Goal: Communication & Community: Answer question/provide support

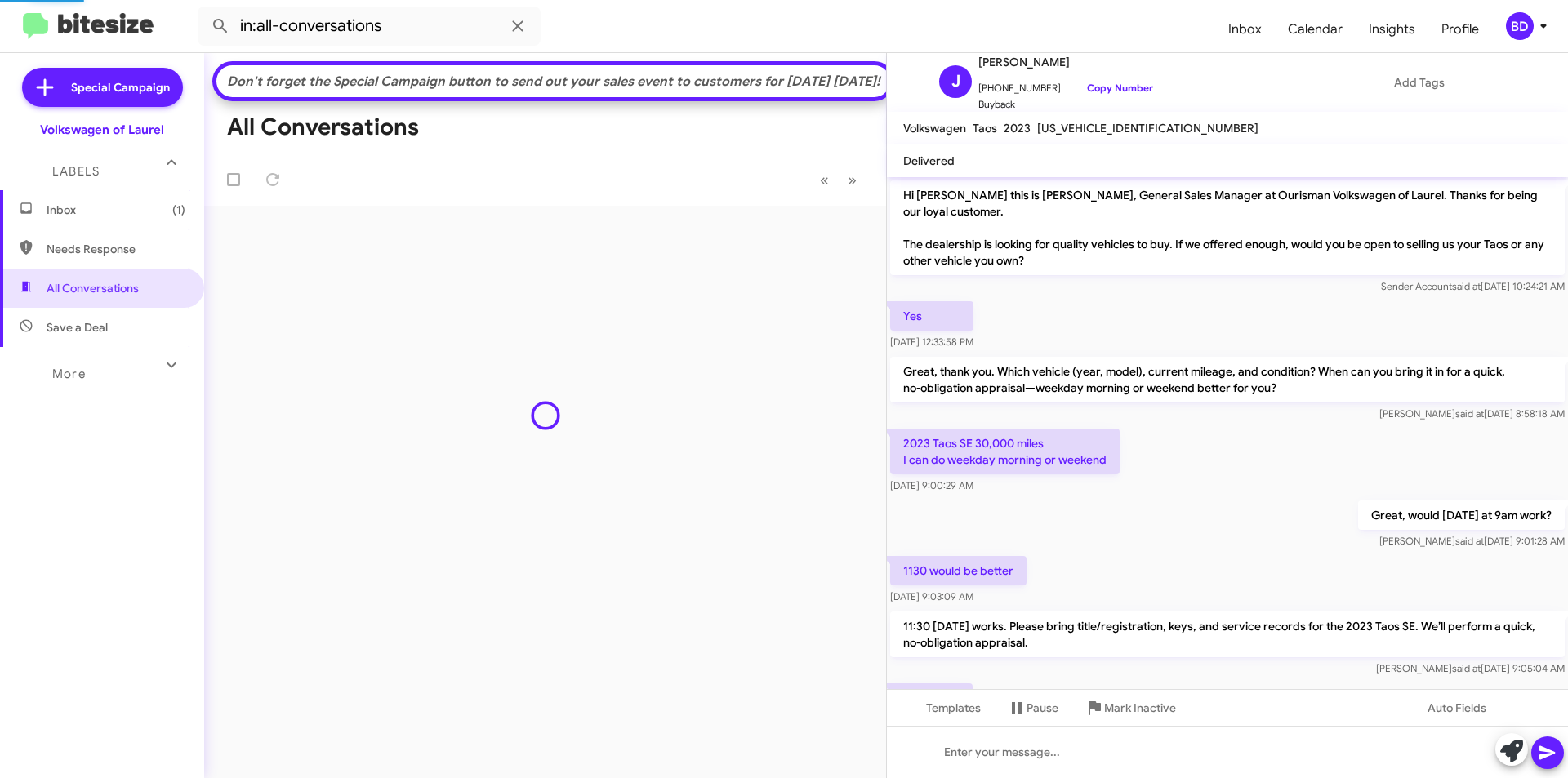
scroll to position [139, 0]
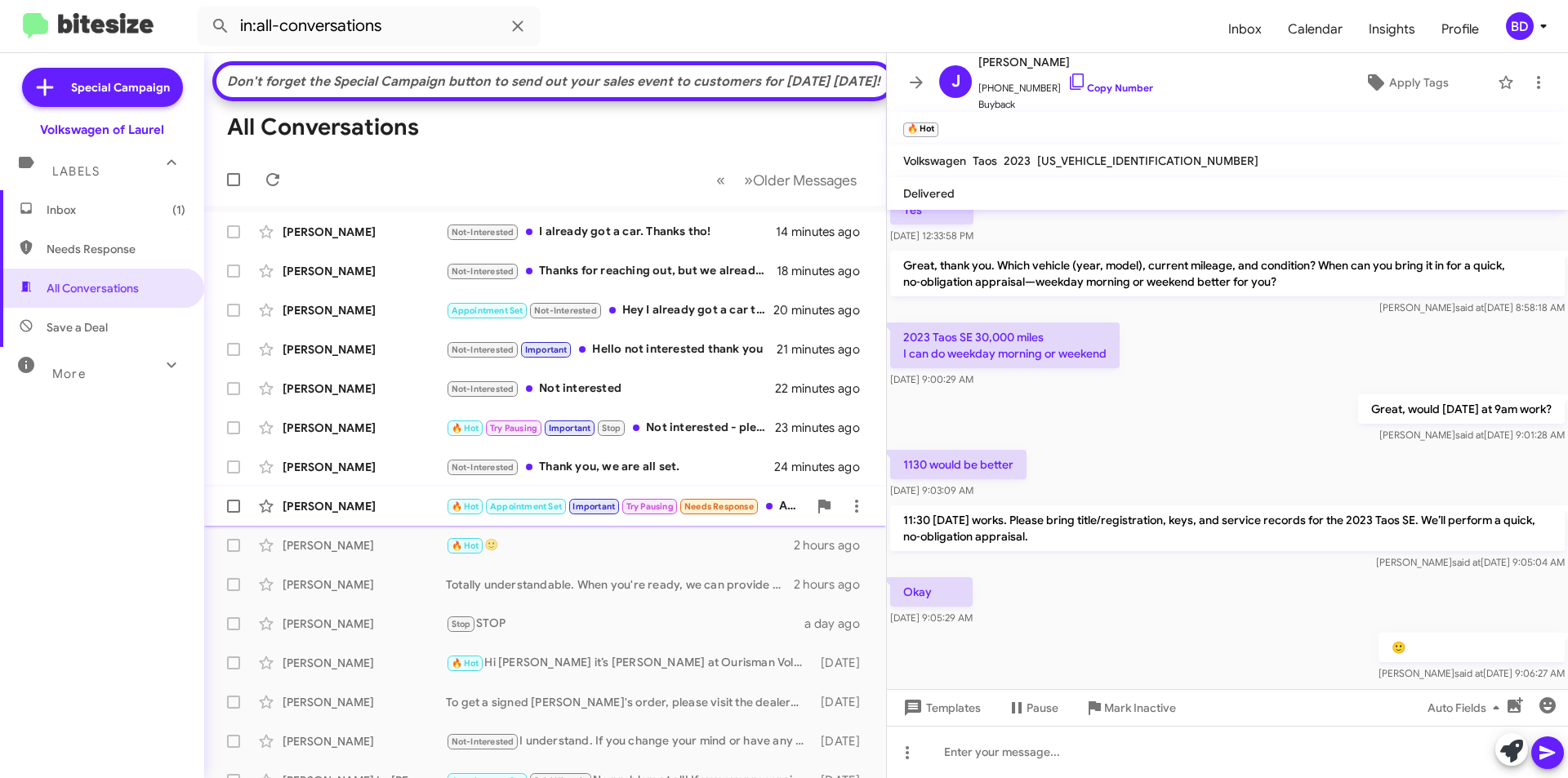
click at [407, 514] on div "[PERSON_NAME]" at bounding box center [364, 506] width 164 height 16
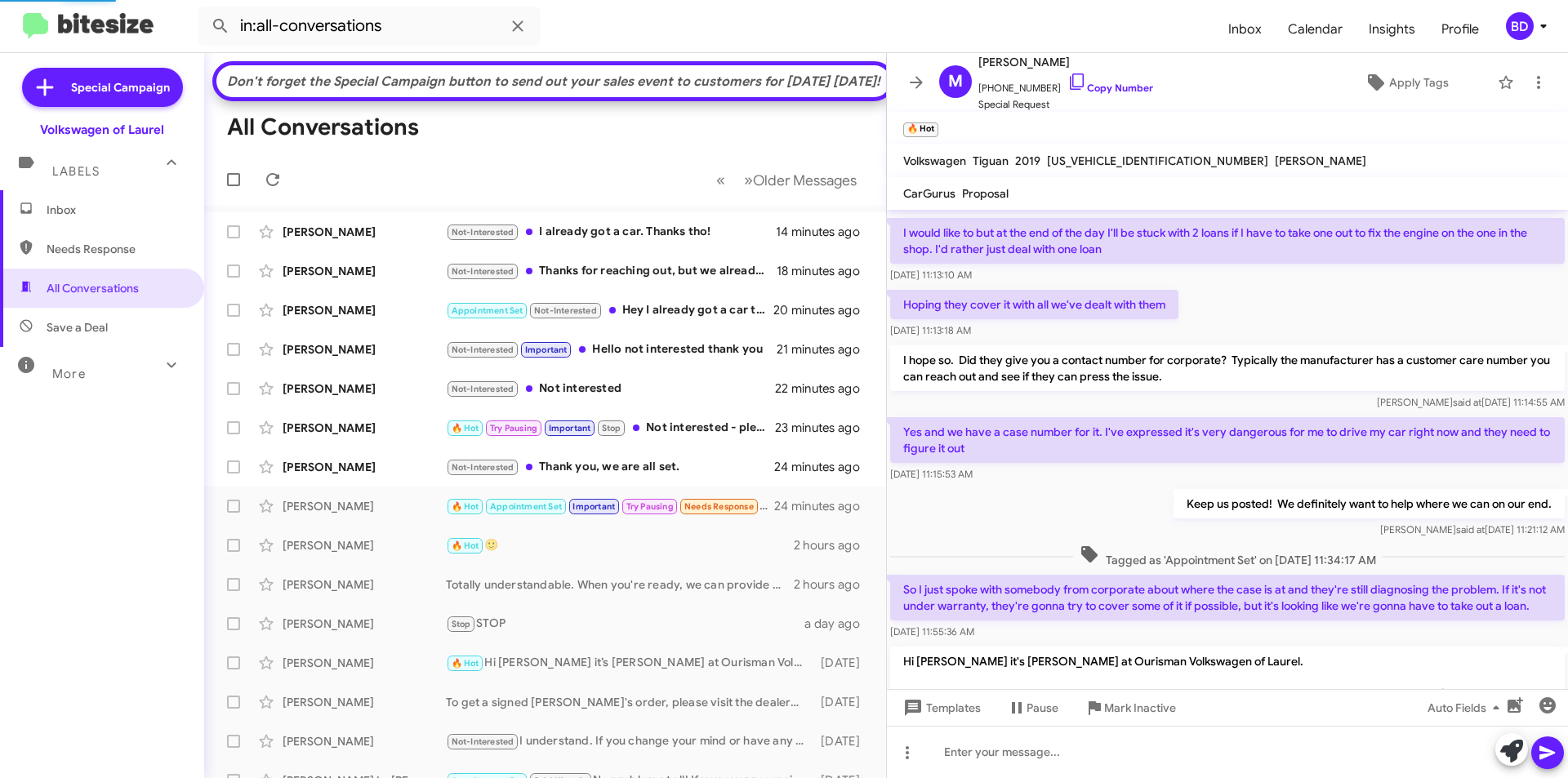
scroll to position [1128, 0]
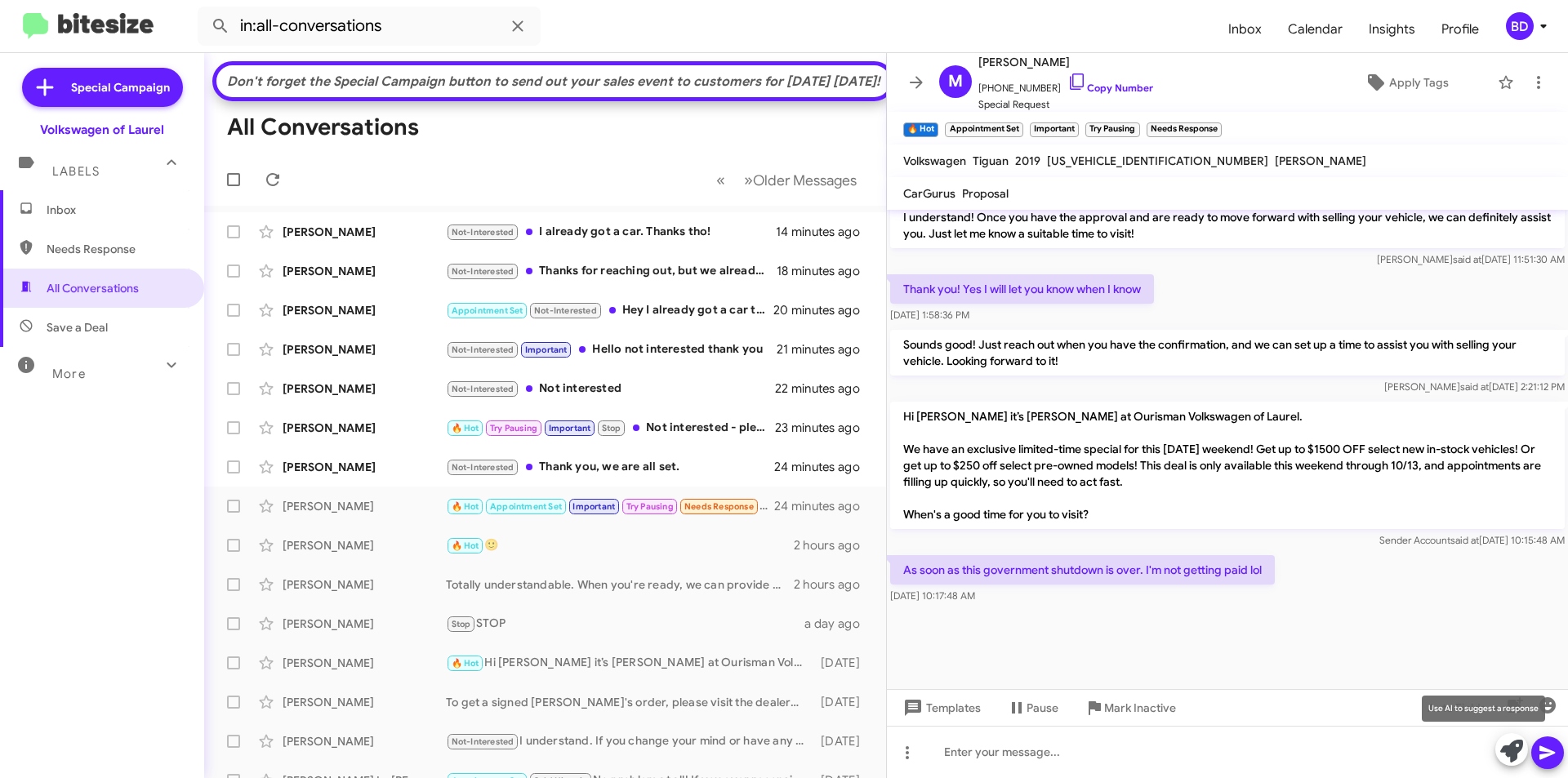
click at [1515, 748] on icon at bounding box center [1511, 751] width 23 height 23
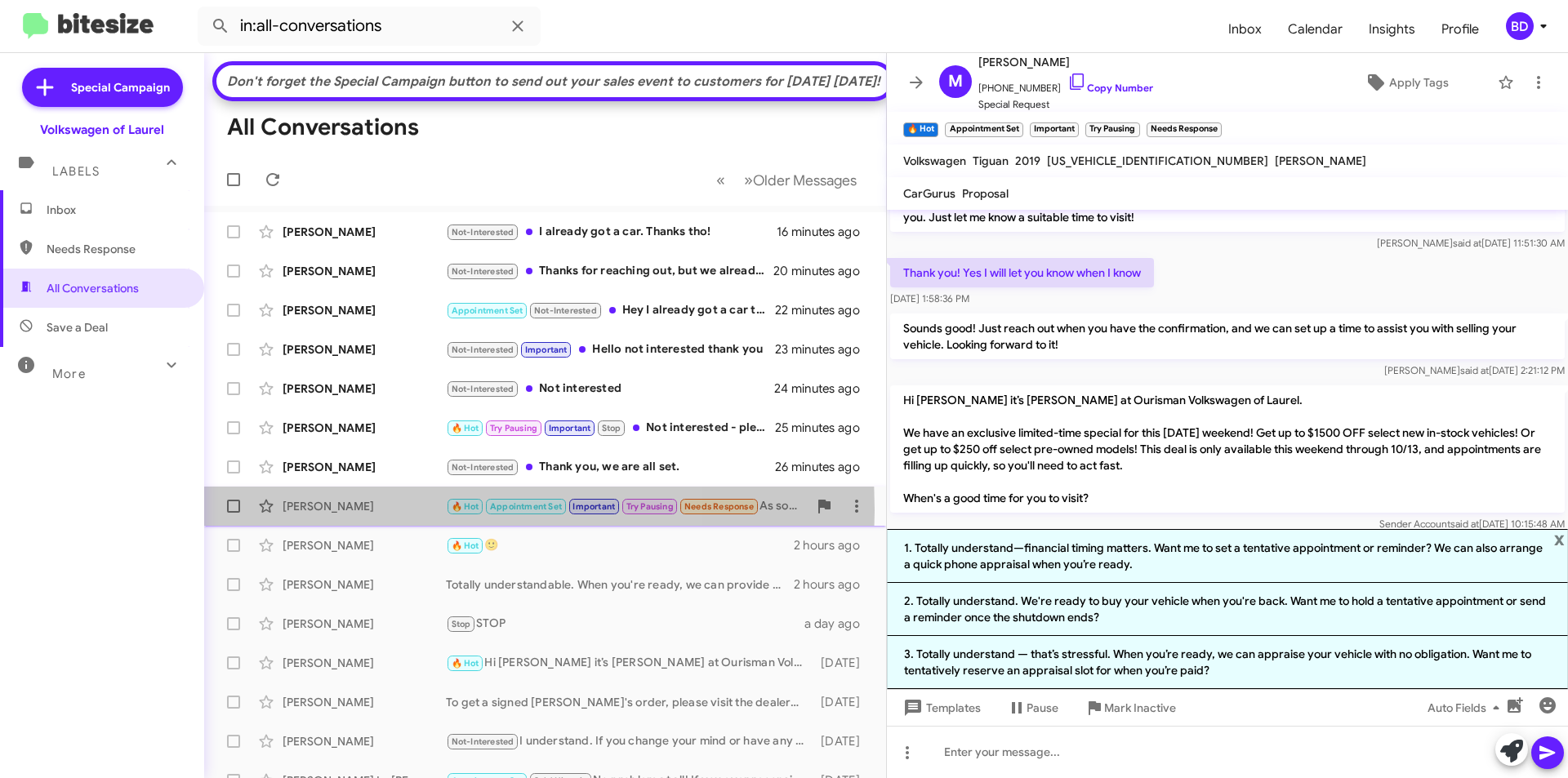
click at [374, 514] on div "[PERSON_NAME]" at bounding box center [364, 506] width 164 height 16
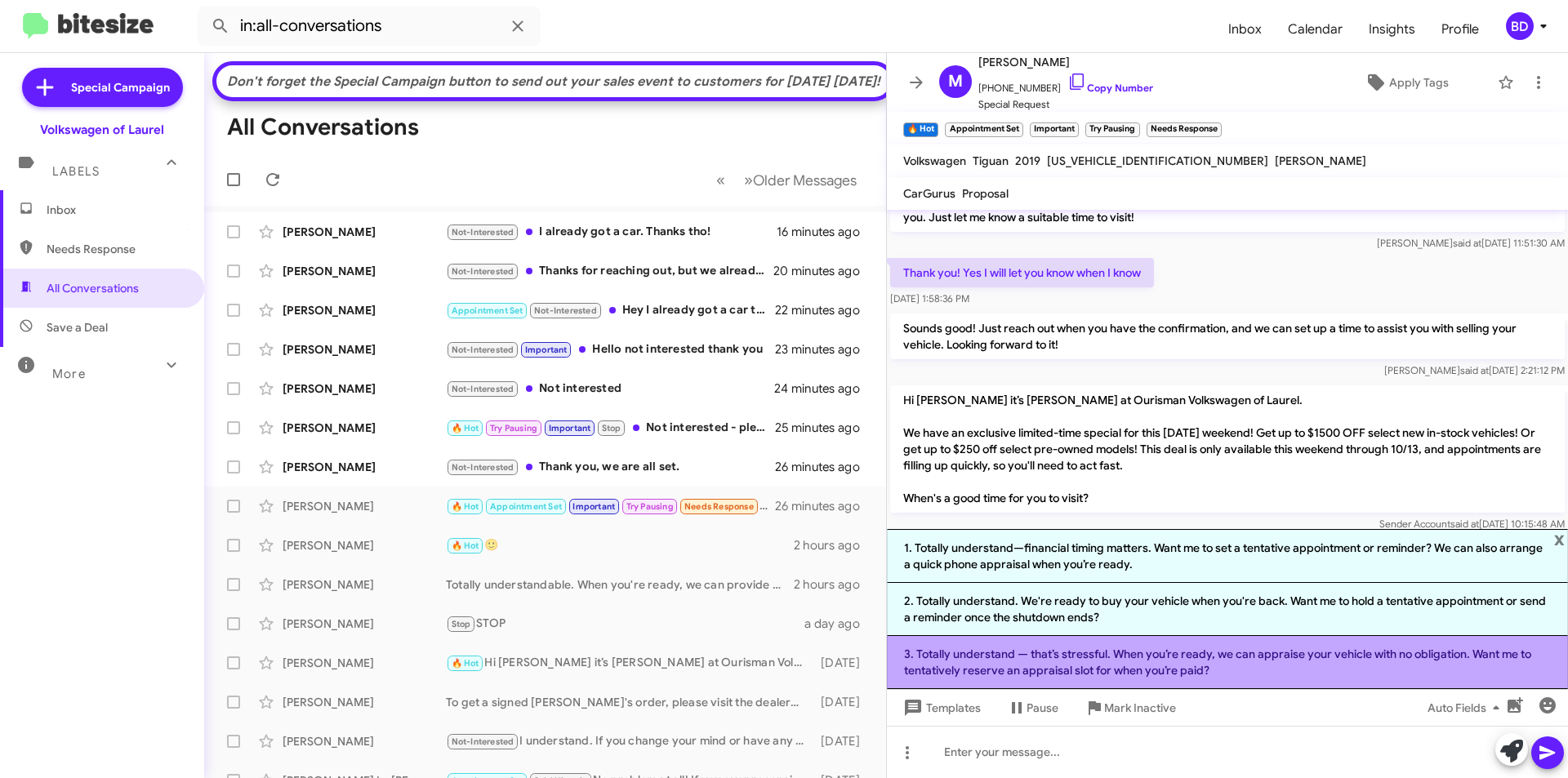
click at [1276, 666] on li "3. Totally understand — that’s stressful. When you’re ready, we can appraise yo…" at bounding box center [1228, 663] width 681 height 53
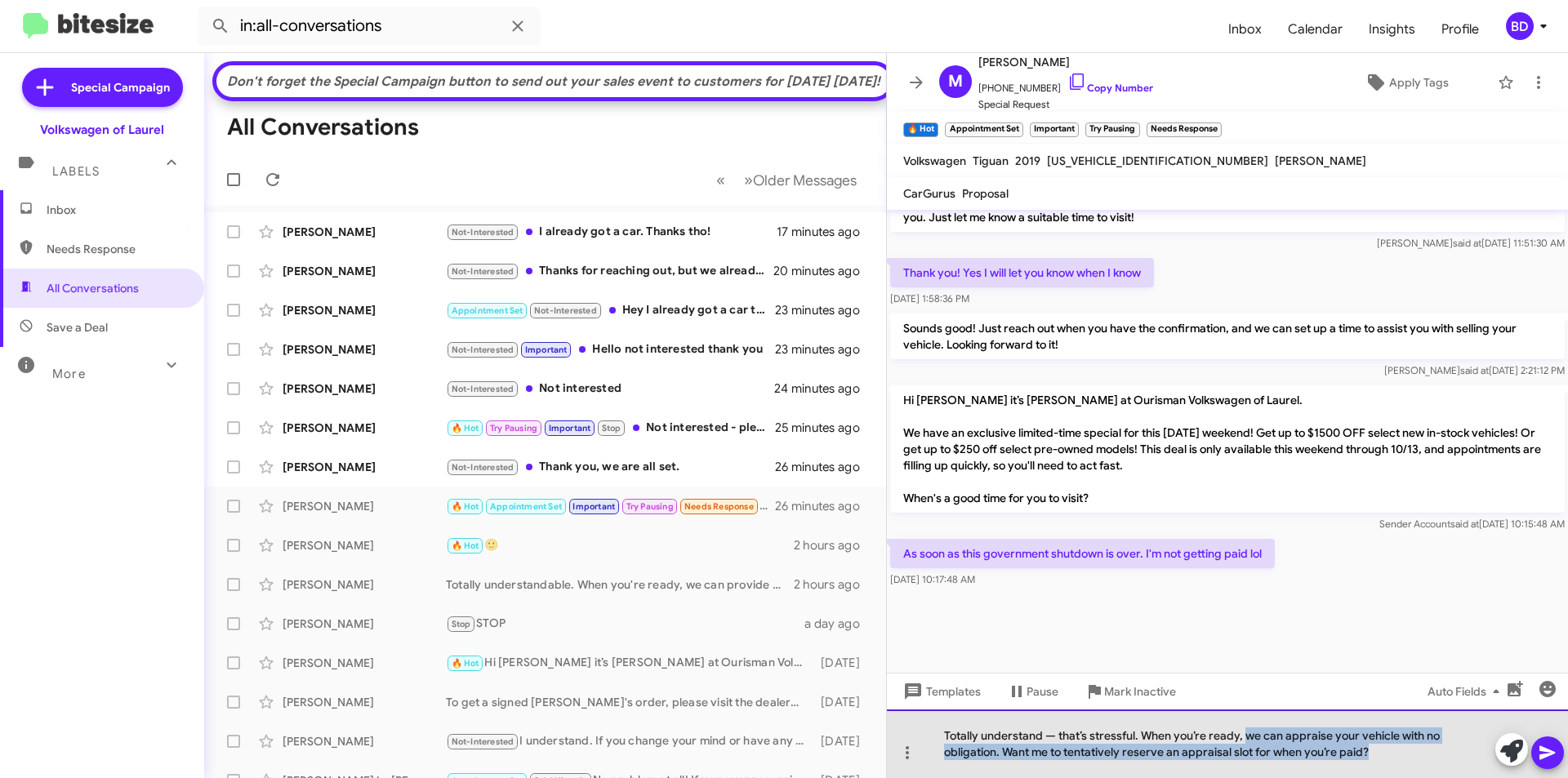
drag, startPoint x: 1246, startPoint y: 737, endPoint x: 1425, endPoint y: 759, distance: 180.3
click at [1425, 759] on div "Totally understand — that’s stressful. When you’re ready, we can appraise your …" at bounding box center [1228, 743] width 681 height 69
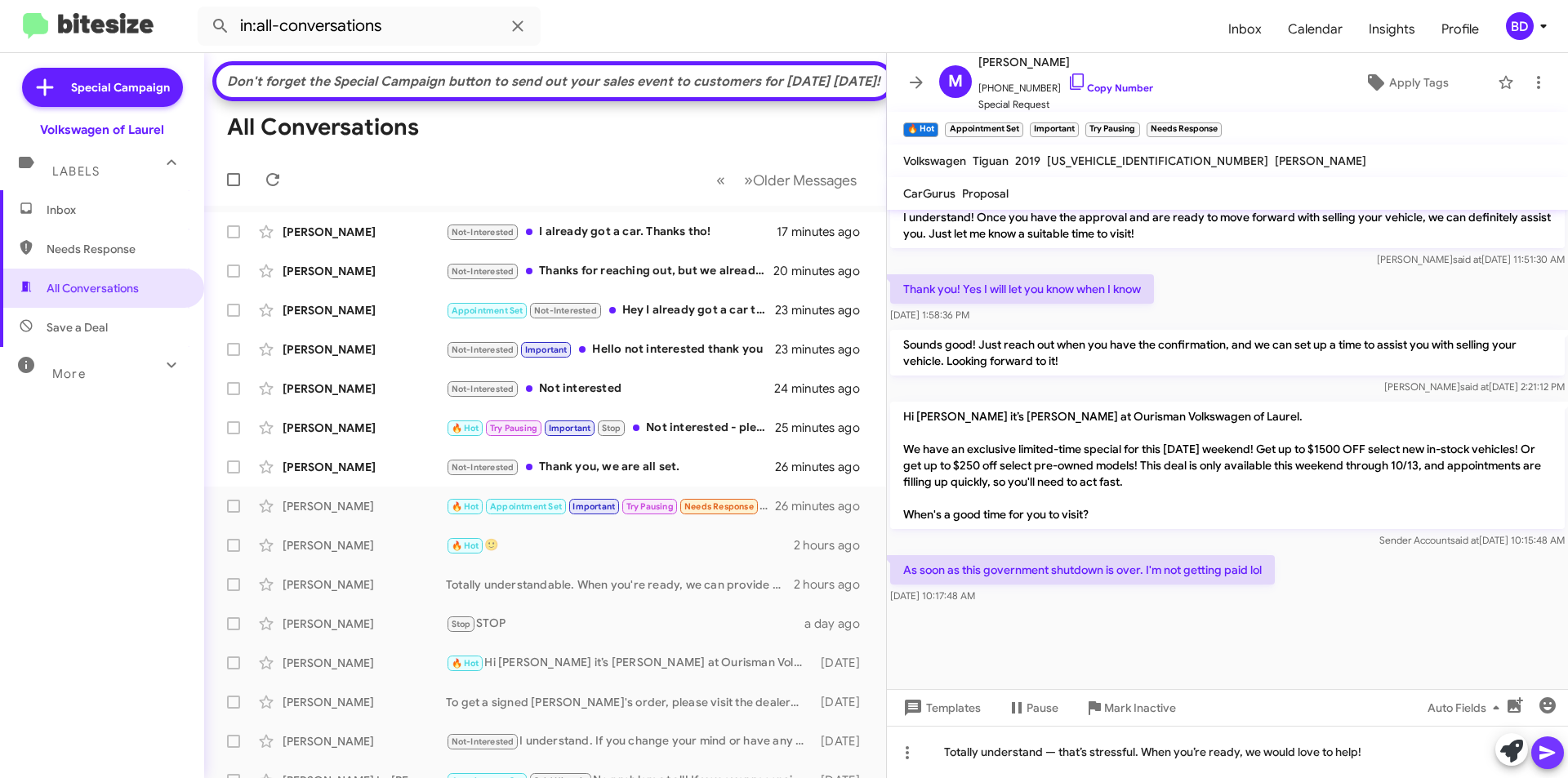
click at [1539, 752] on icon at bounding box center [1547, 752] width 20 height 20
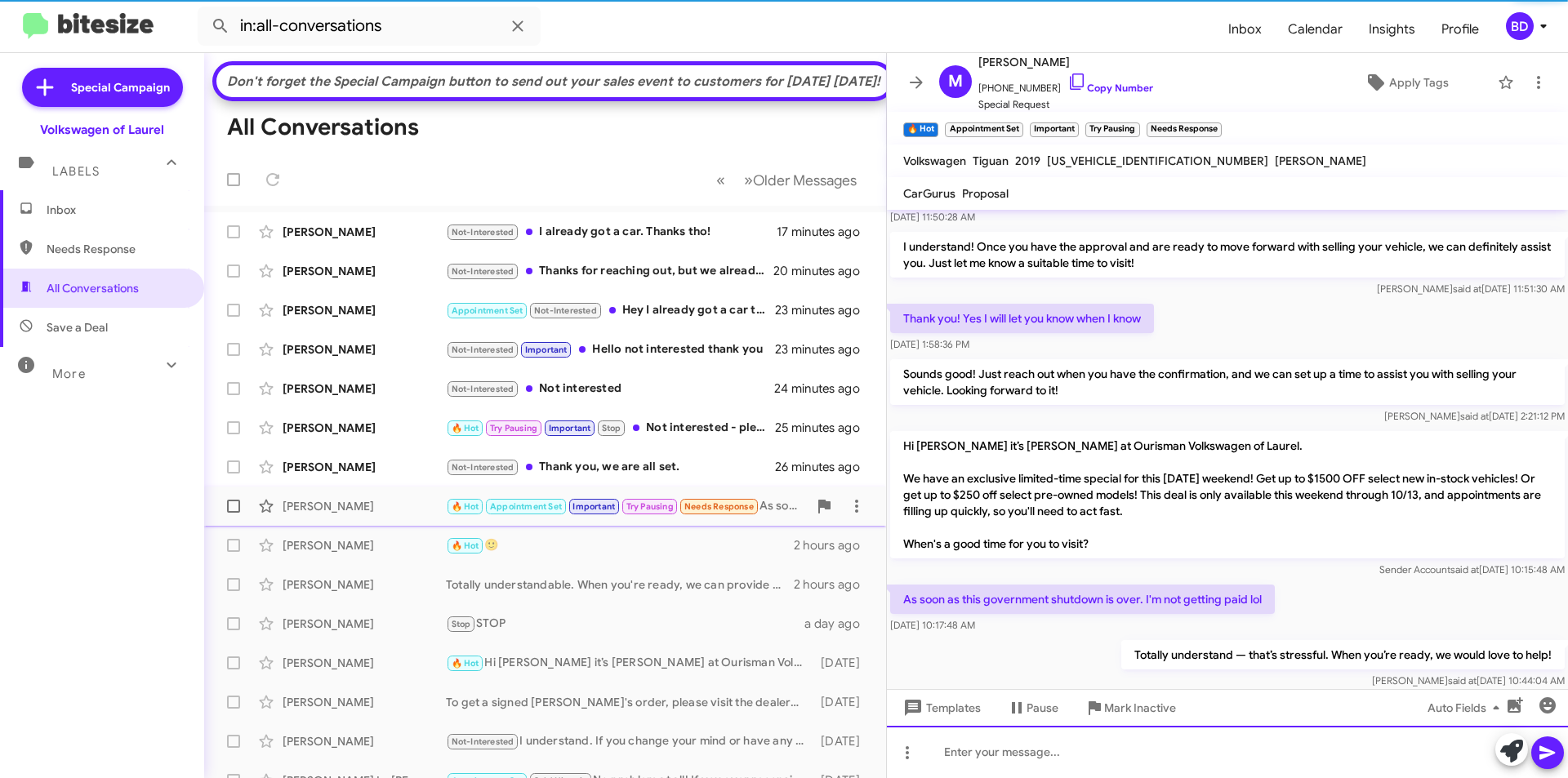
scroll to position [0, 0]
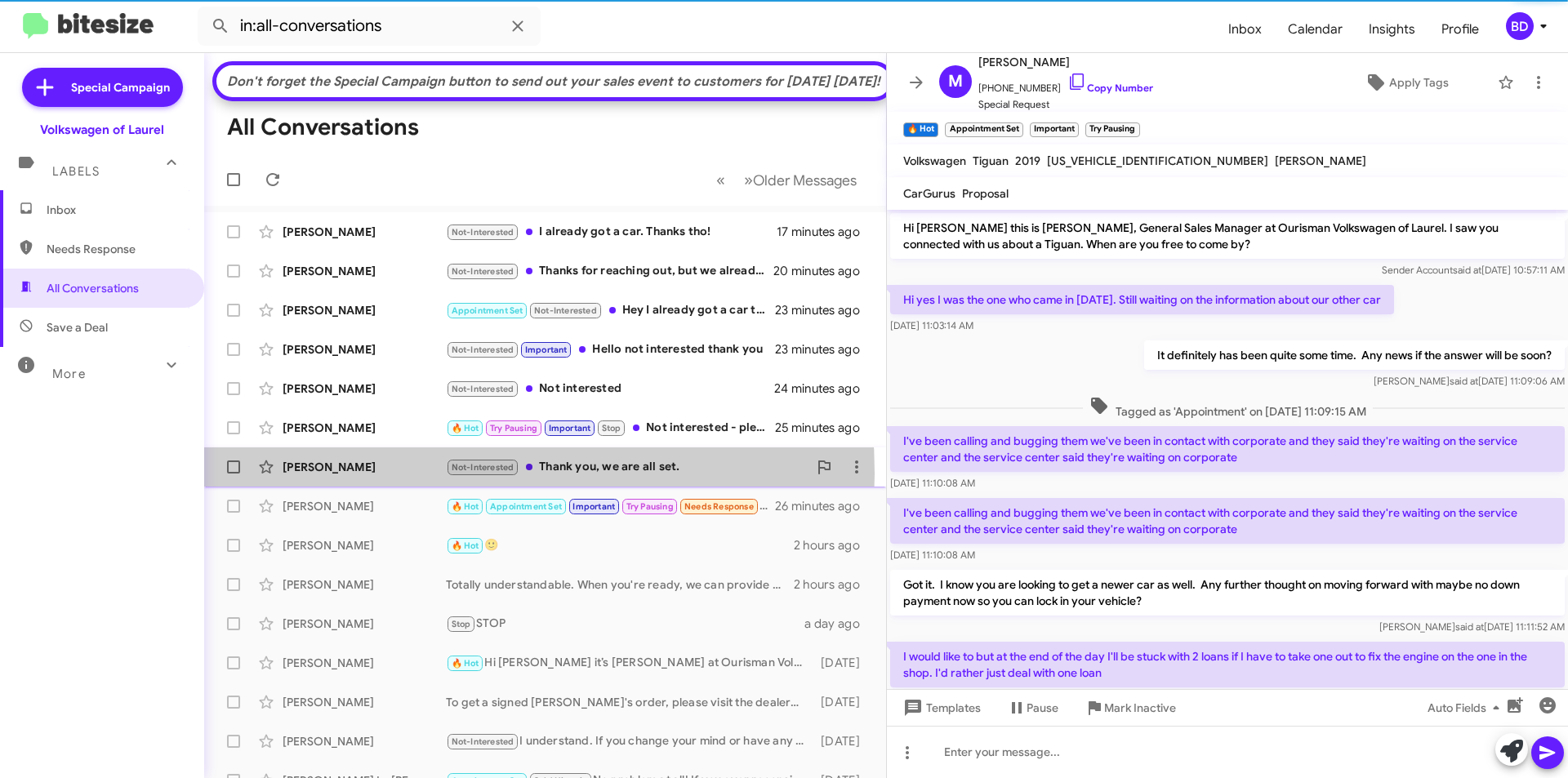
click at [392, 475] on div "[PERSON_NAME]" at bounding box center [364, 466] width 164 height 16
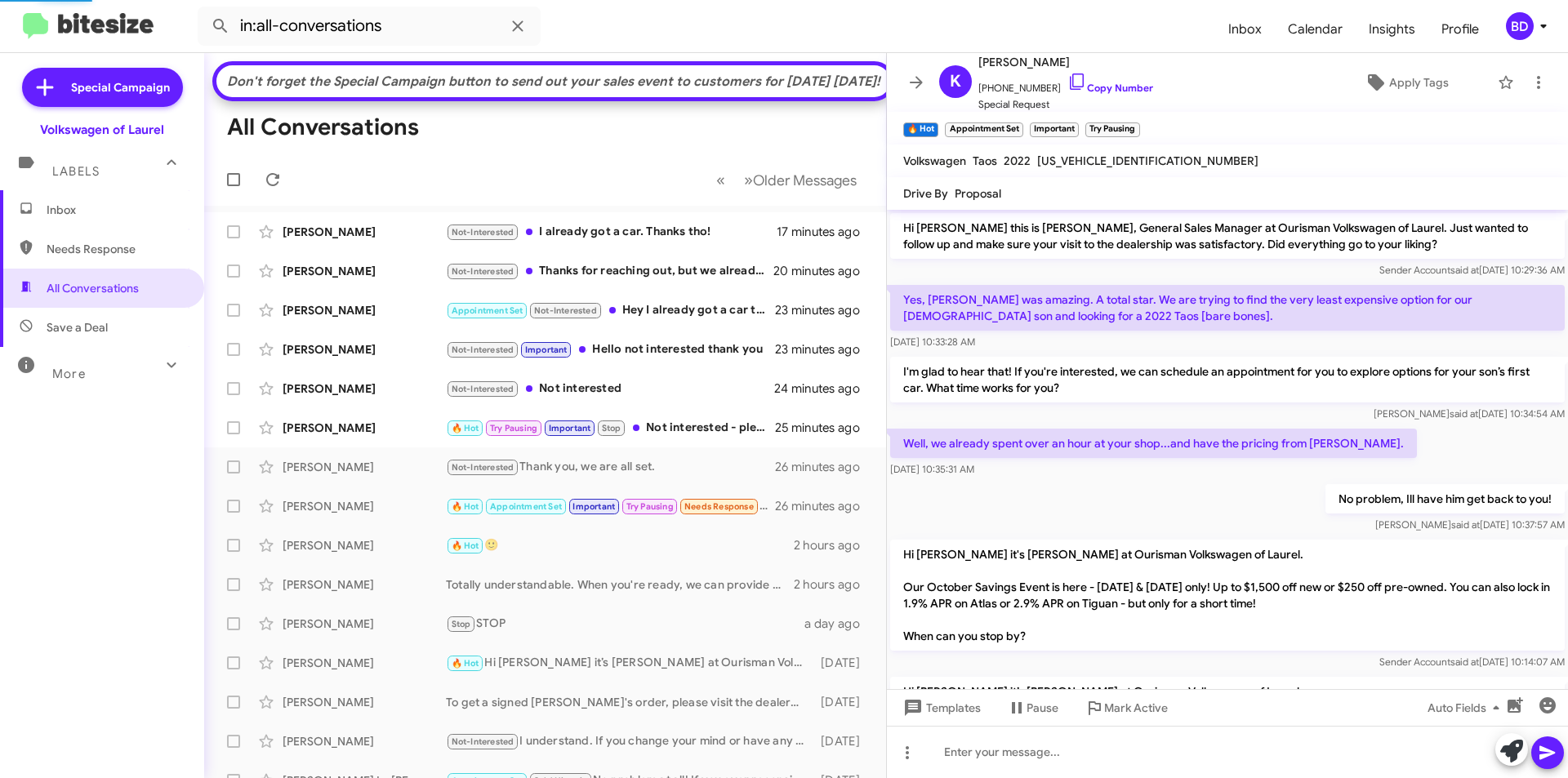
scroll to position [260, 0]
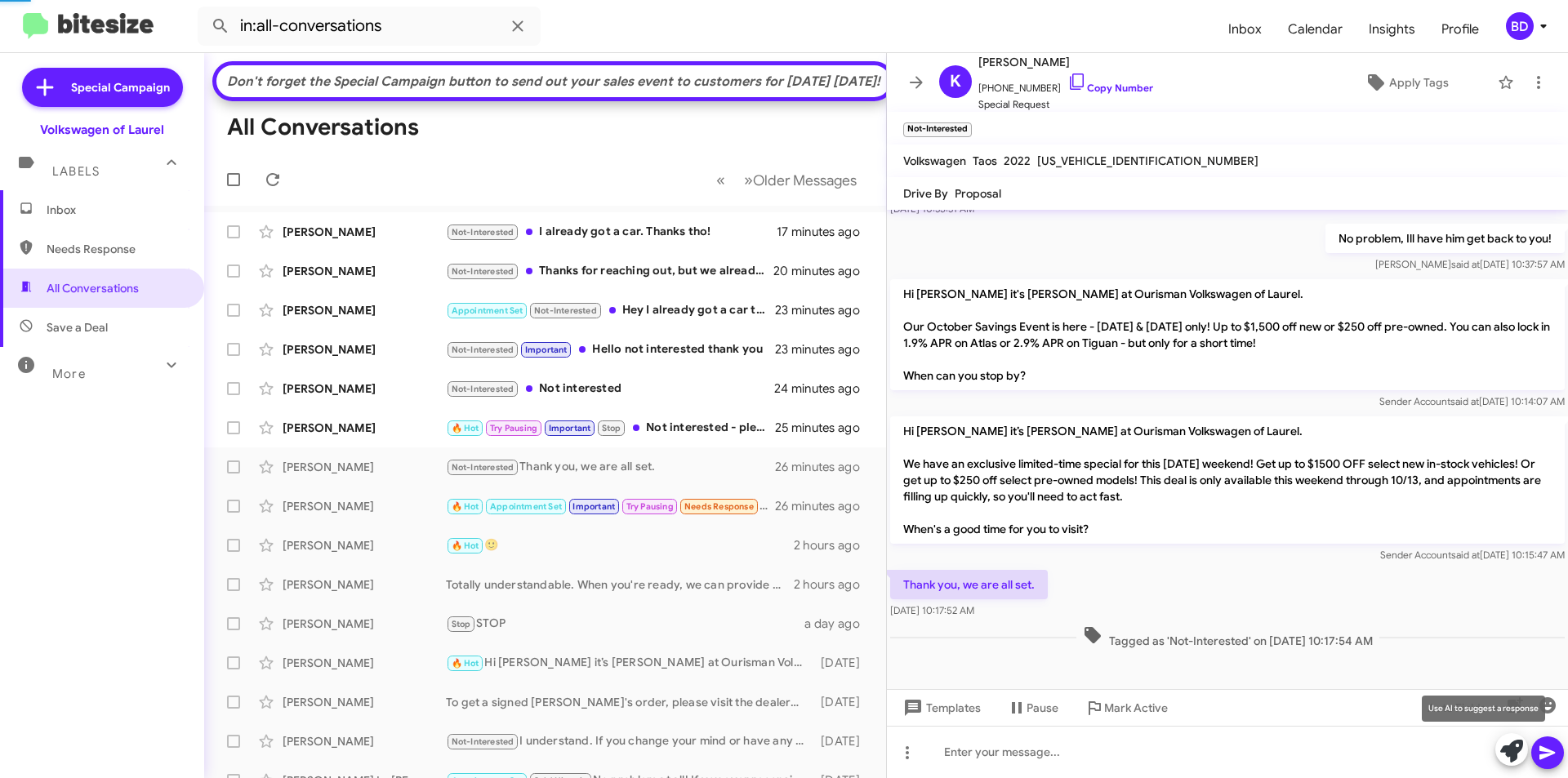
click at [1516, 755] on icon at bounding box center [1511, 751] width 23 height 23
click at [1507, 744] on icon at bounding box center [1511, 751] width 23 height 23
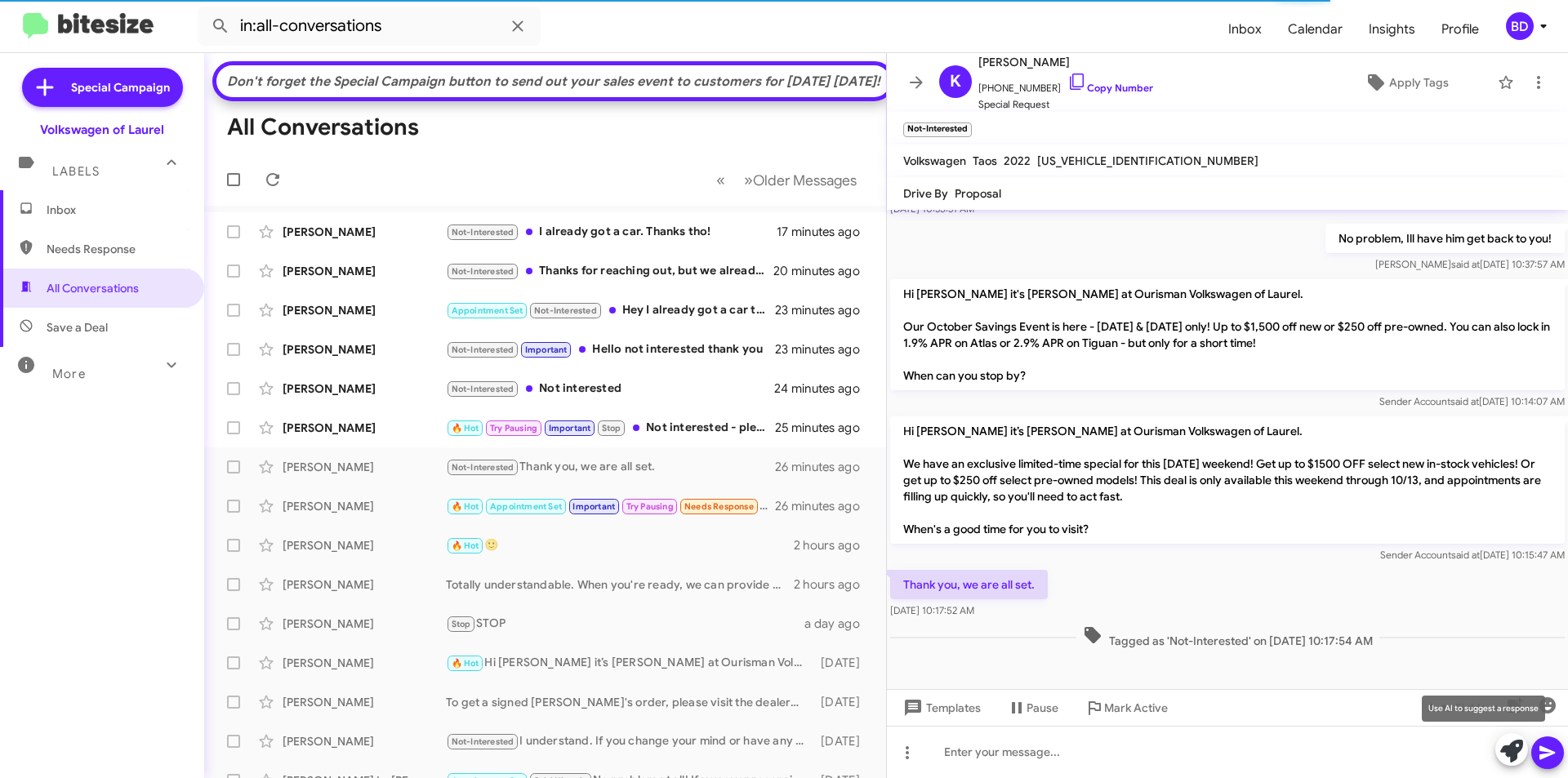
click at [1507, 747] on icon at bounding box center [1511, 751] width 23 height 23
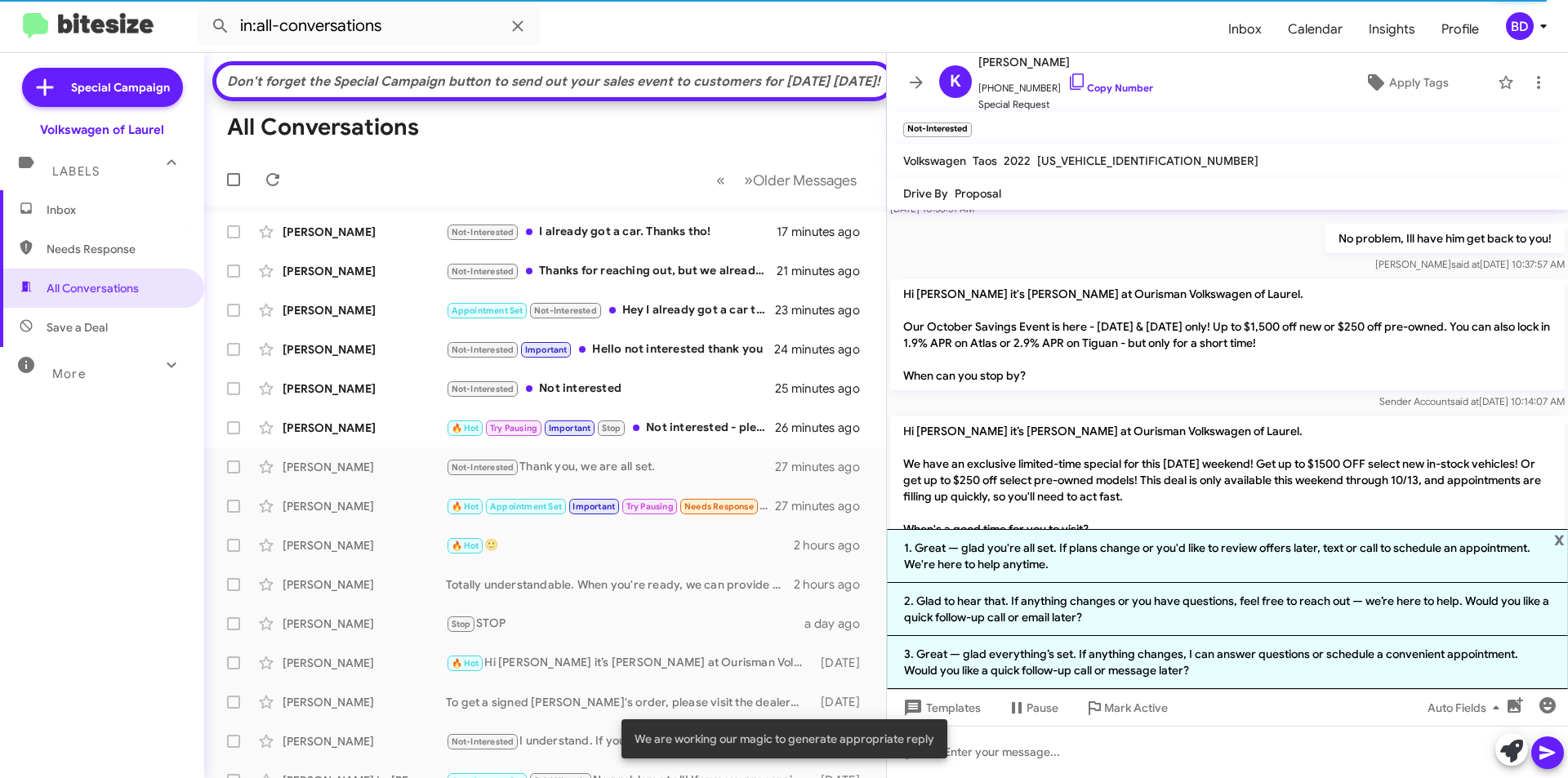
drag, startPoint x: 1079, startPoint y: 557, endPoint x: 1089, endPoint y: 553, distance: 10.8
click at [1082, 555] on li "1. Great — glad you're all set. If plans change or you'd like to review offers …" at bounding box center [1228, 555] width 681 height 54
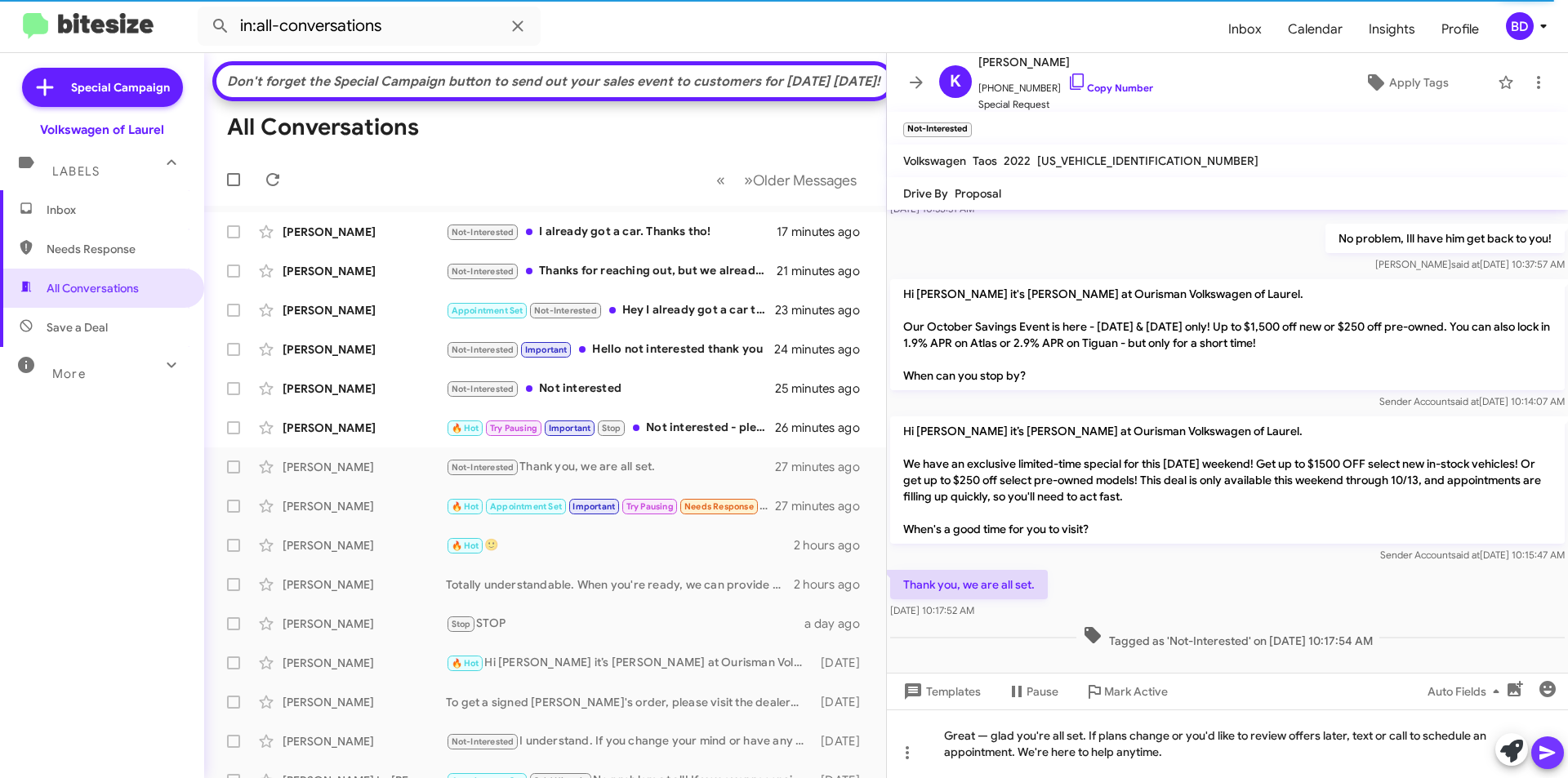
click at [1550, 747] on icon at bounding box center [1547, 752] width 20 height 20
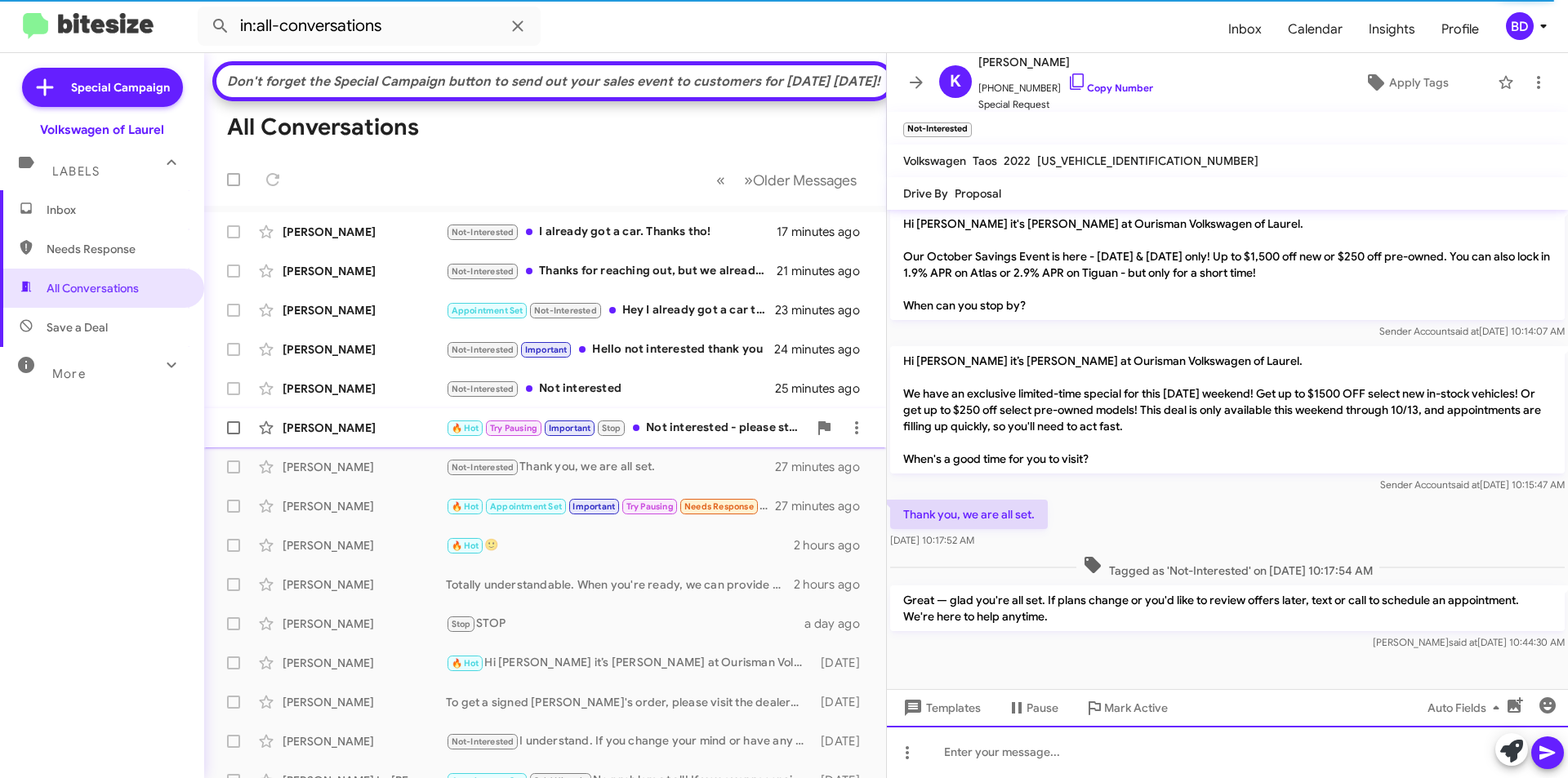
scroll to position [337, 0]
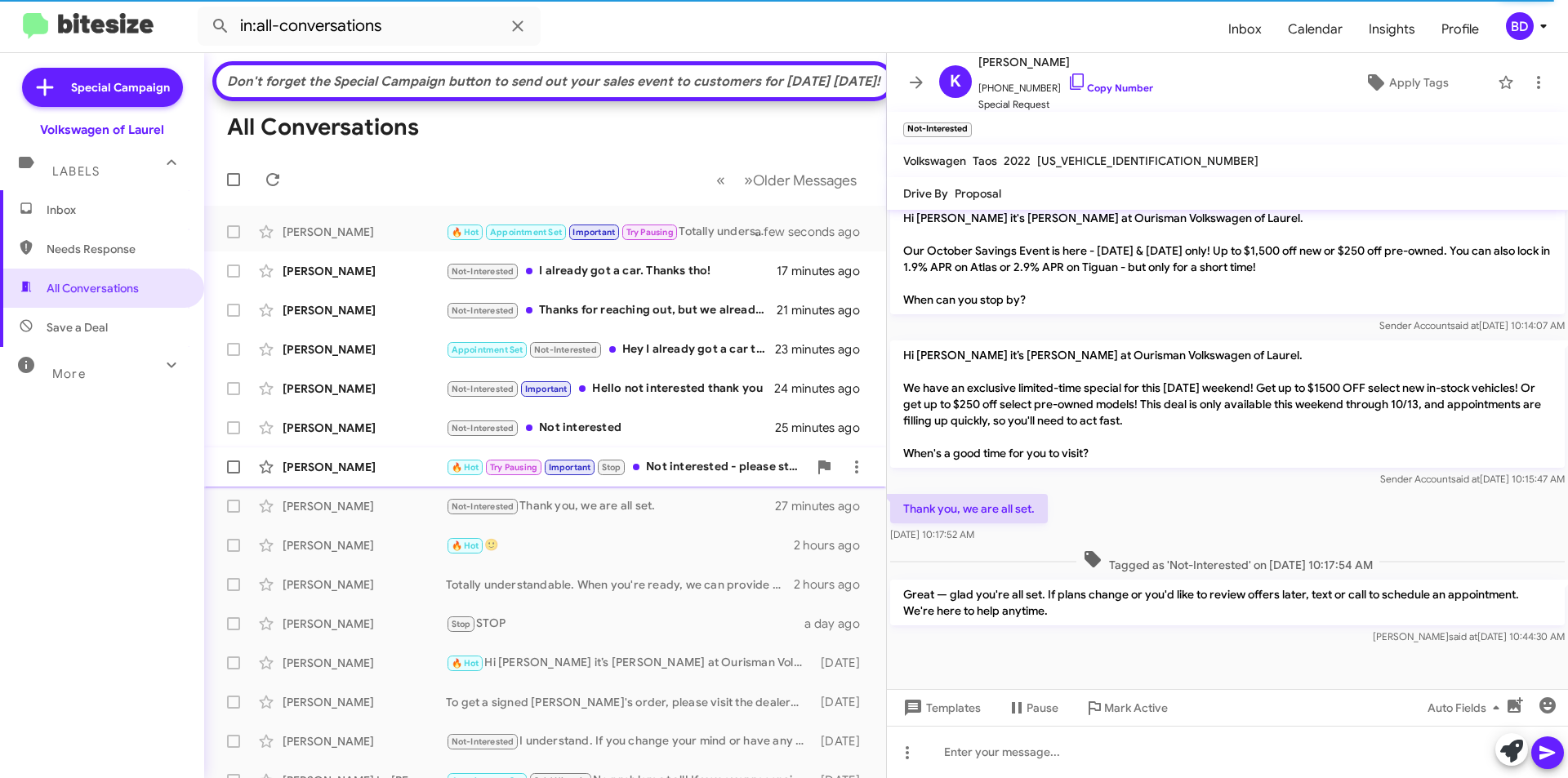
click at [672, 476] on div "🔥 Hot Try Pausing Important Stop Not interested - please stop texting. Thank you" at bounding box center [626, 467] width 361 height 19
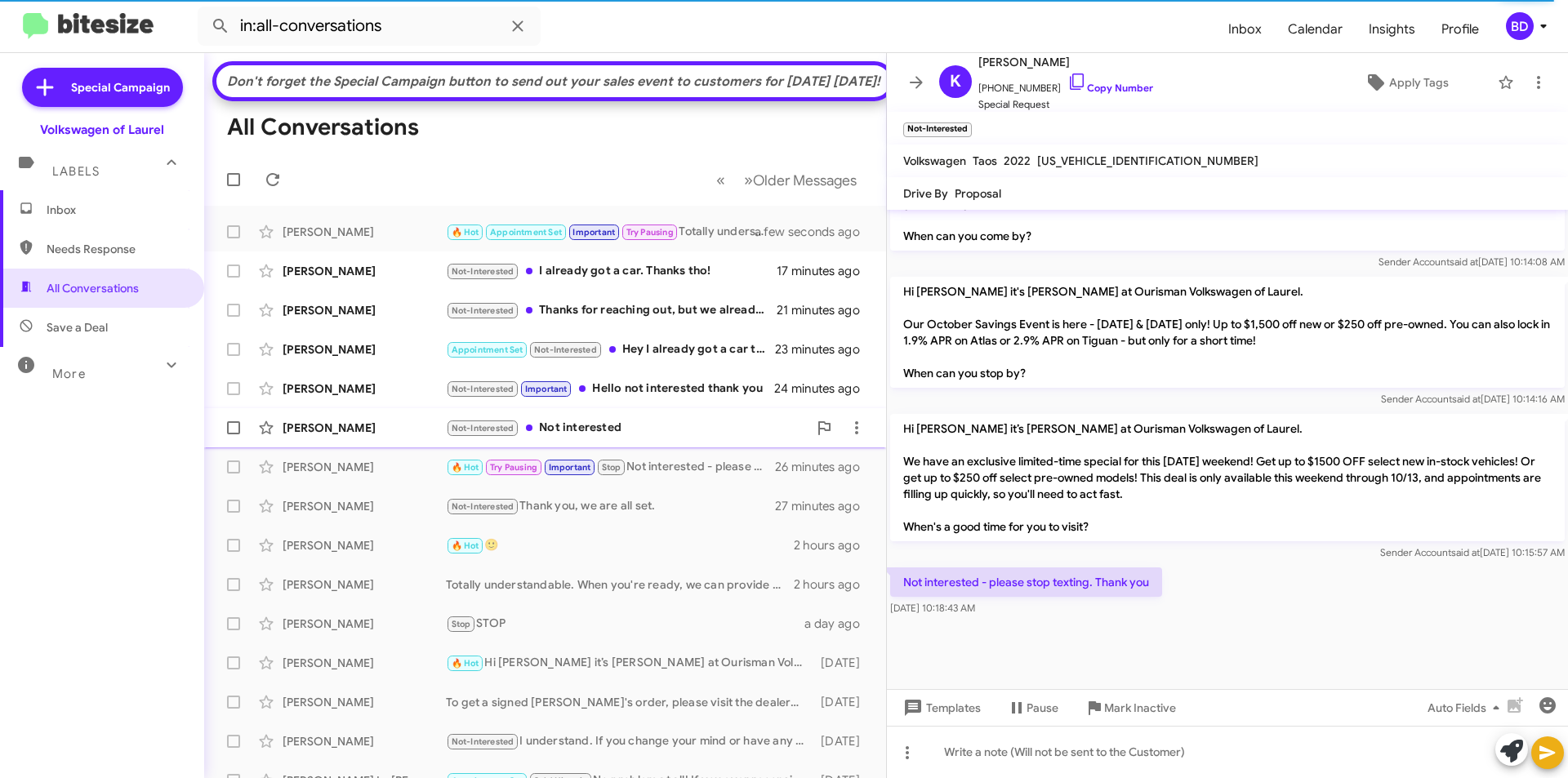
click at [589, 438] on div "Not-Interested Not interested" at bounding box center [626, 428] width 361 height 19
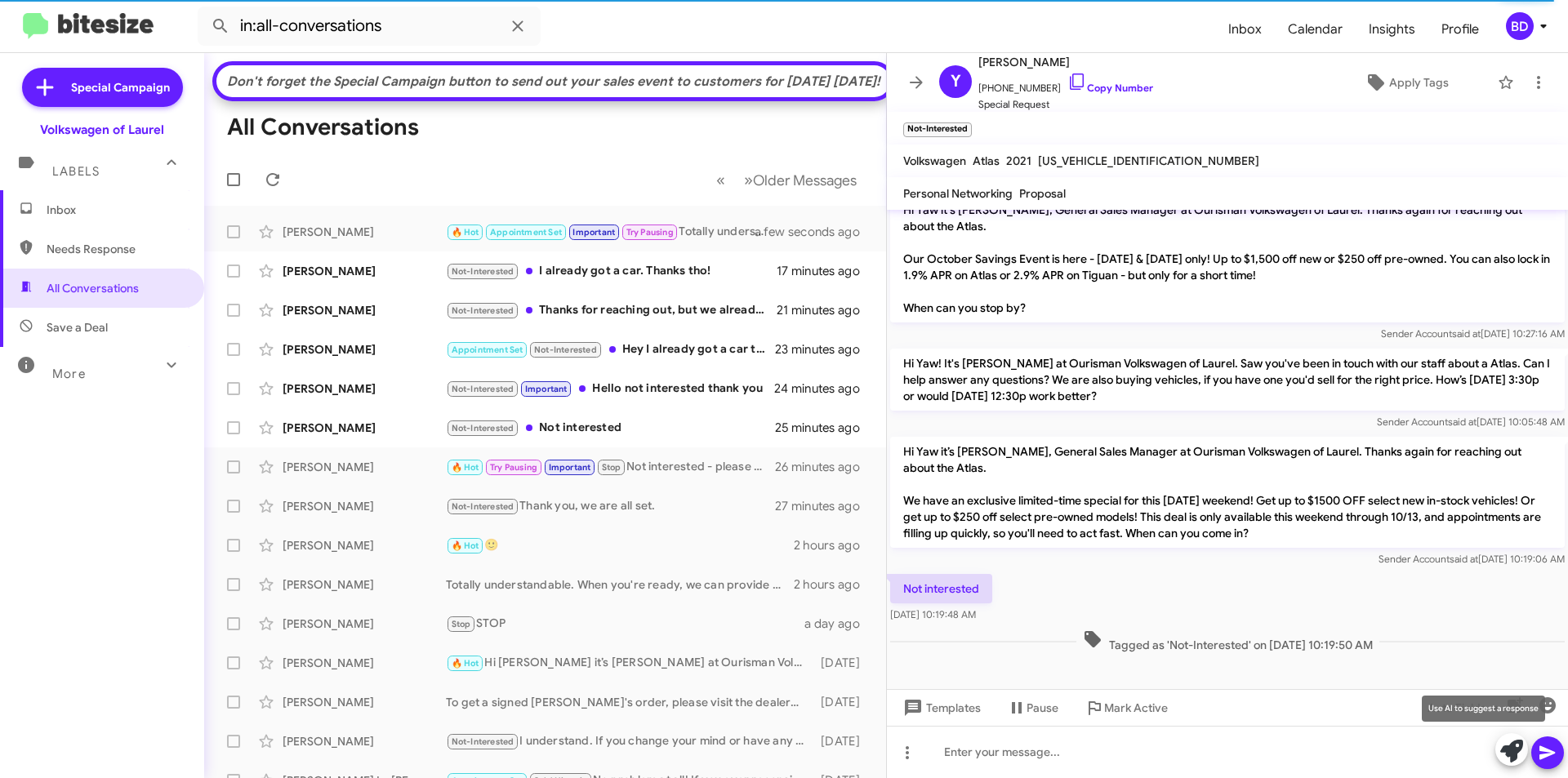
click at [1518, 750] on icon at bounding box center [1511, 751] width 23 height 23
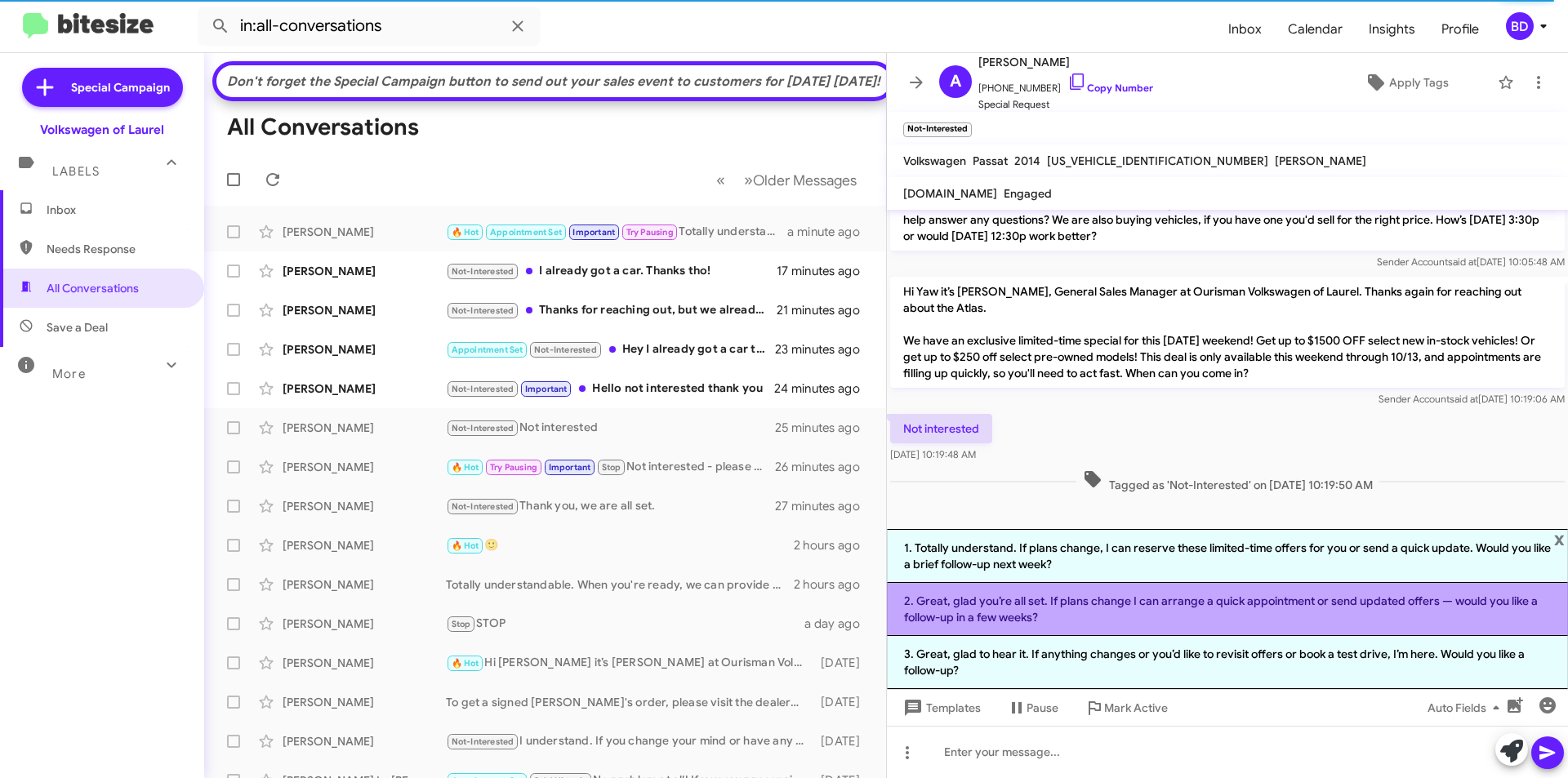
click at [1067, 610] on li "2. Great, glad you’re all set. If plans change I can arrange a quick appointmen…" at bounding box center [1228, 609] width 681 height 53
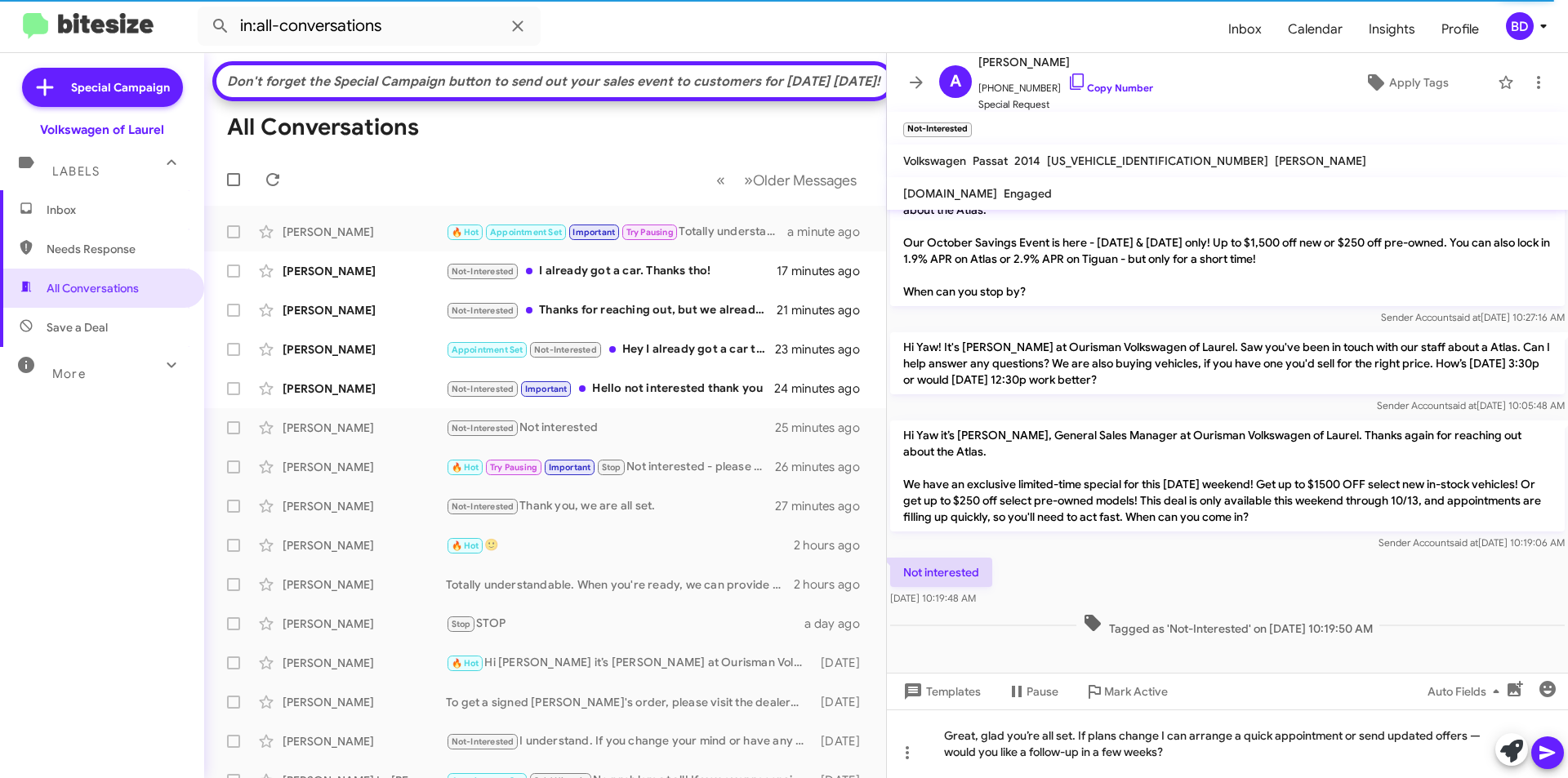
scroll to position [348, 0]
click at [1548, 758] on icon at bounding box center [1547, 752] width 20 height 20
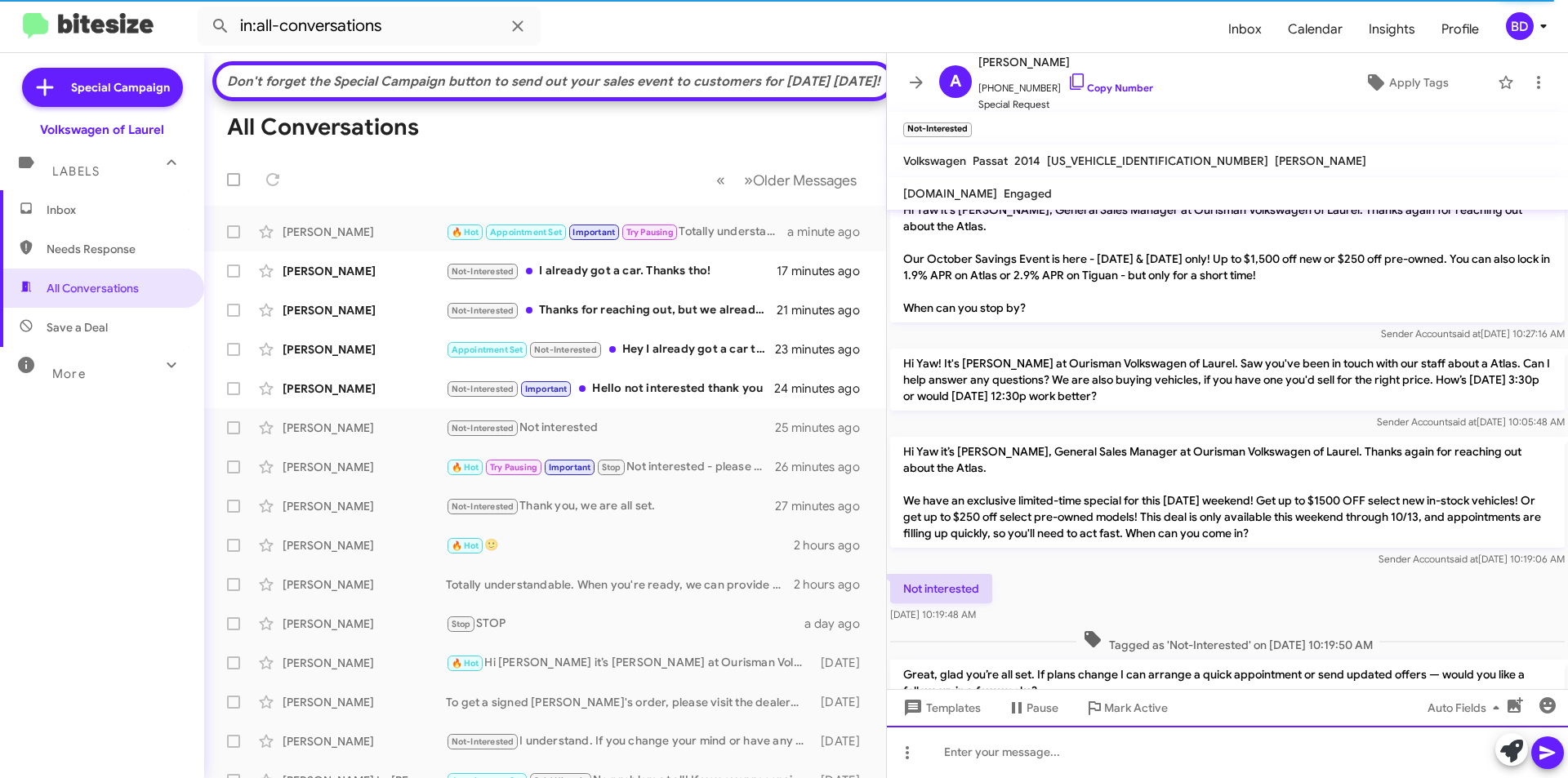
scroll to position [0, 0]
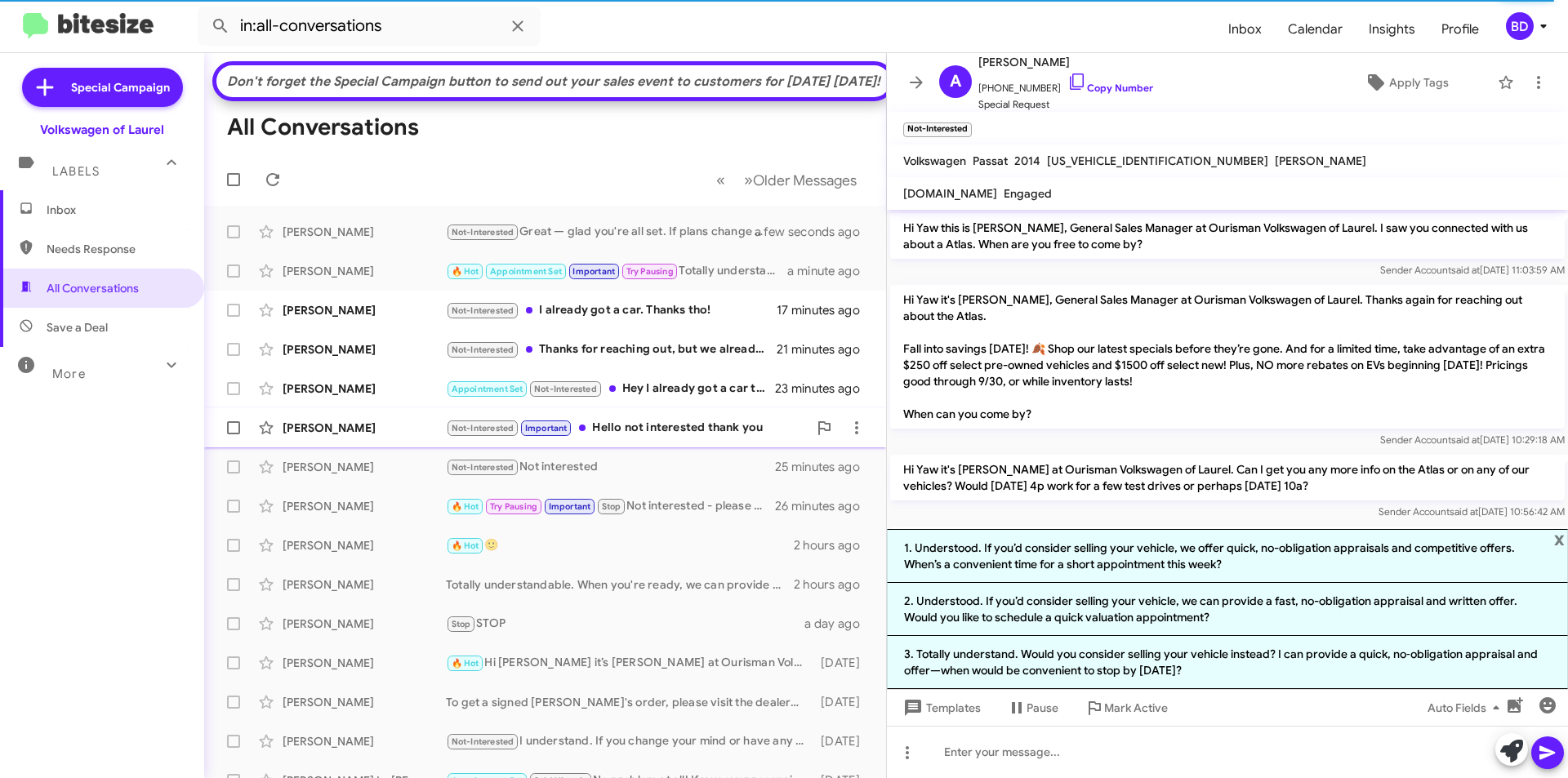
click at [647, 438] on div "Not-Interested Important Hello not interested thank you" at bounding box center [626, 428] width 361 height 19
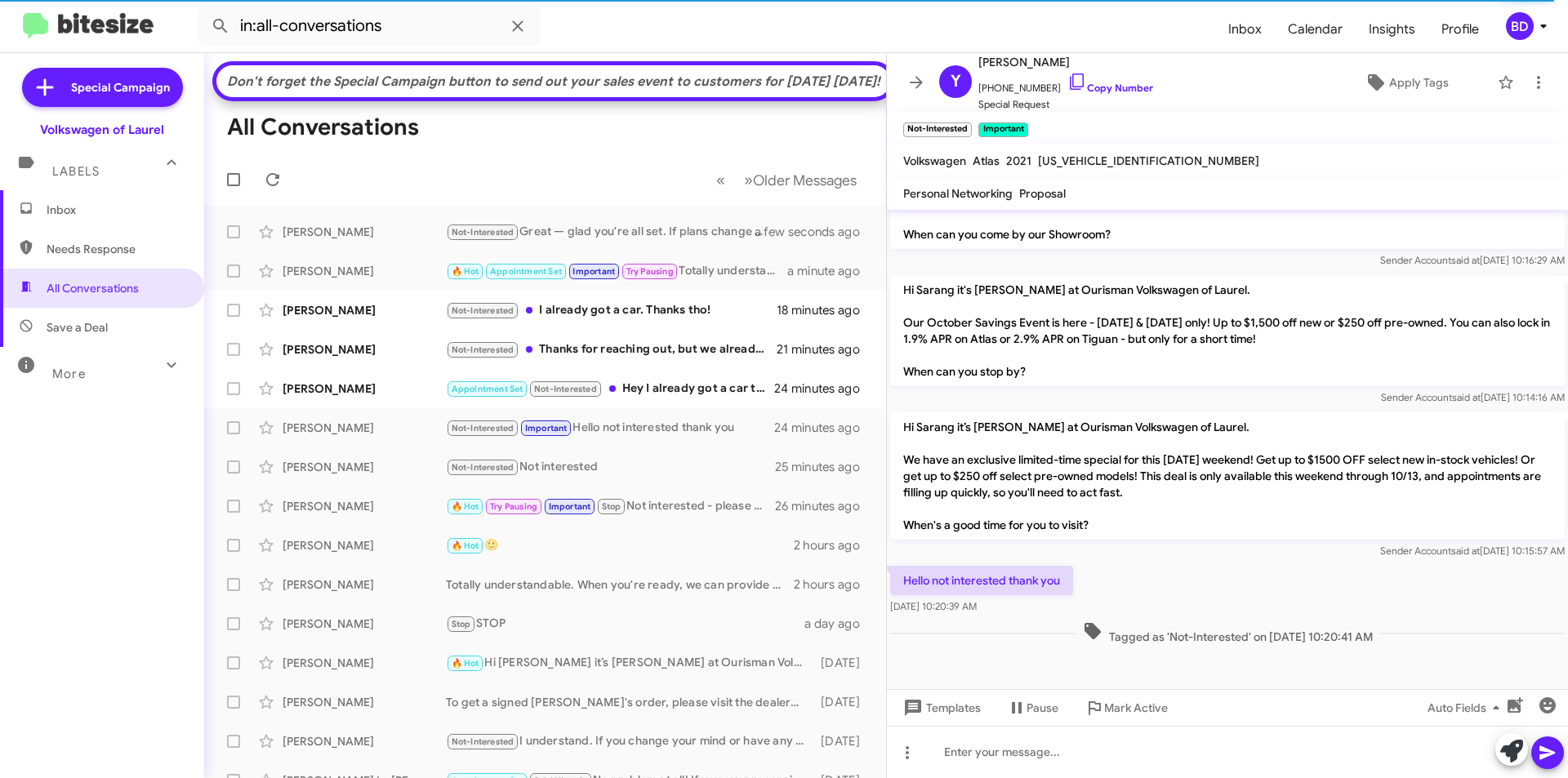
scroll to position [386, 0]
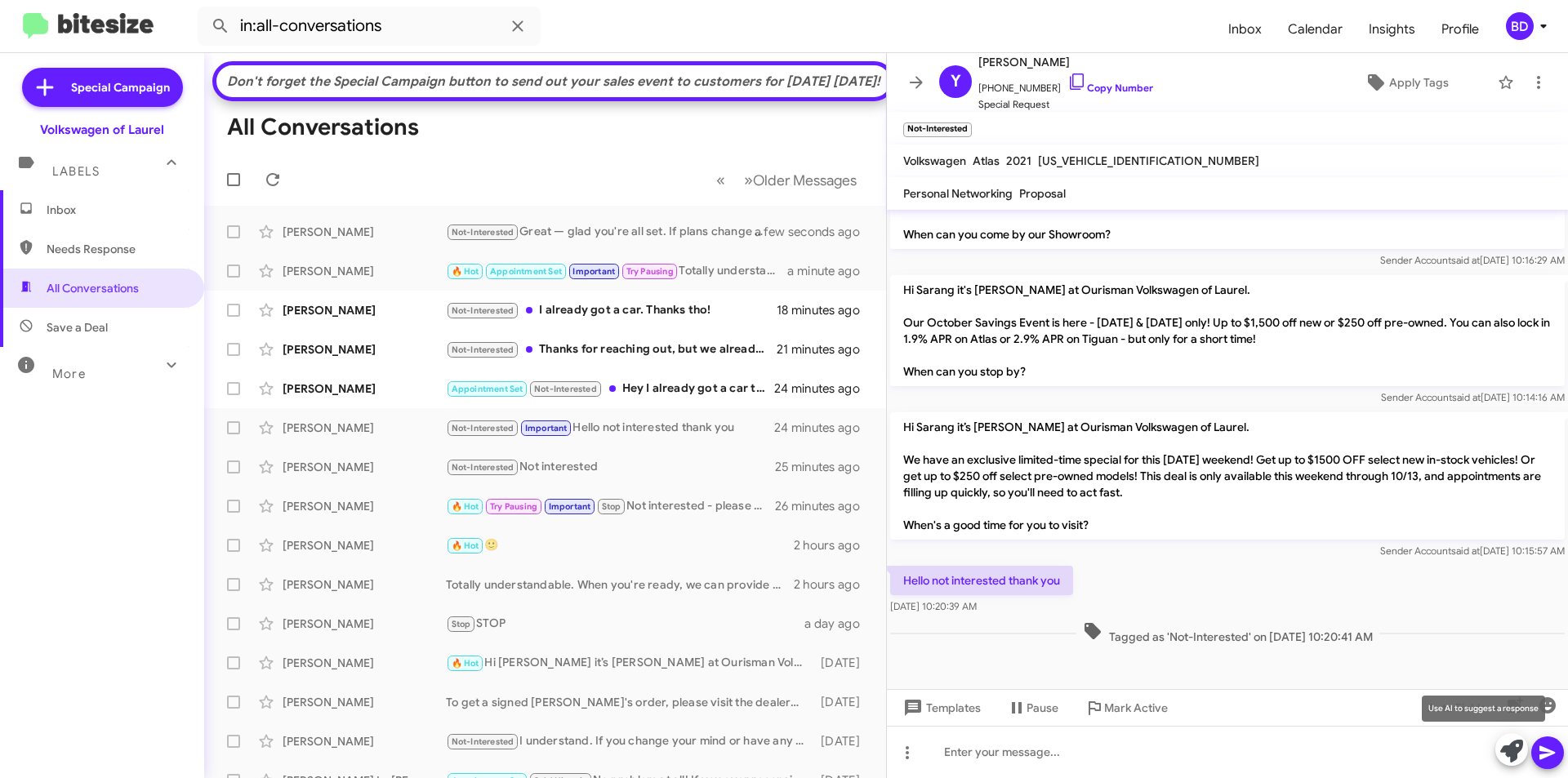
click at [1515, 747] on icon at bounding box center [1511, 751] width 23 height 23
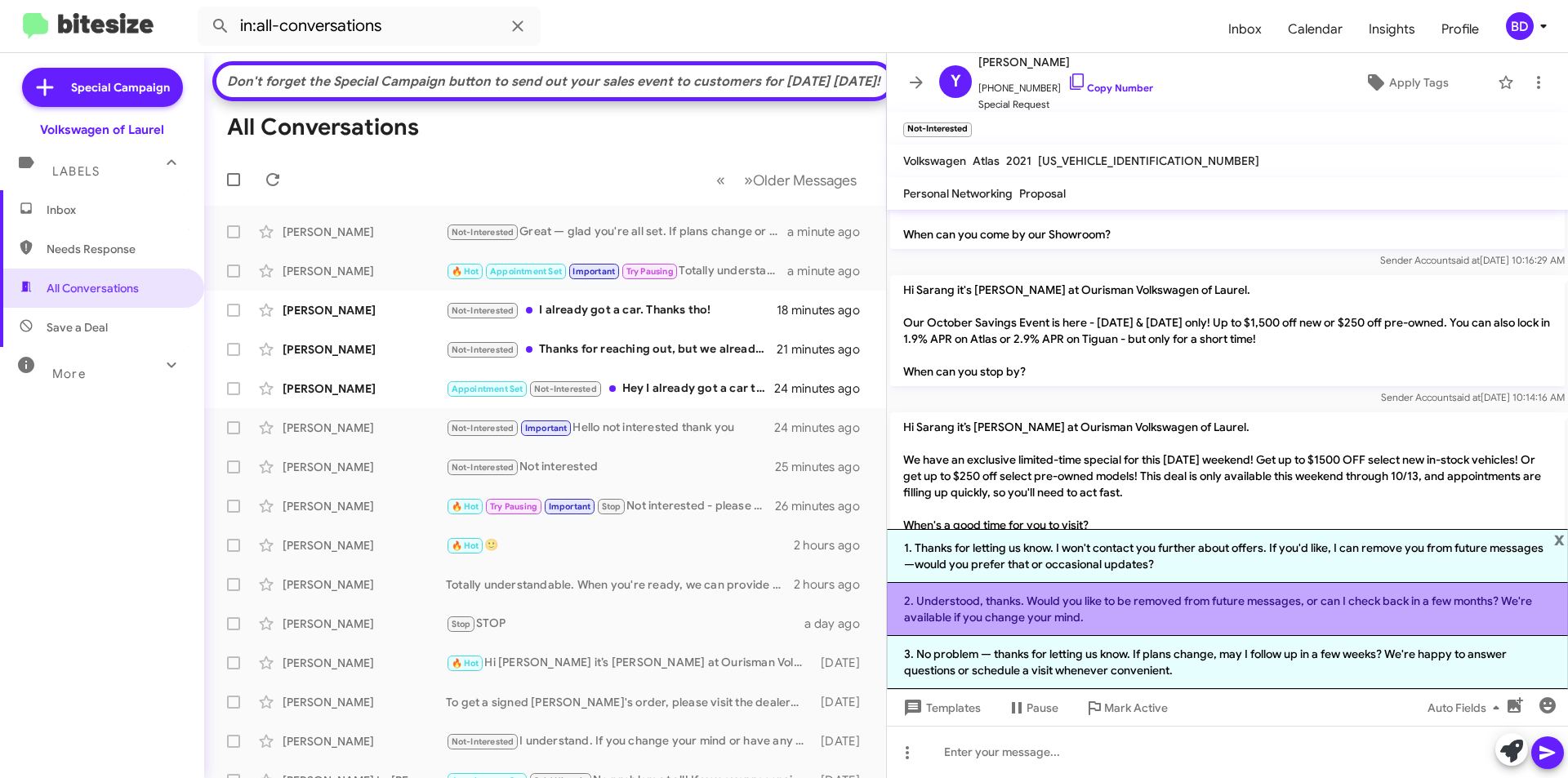
click at [1184, 604] on li "2. Understood, thanks. Would you like to be removed from future messages, or ca…" at bounding box center [1228, 609] width 681 height 53
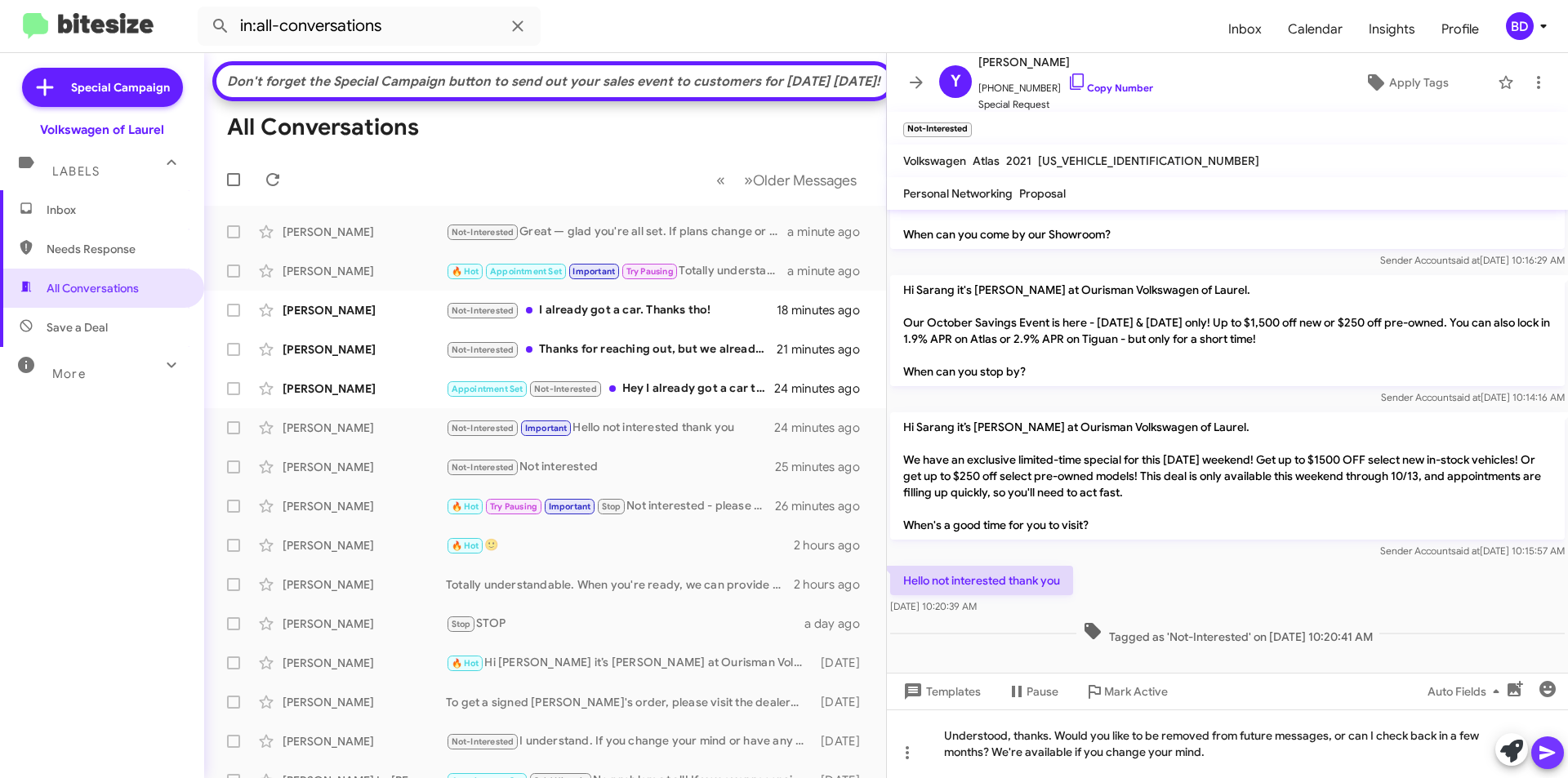
click at [1542, 754] on icon at bounding box center [1546, 752] width 15 height 14
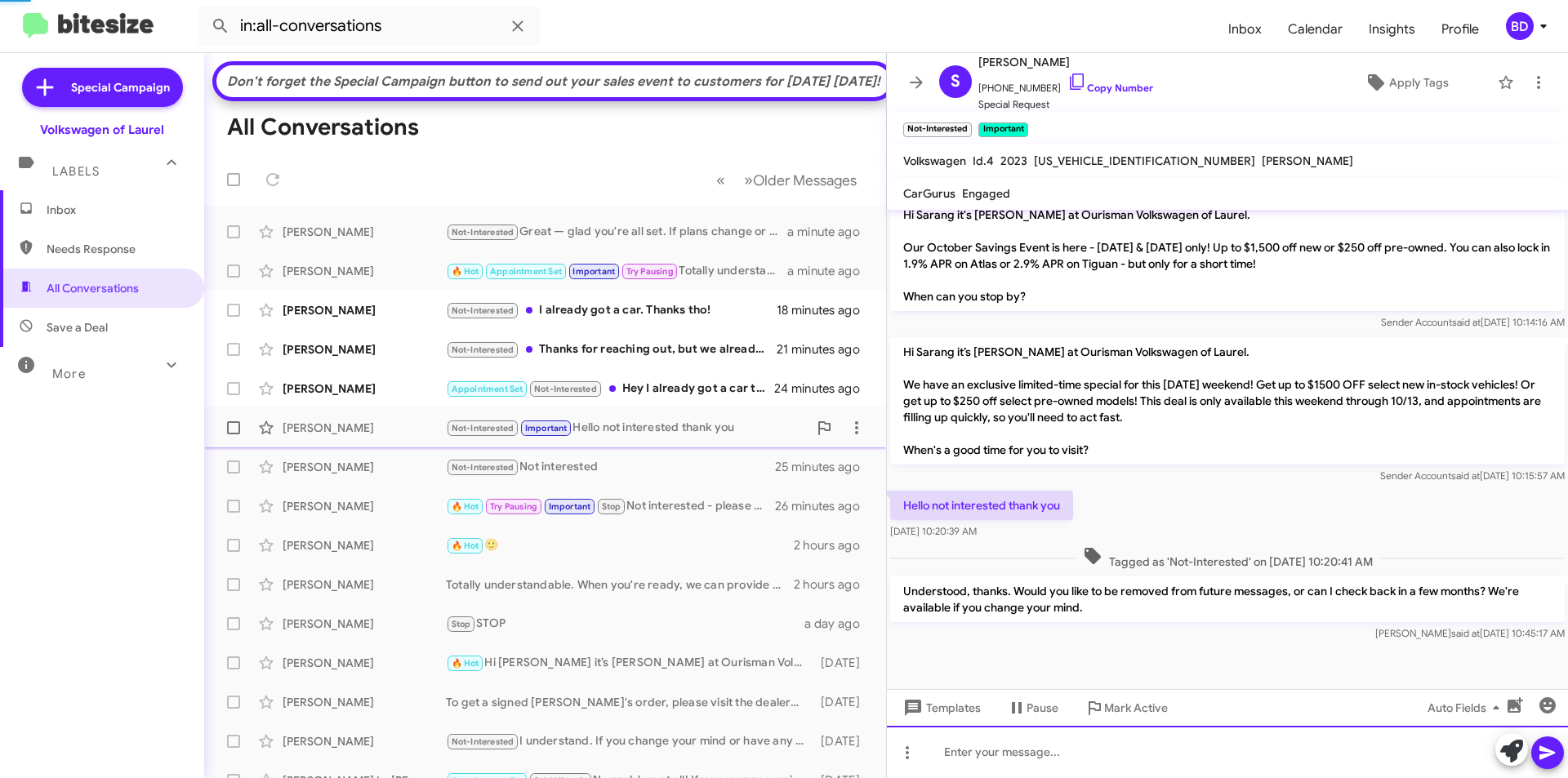
scroll to position [461, 0]
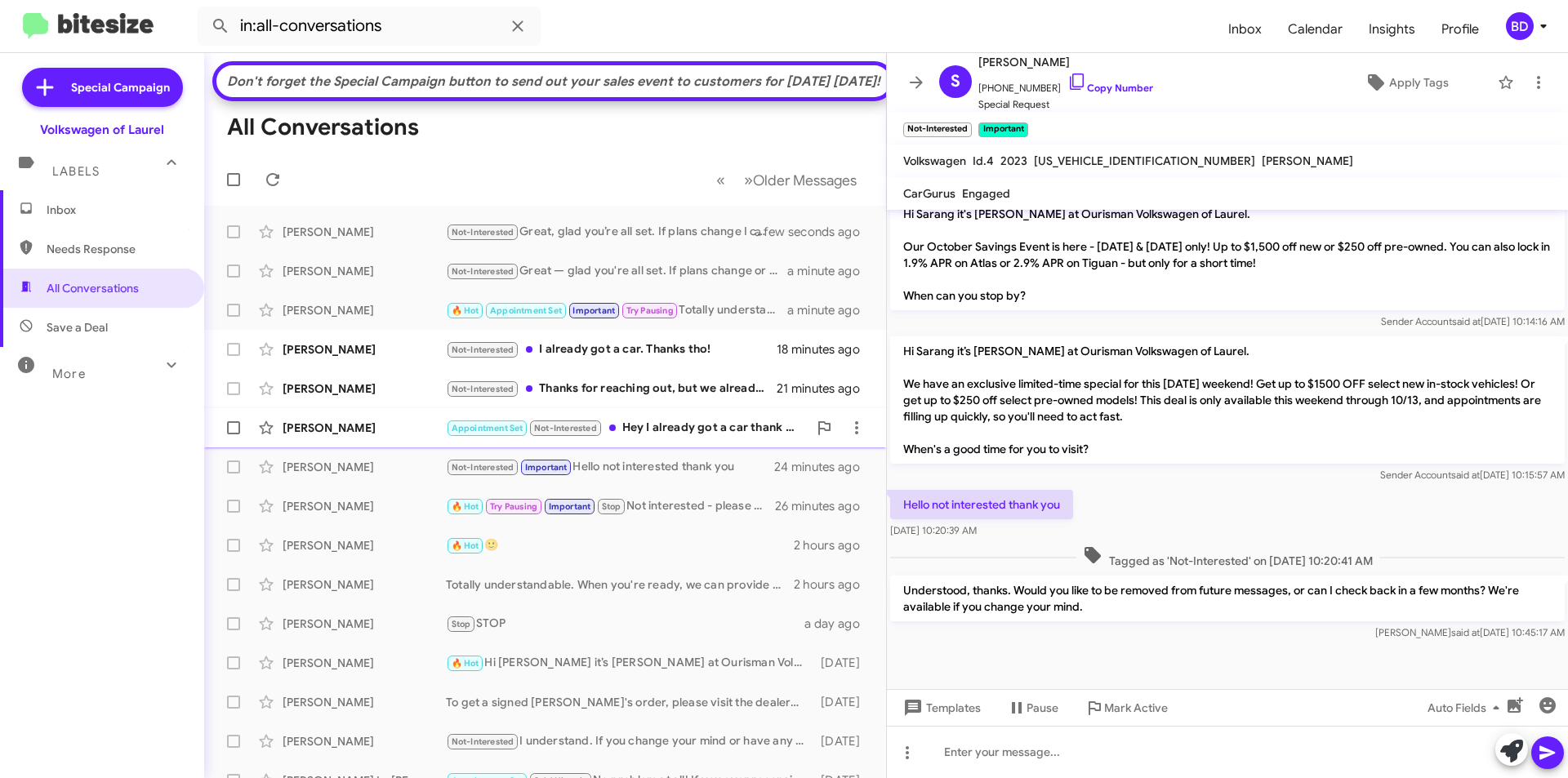
click at [690, 438] on div "Appointment Set Not-Interested Hey I already got a car thank you" at bounding box center [626, 428] width 361 height 19
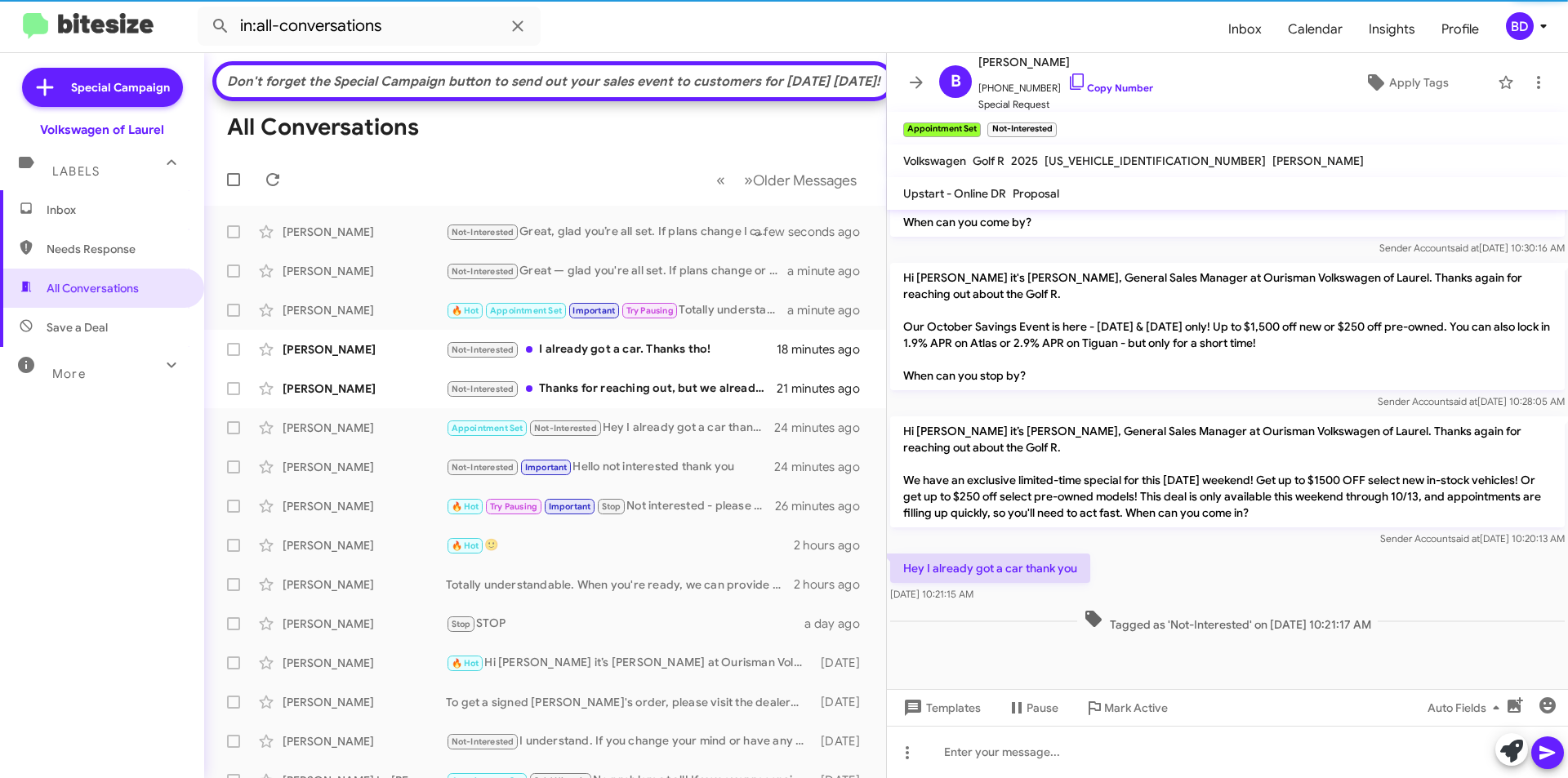
scroll to position [1751, 0]
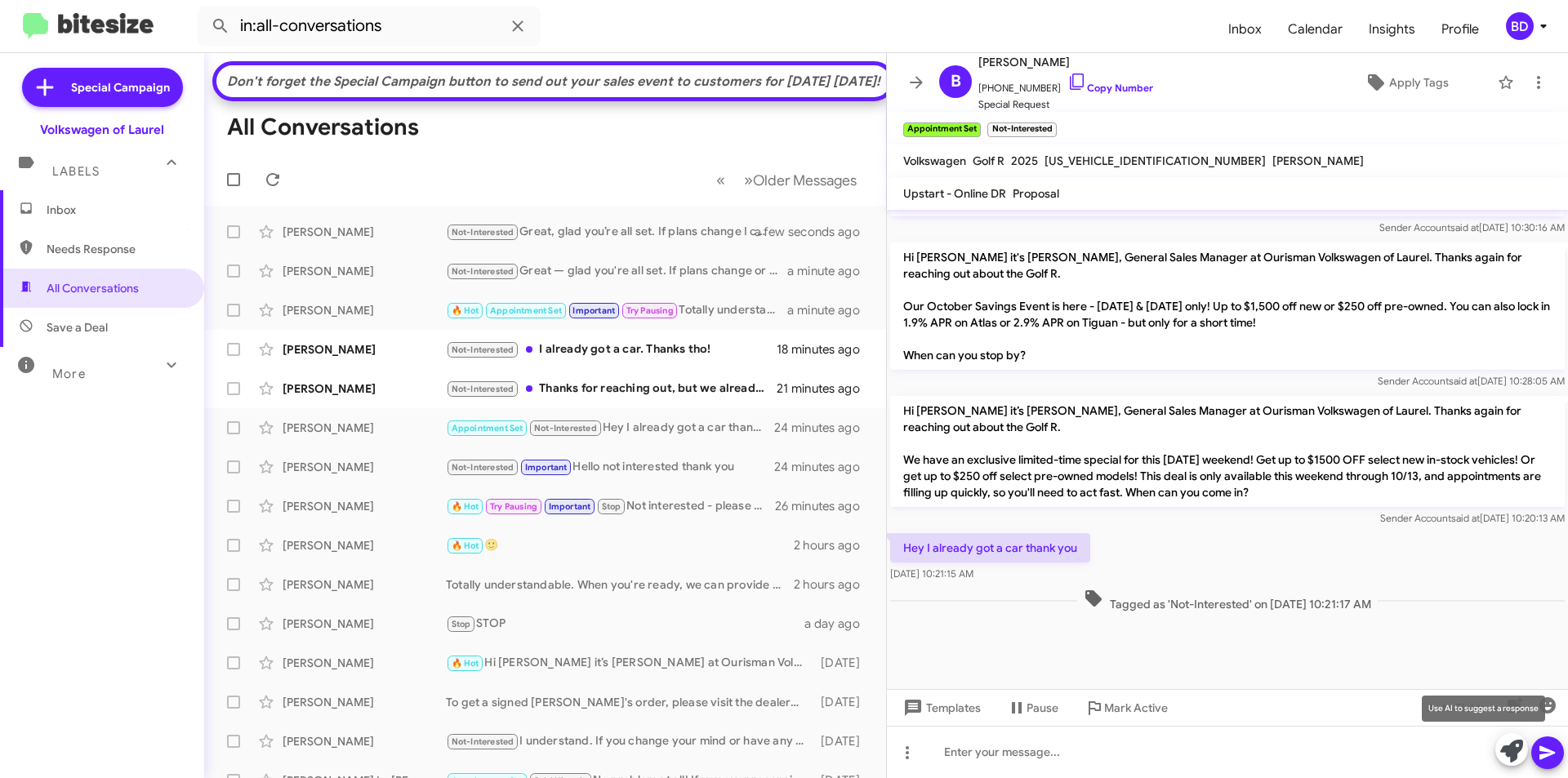
click at [1512, 750] on icon at bounding box center [1511, 751] width 23 height 23
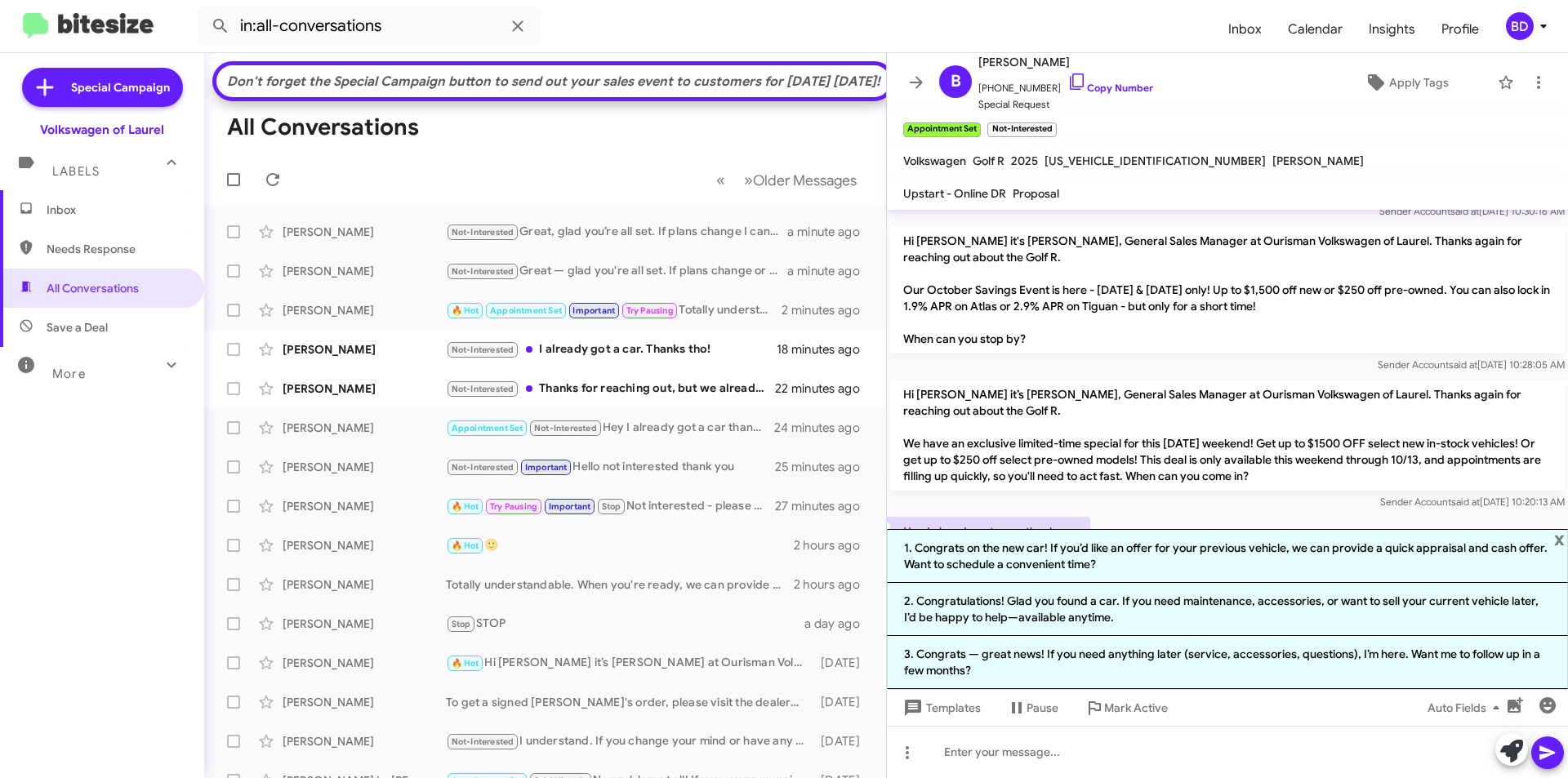
click at [1085, 613] on li "2. Congratulations! Glad you found a car. If you need maintenance, accessories,…" at bounding box center [1228, 609] width 681 height 53
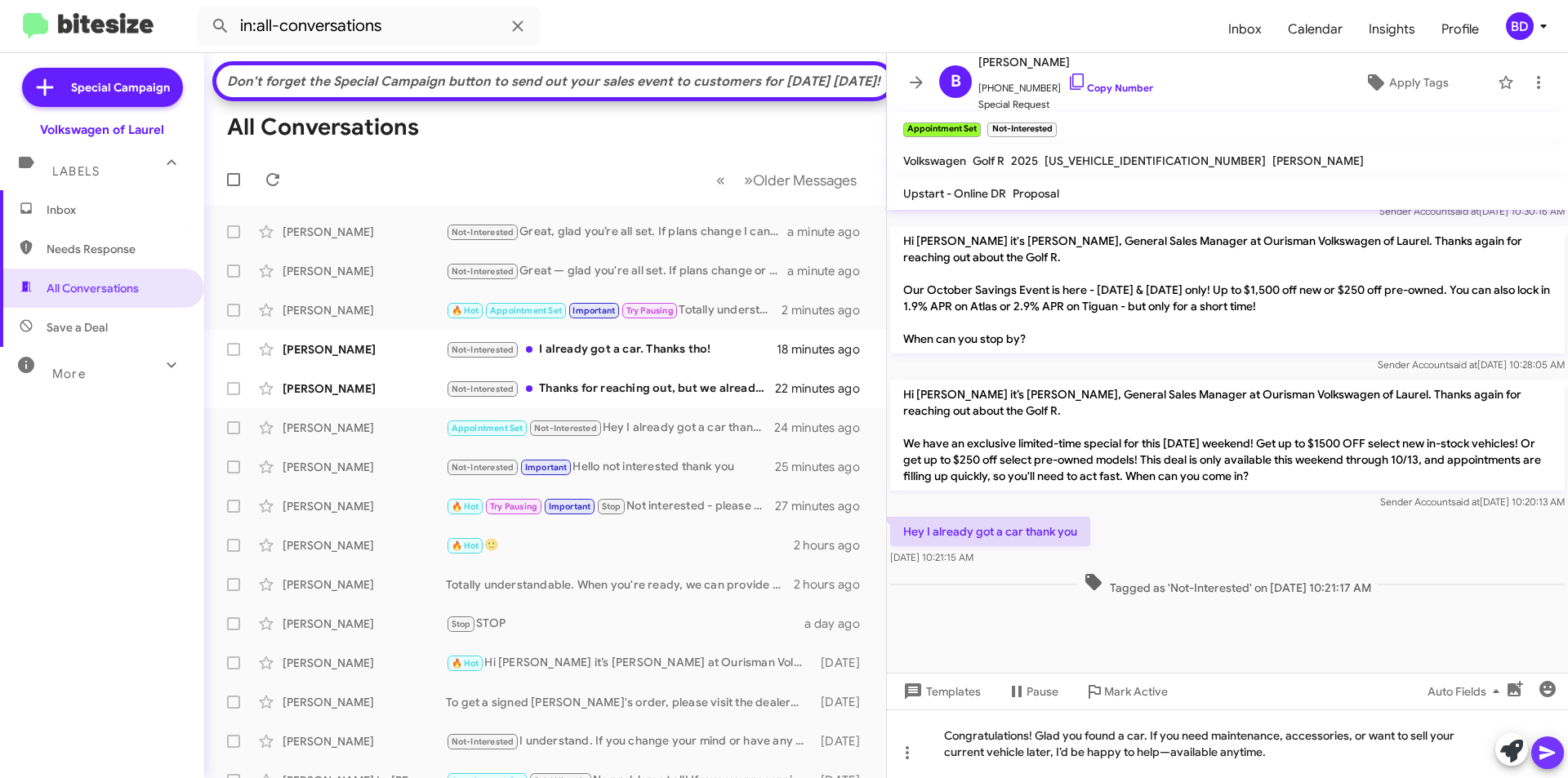
click at [1545, 759] on icon at bounding box center [1547, 752] width 20 height 20
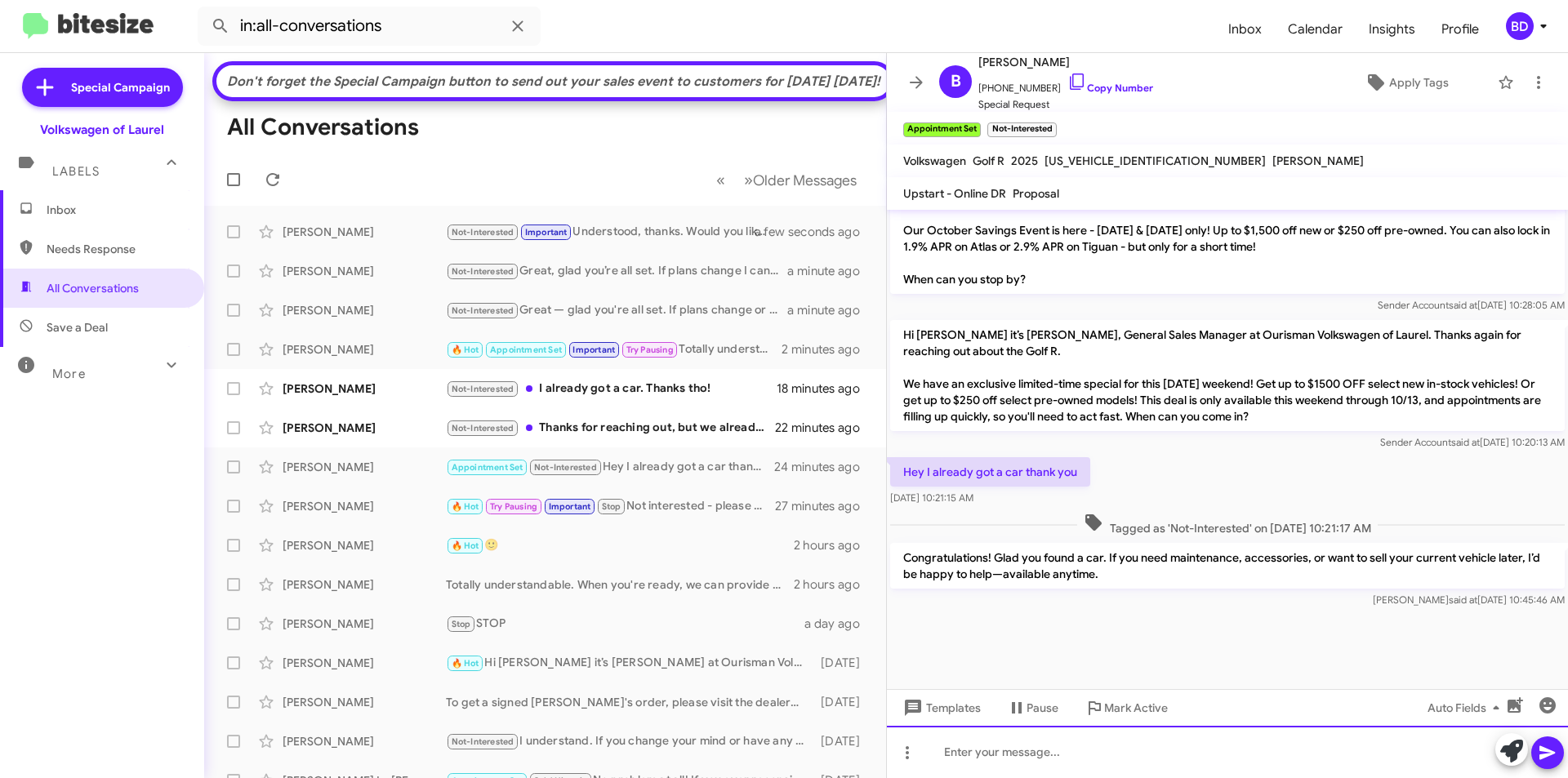
scroll to position [1826, 0]
click at [675, 438] on div "Not-Interested Thanks for reaching out, but we already spoke yesterday that we'…" at bounding box center [626, 428] width 361 height 19
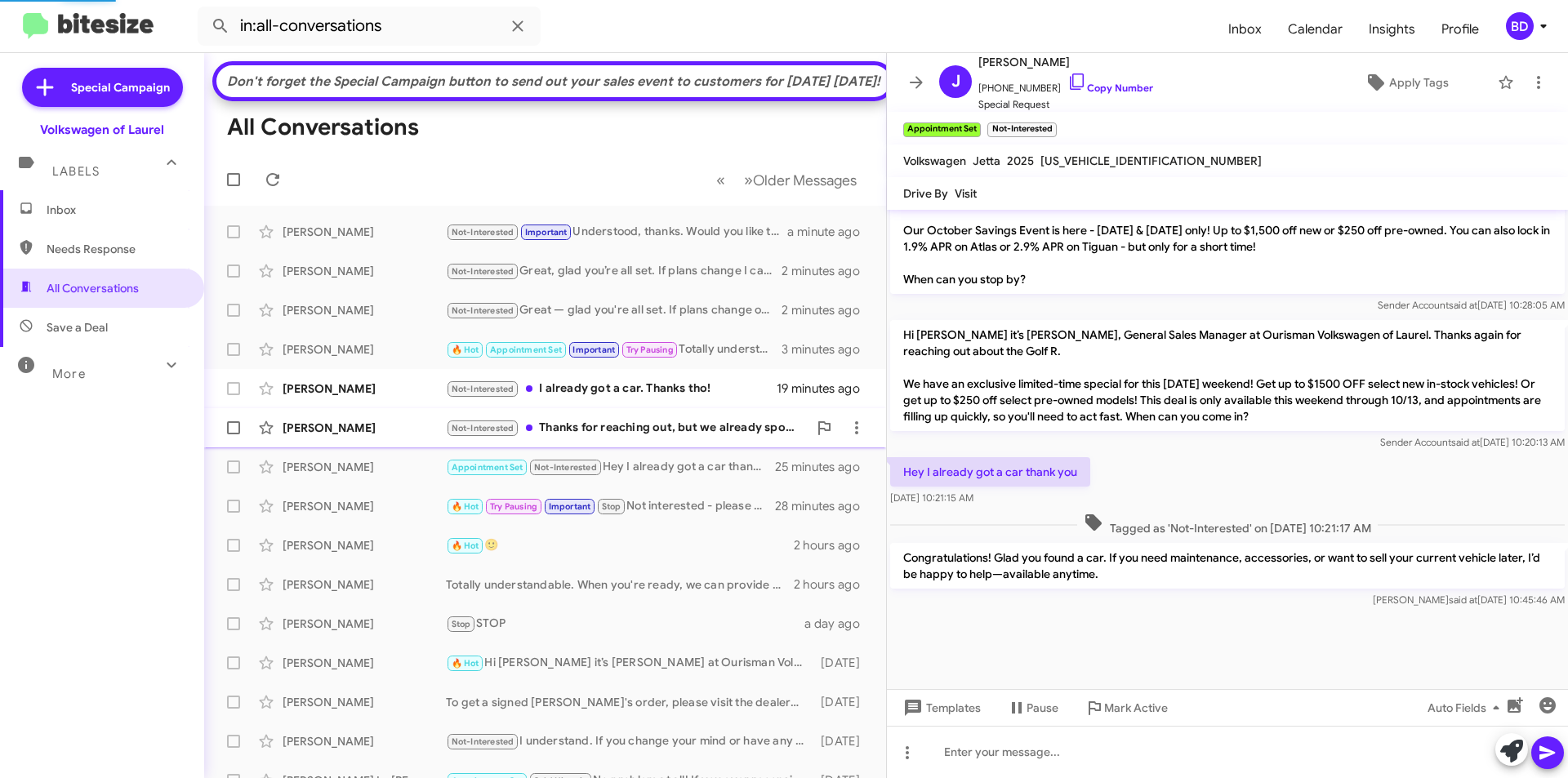
scroll to position [180, 0]
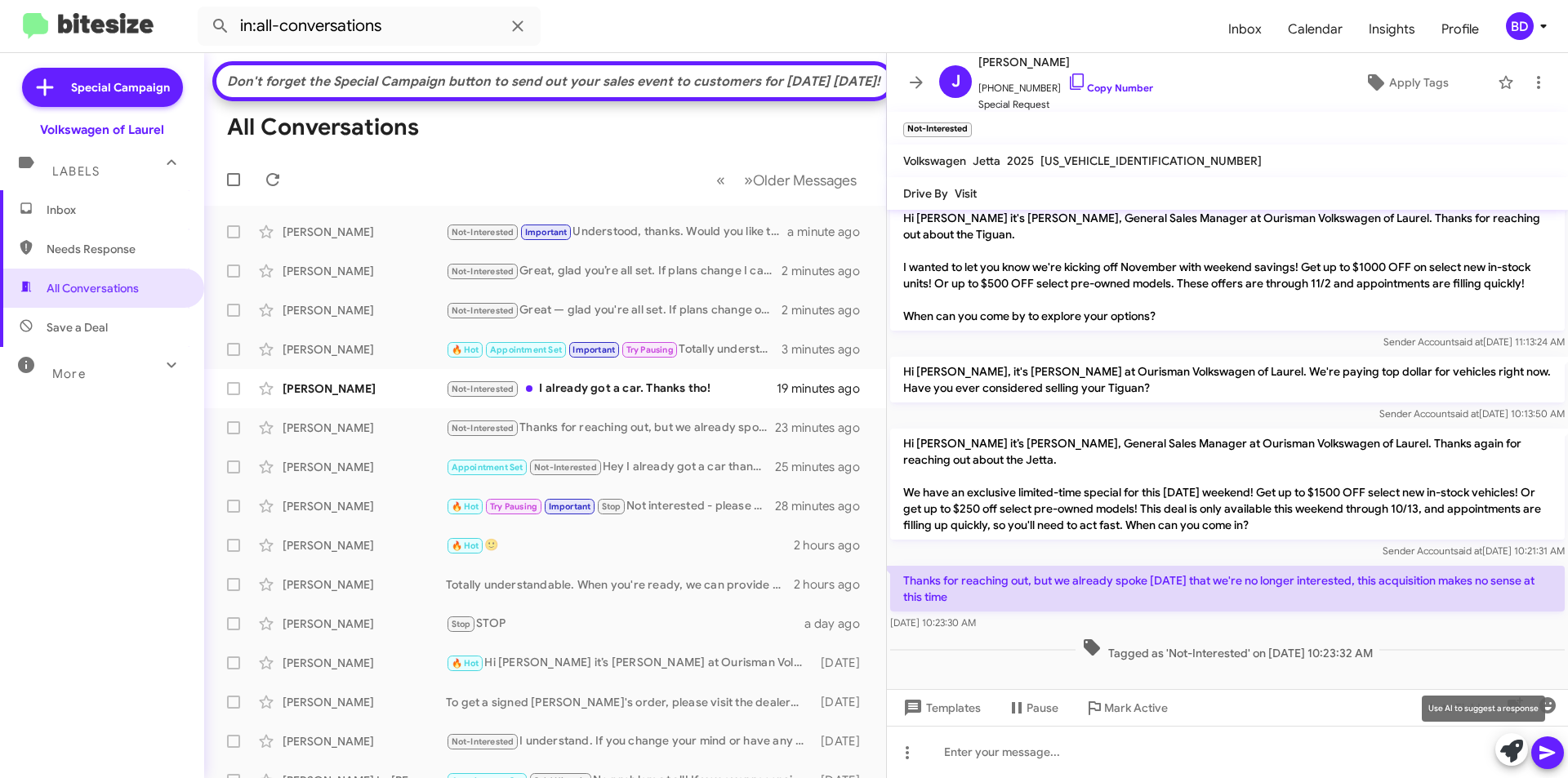
click at [1515, 747] on icon at bounding box center [1511, 751] width 23 height 23
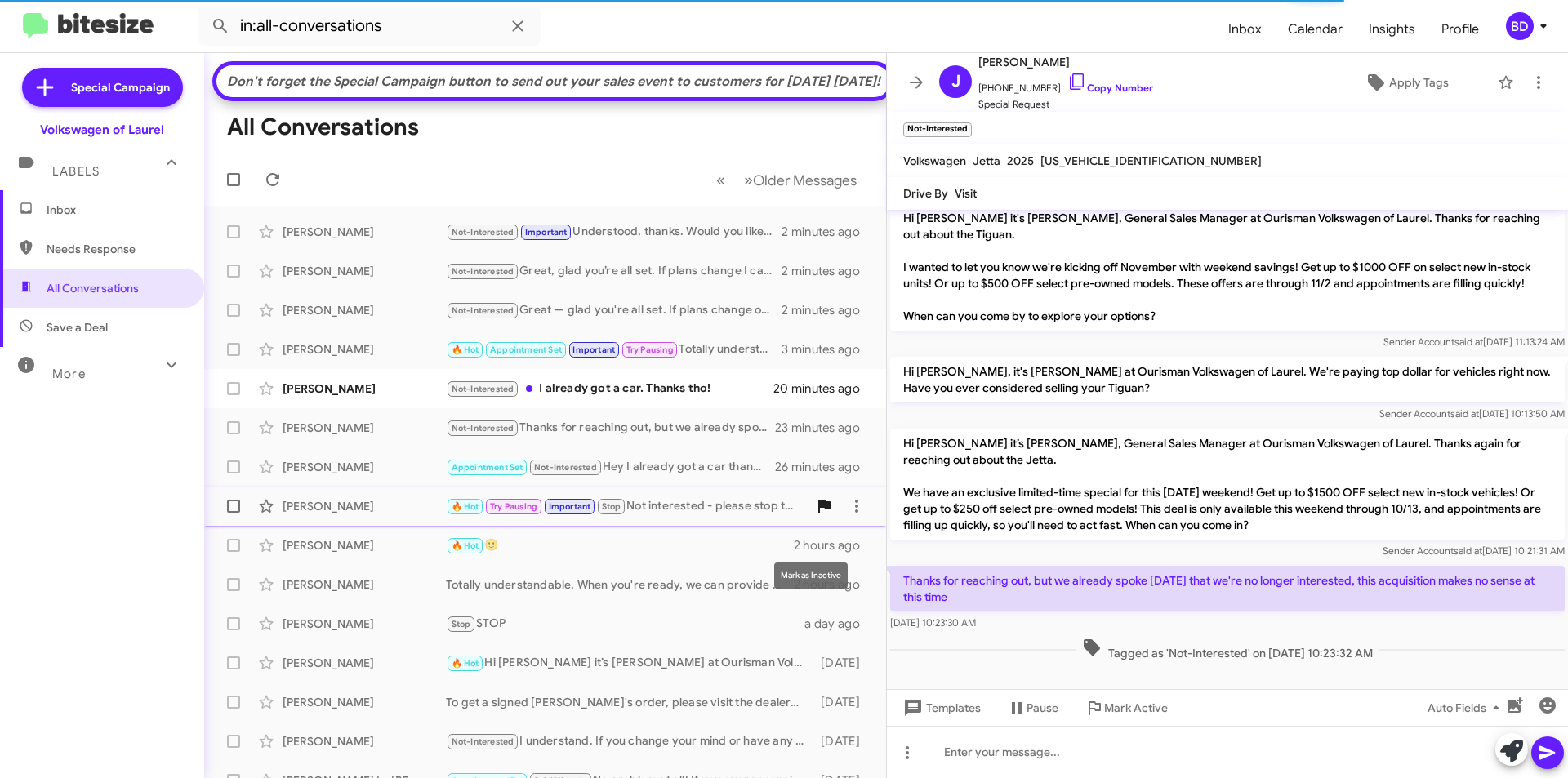
scroll to position [339, 0]
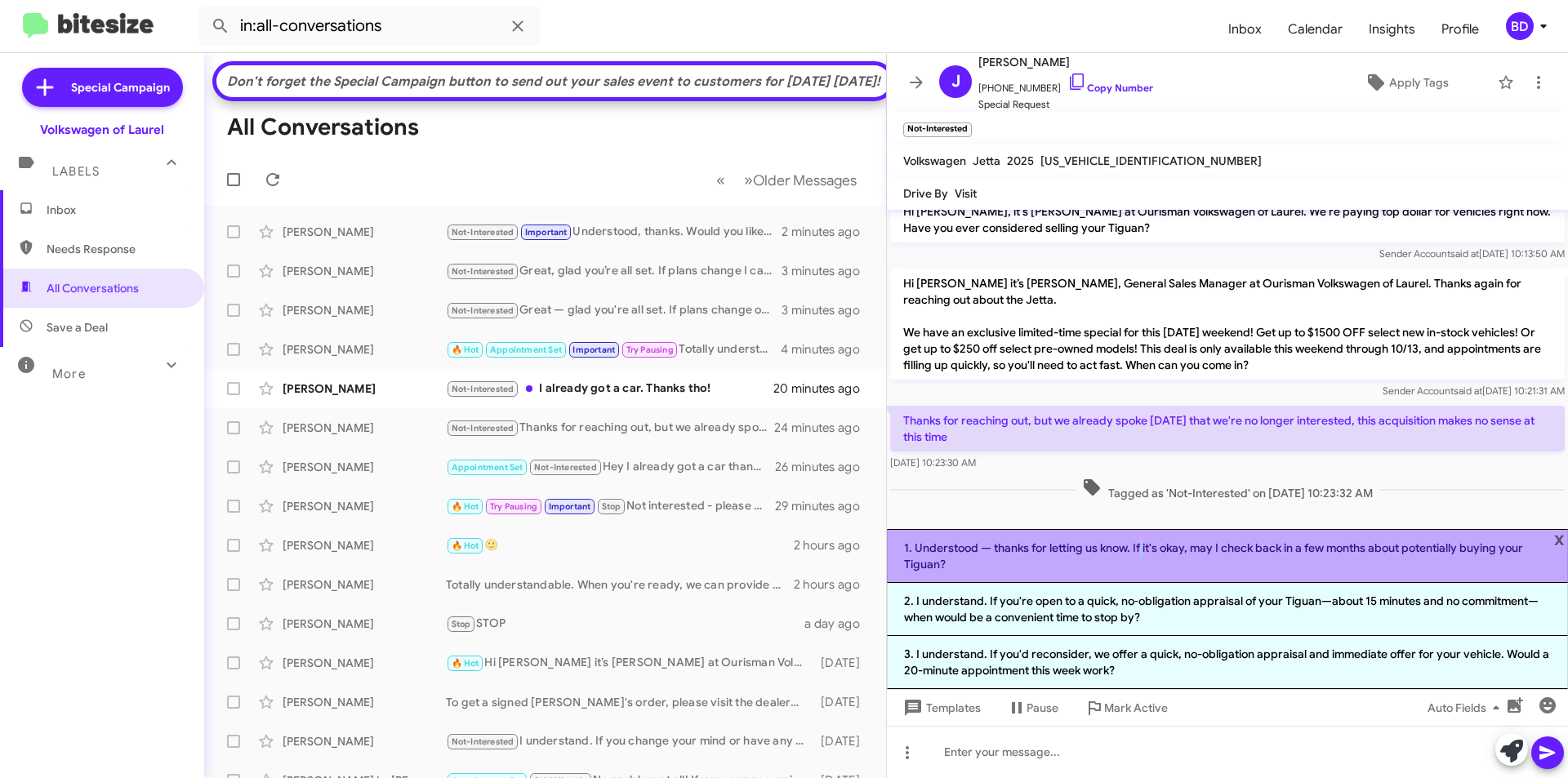
click at [1140, 552] on li "1. Understood — thanks for letting us know. If it's okay, may I check back in a…" at bounding box center [1228, 555] width 681 height 54
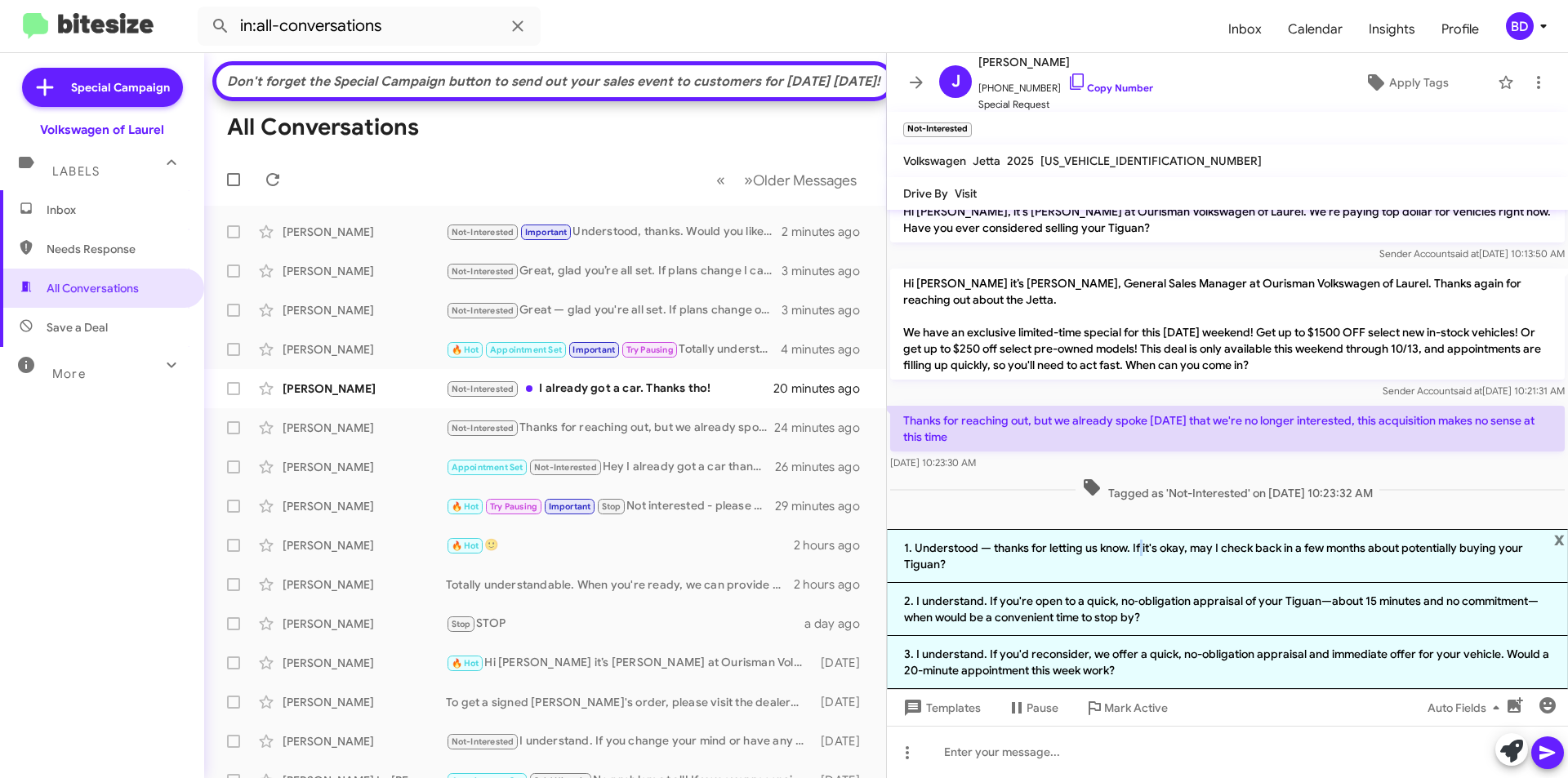
scroll to position [196, 0]
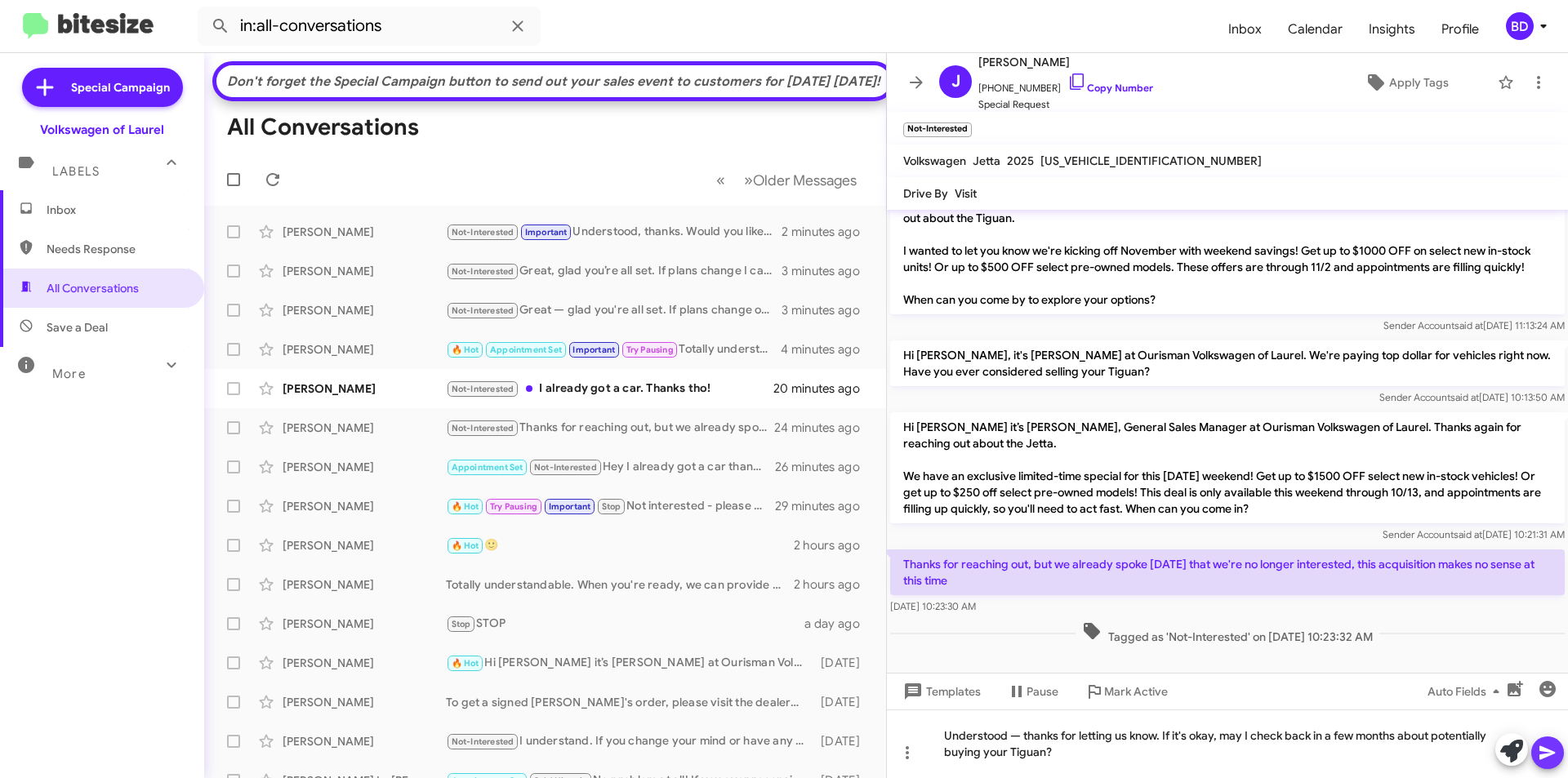
click at [1555, 752] on icon at bounding box center [1546, 752] width 15 height 14
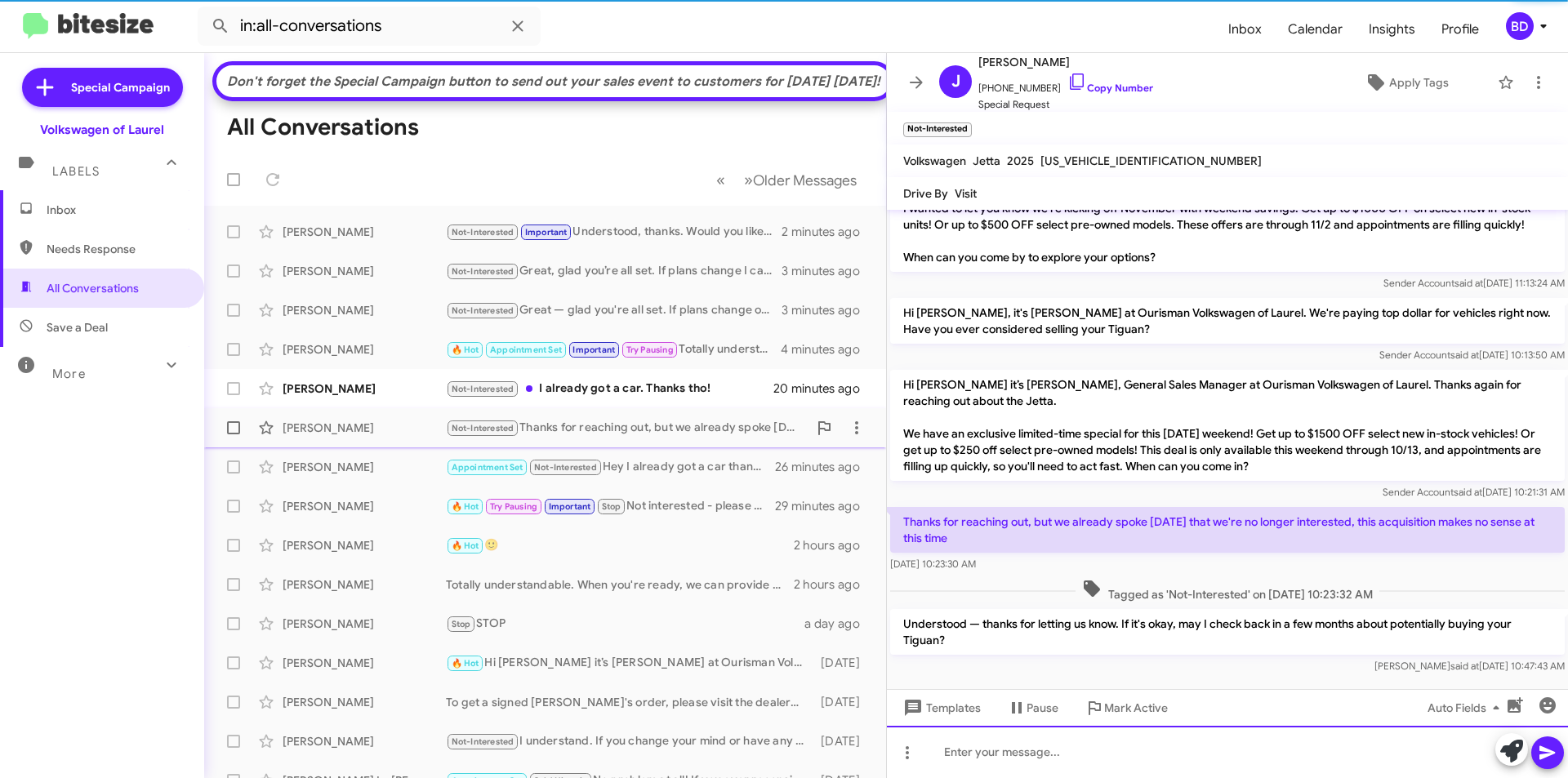
scroll to position [255, 0]
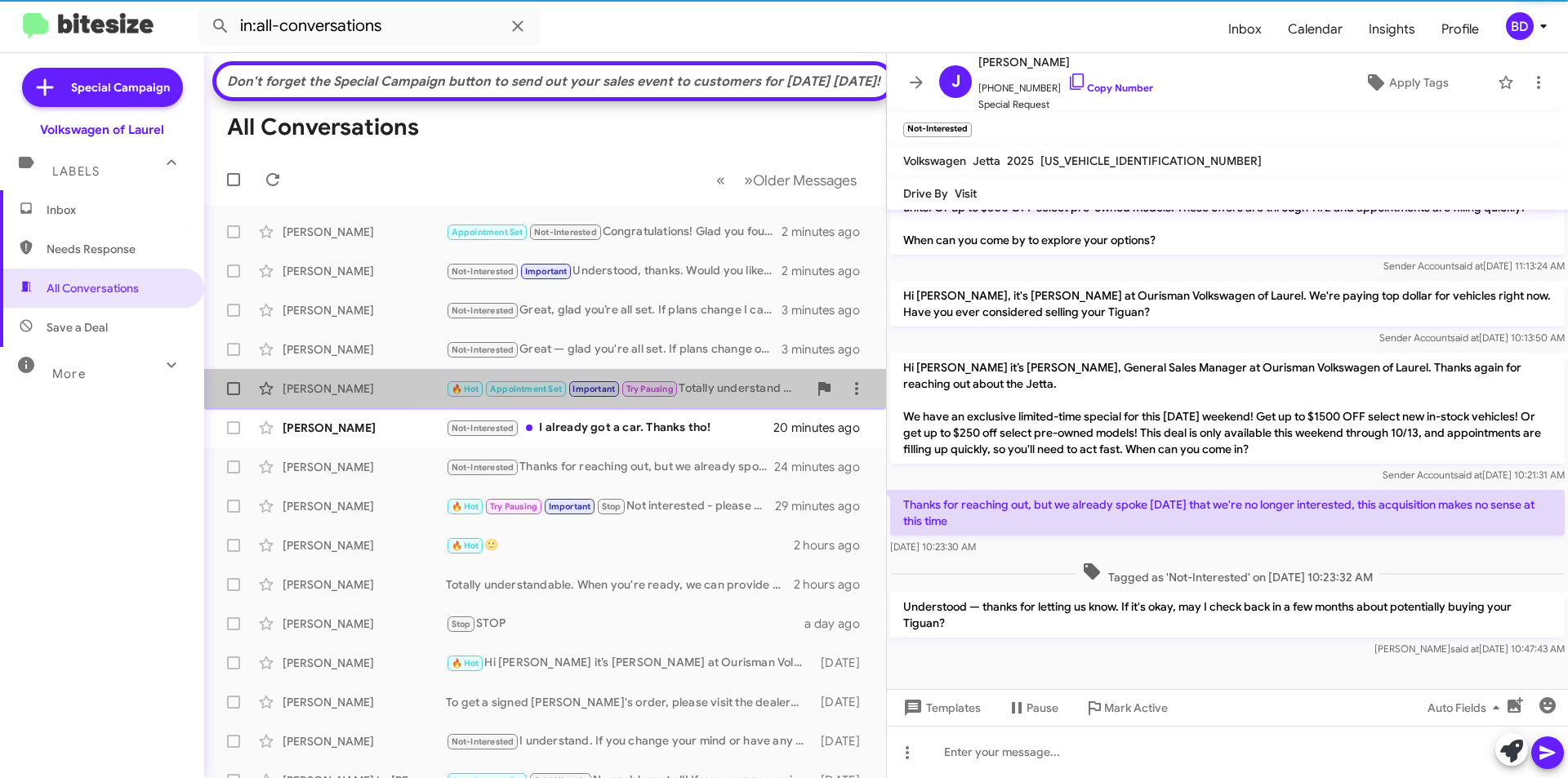
click at [655, 397] on small "Try Pausing" at bounding box center [650, 389] width 56 height 15
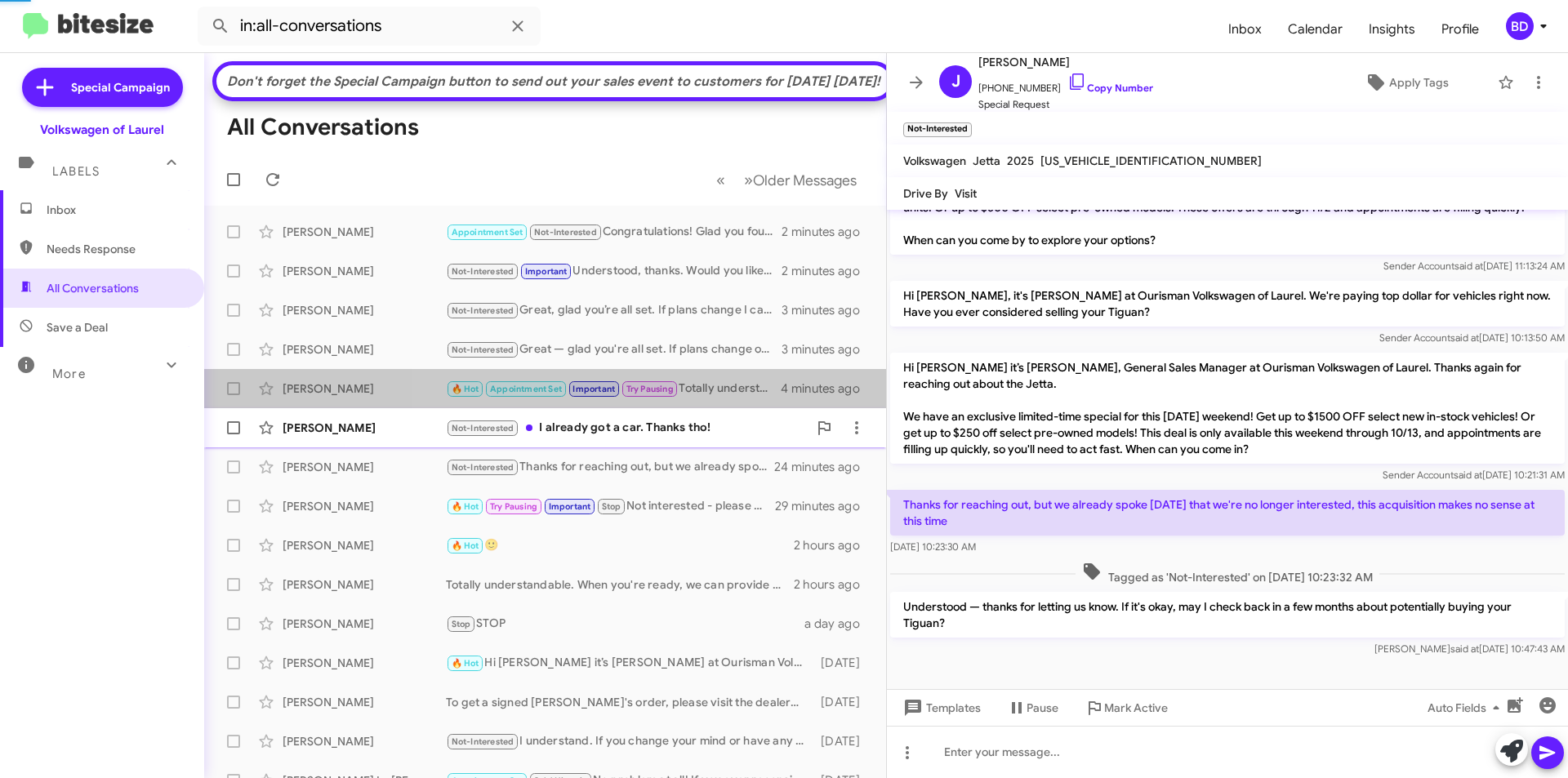
scroll to position [1112, 0]
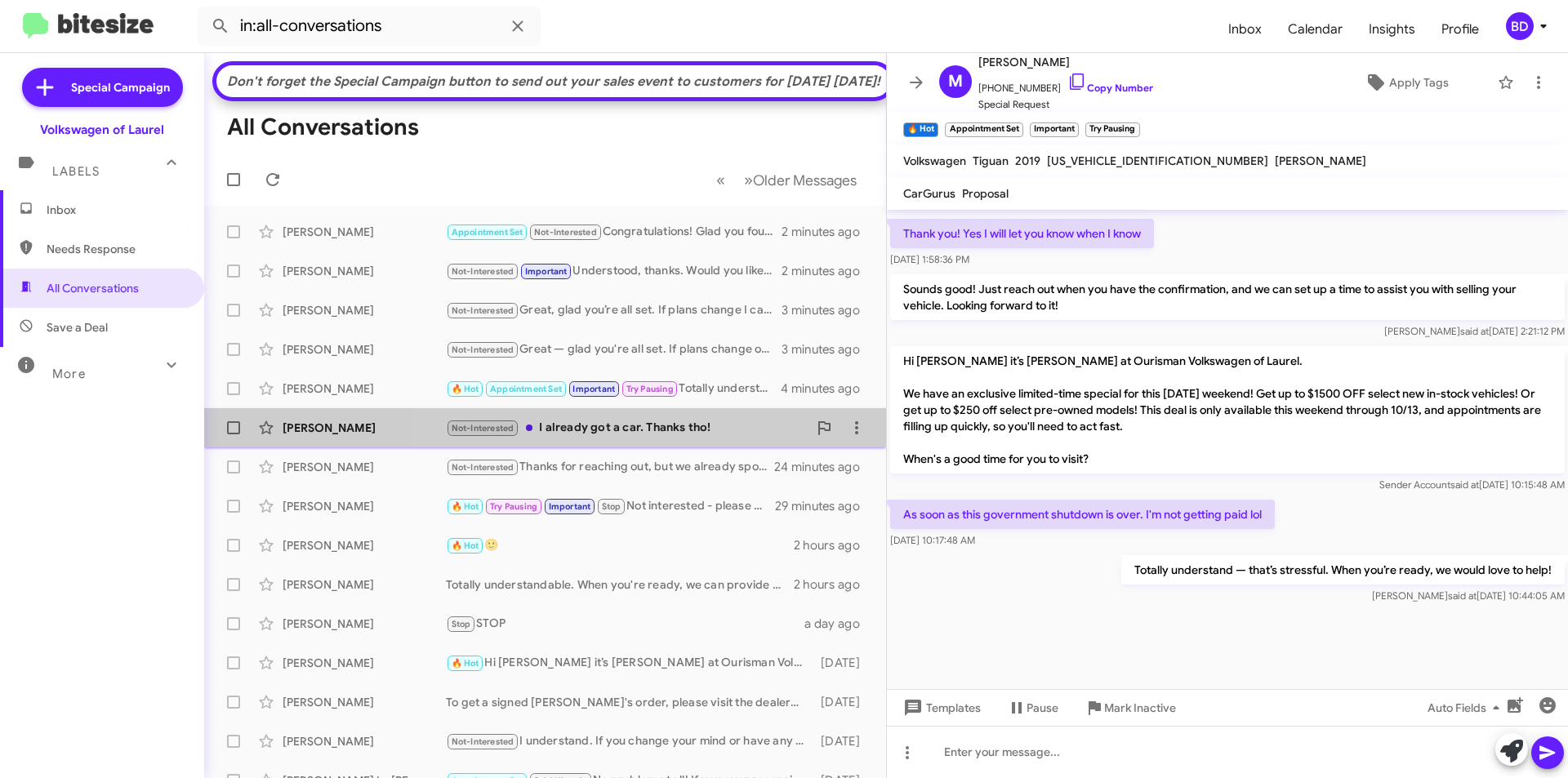
click at [641, 438] on div "Not-Interested I already got a car. Thanks tho!" at bounding box center [626, 428] width 361 height 19
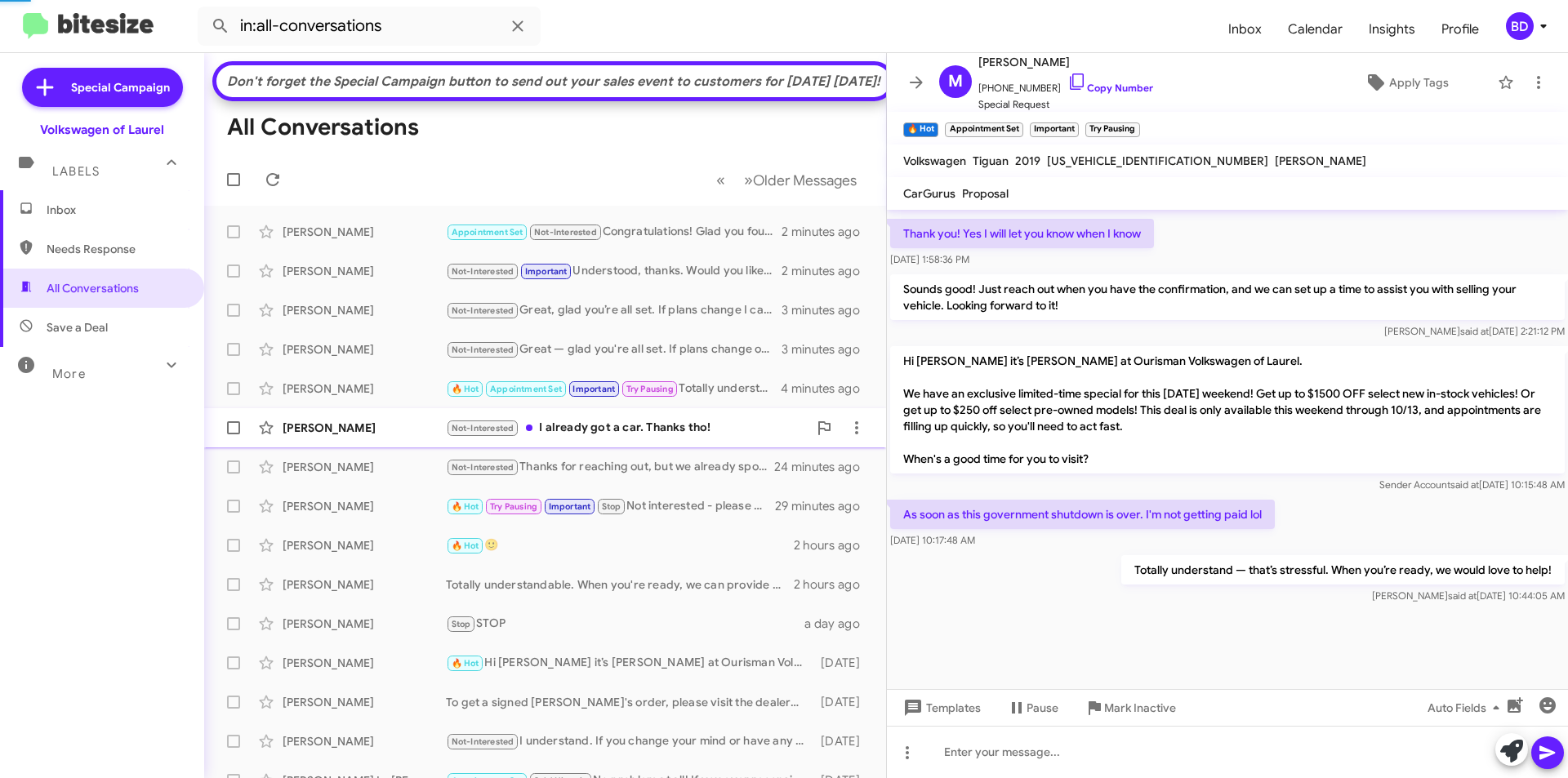
scroll to position [1184, 0]
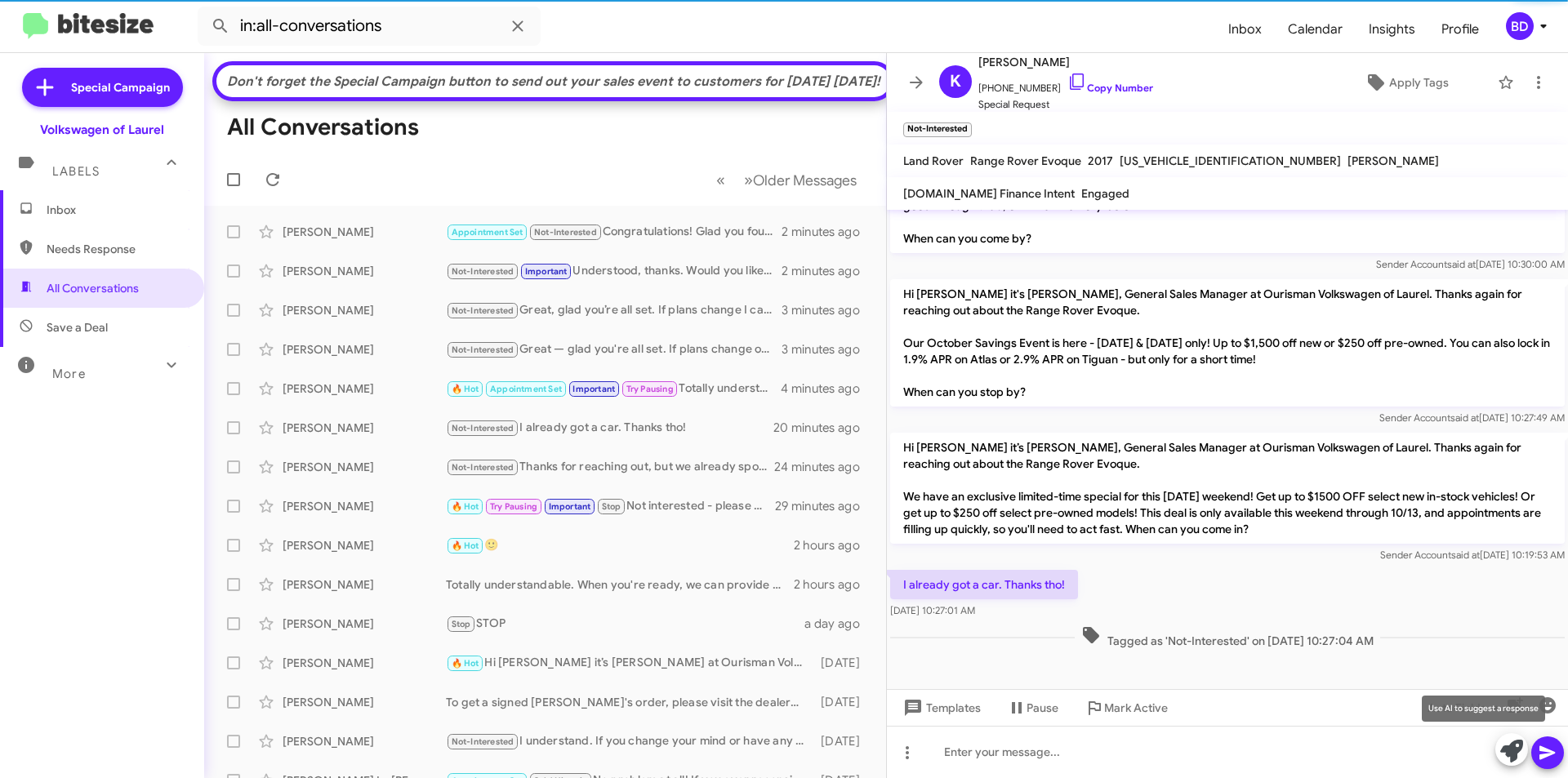
click at [1510, 743] on icon at bounding box center [1511, 751] width 23 height 23
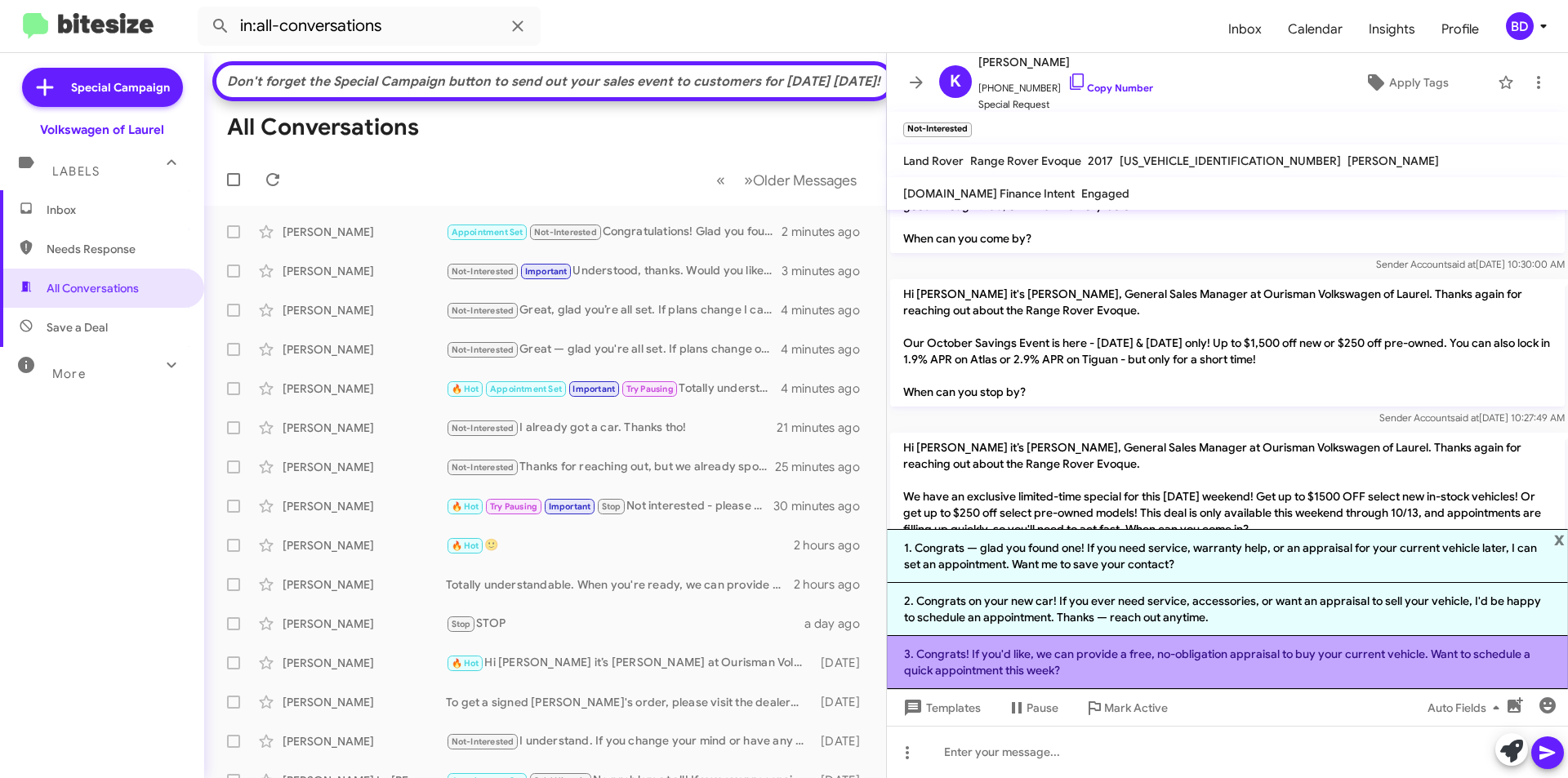
click at [1089, 666] on li "3. Congrats! If you'd like, we can provide a free, no-obligation appraisal to b…" at bounding box center [1228, 663] width 681 height 53
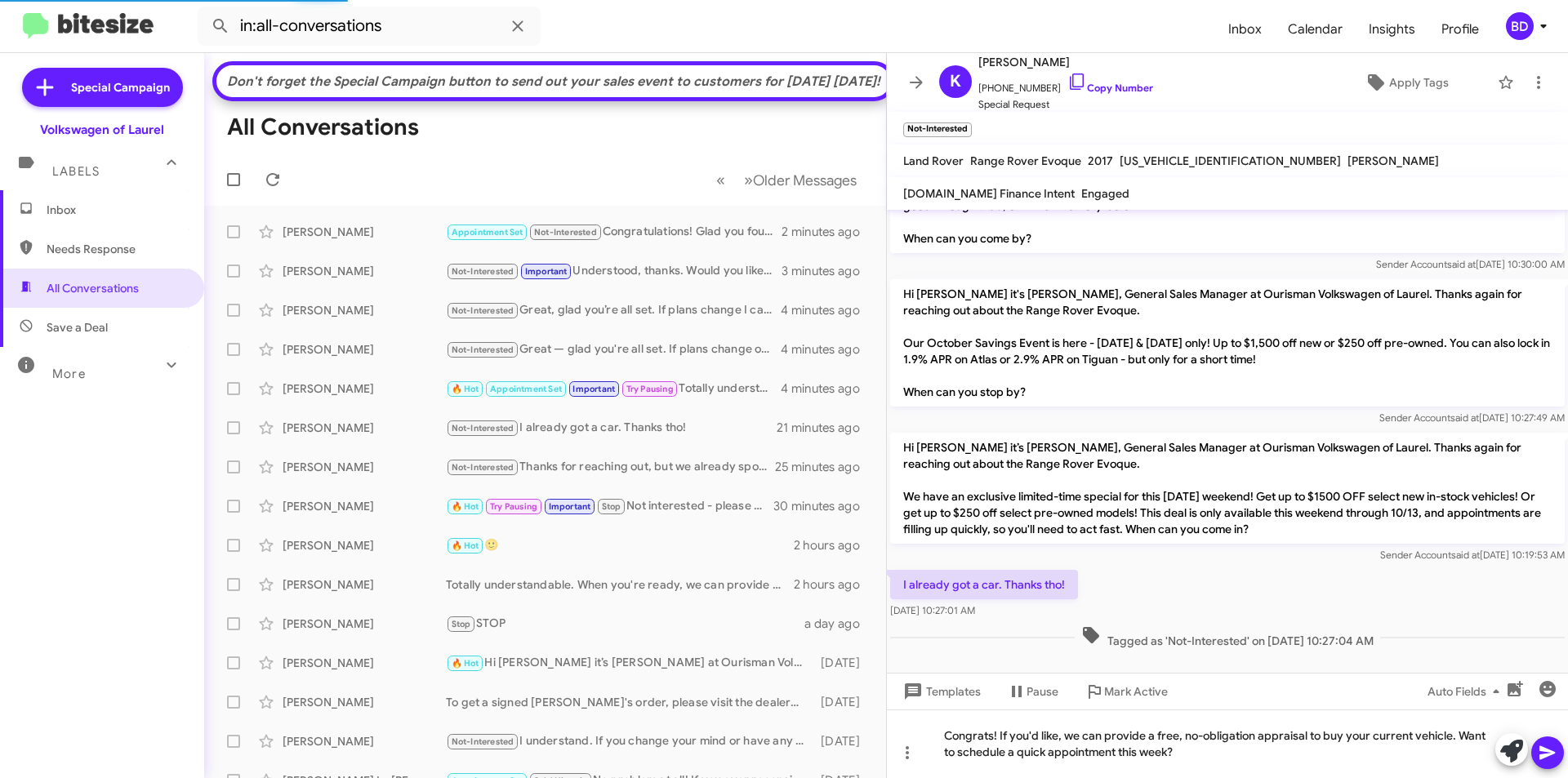
click at [1555, 754] on icon at bounding box center [1547, 752] width 20 height 20
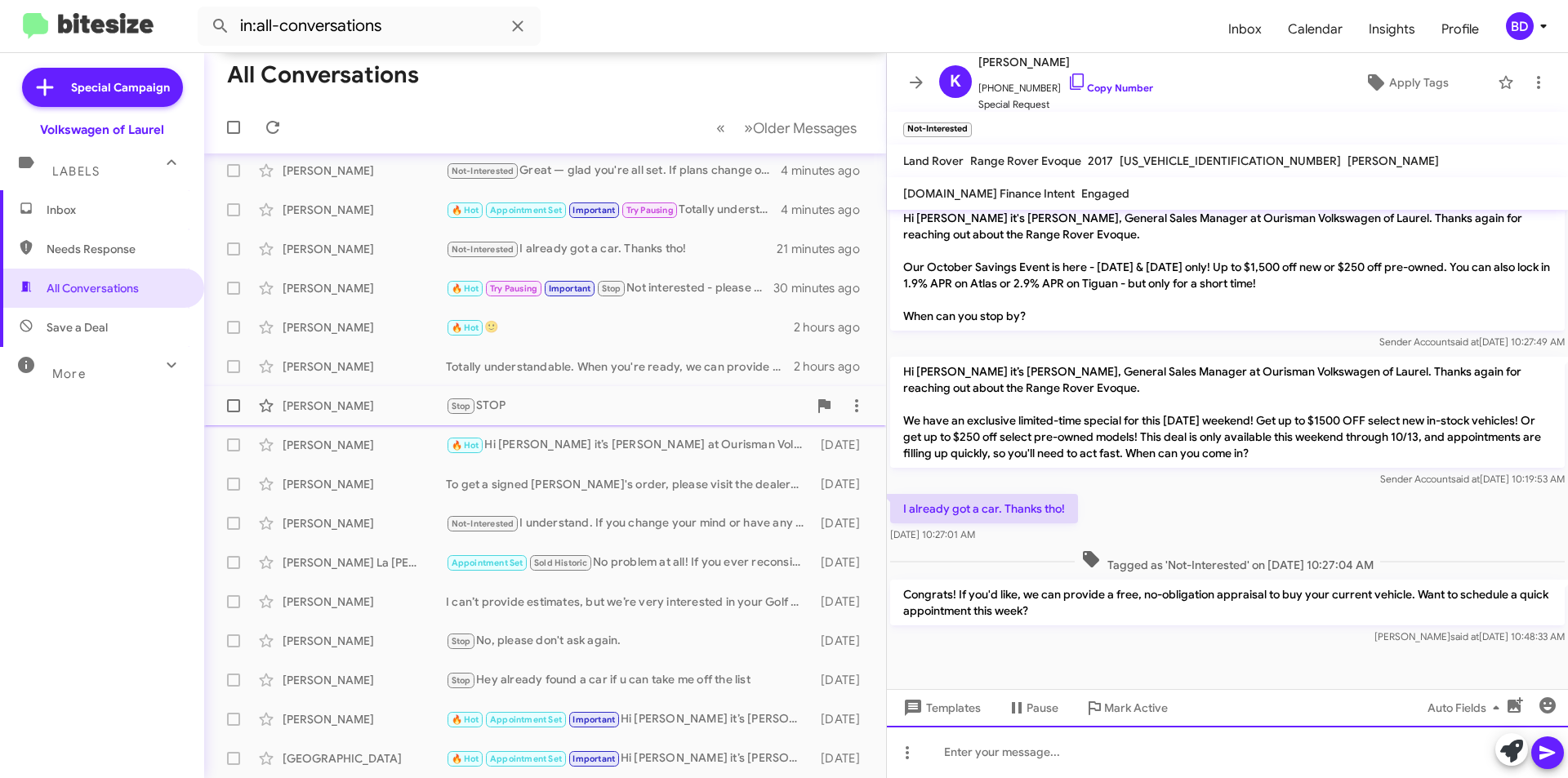
scroll to position [0, 0]
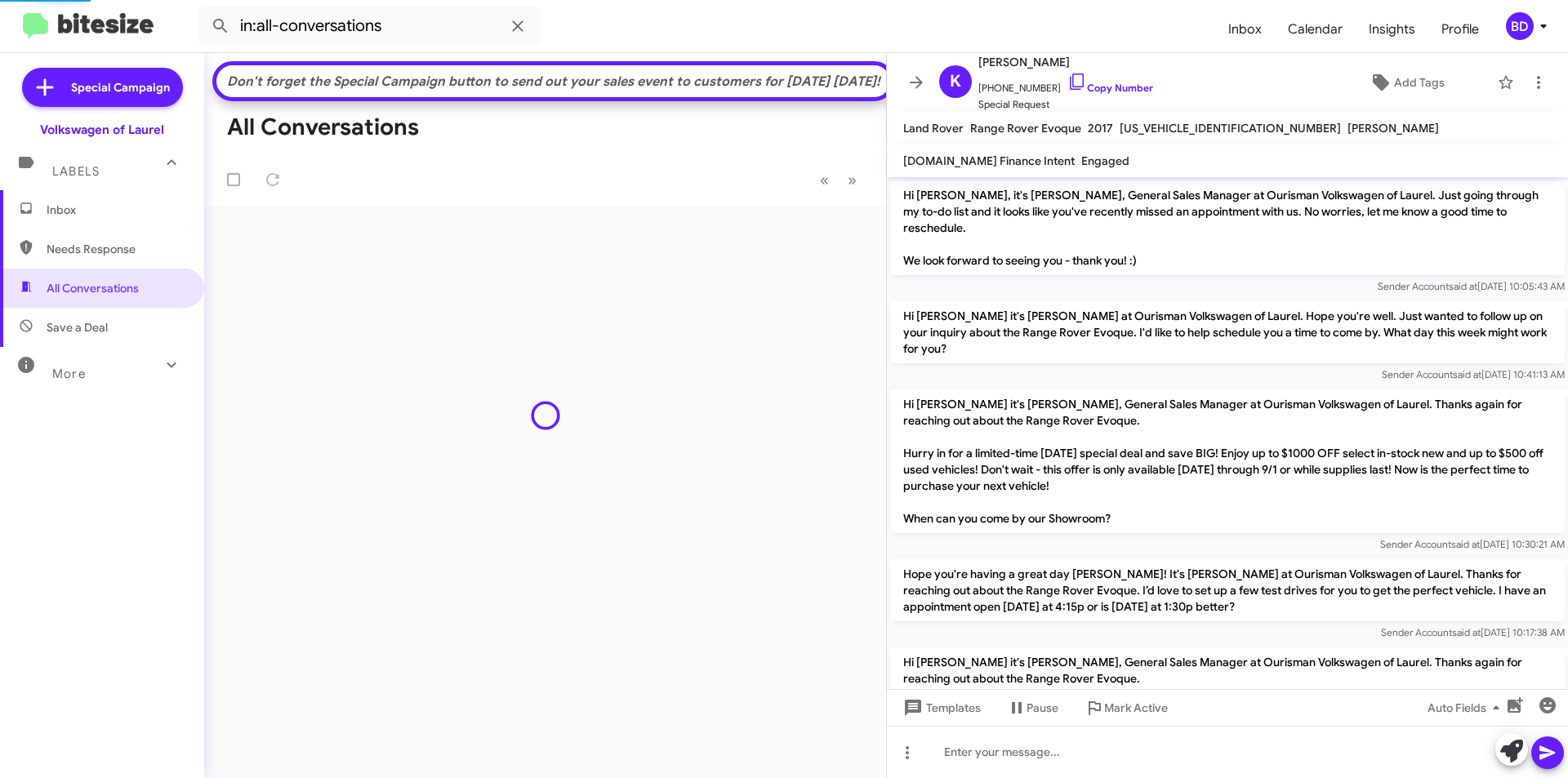
scroll to position [1227, 0]
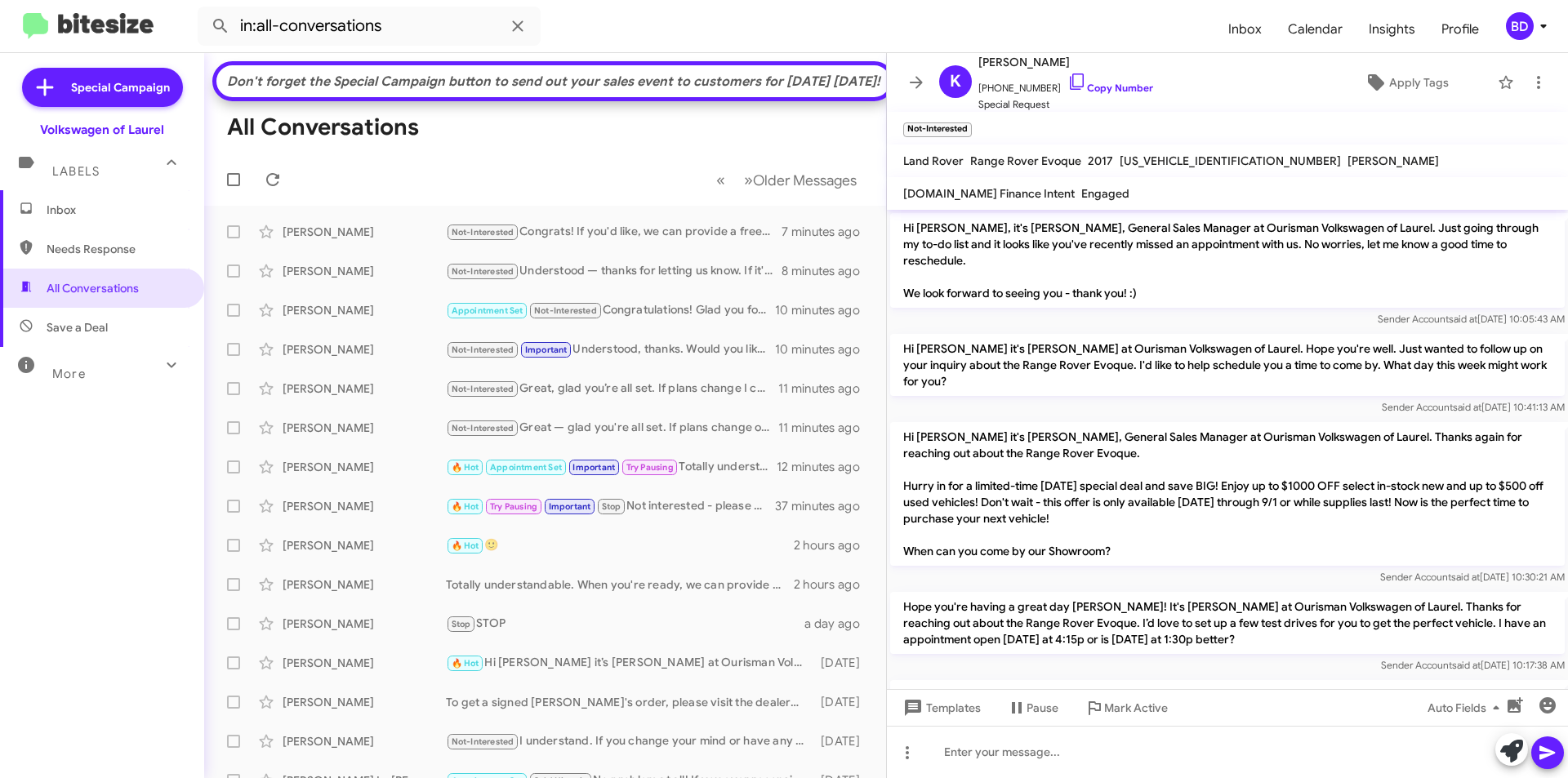
scroll to position [1260, 0]
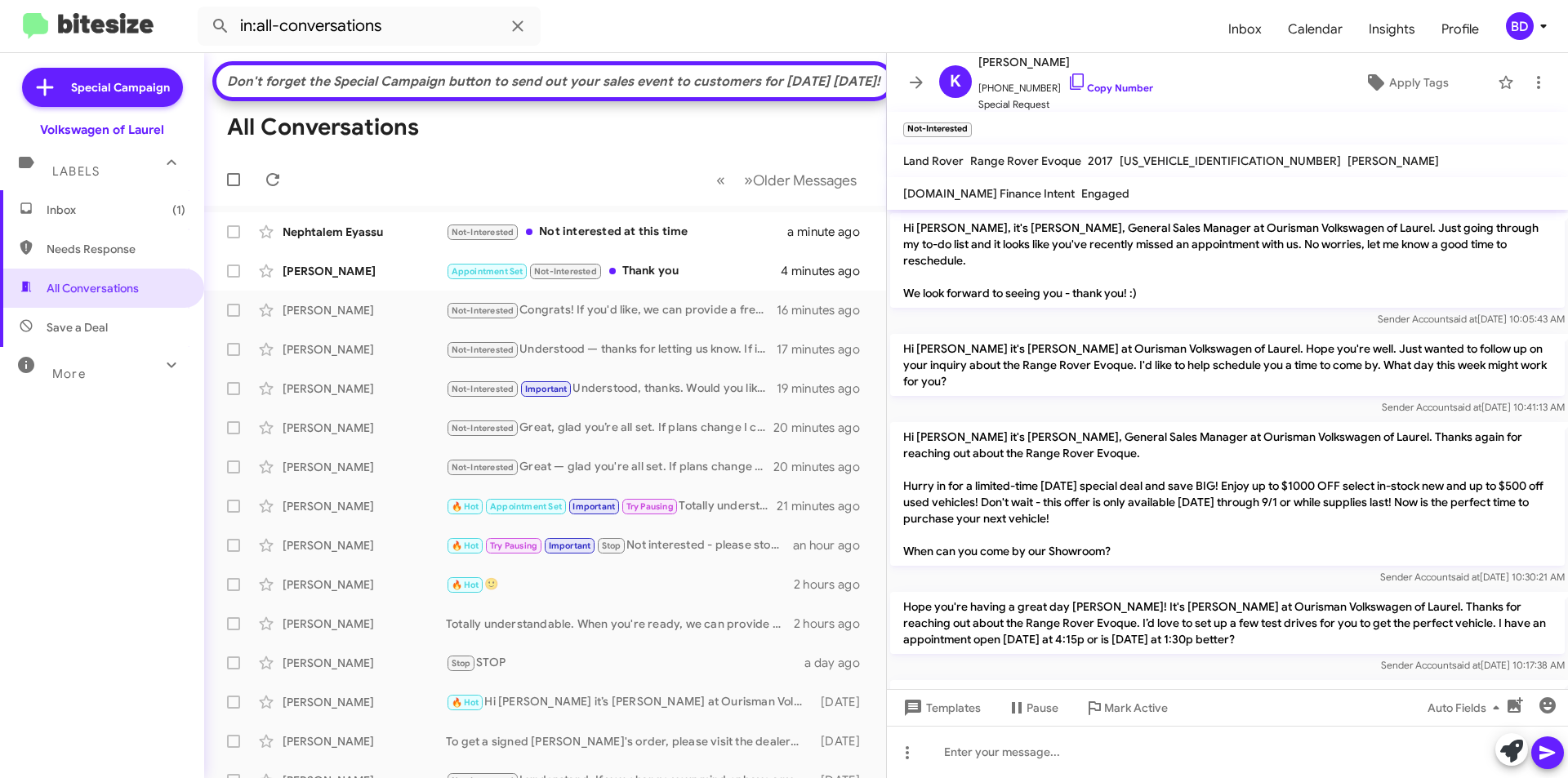
scroll to position [1227, 0]
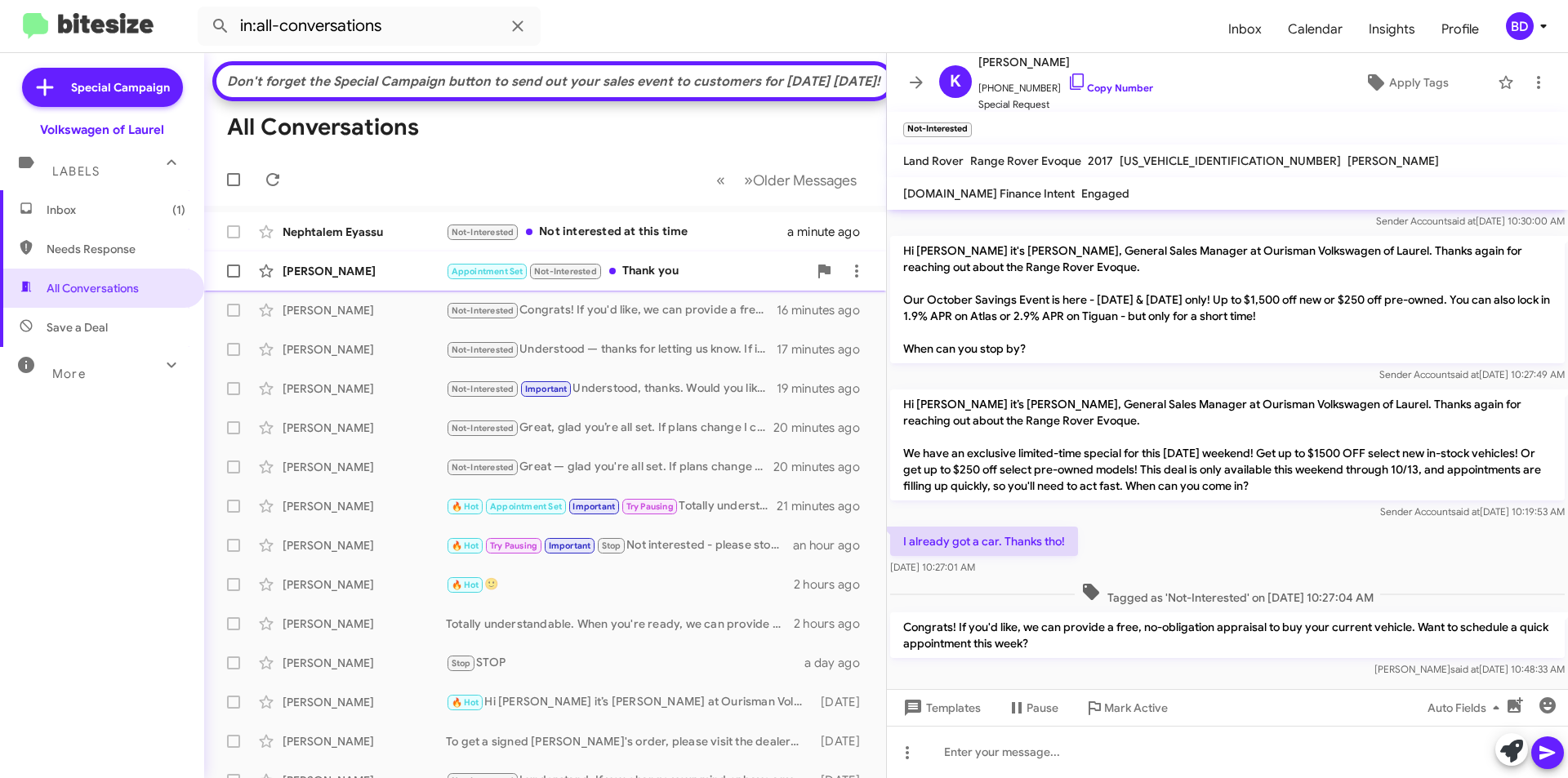
click at [681, 281] on span "Brittany Santana Appointment Set Not-Interested Thank you 4 minutes ago" at bounding box center [545, 270] width 682 height 39
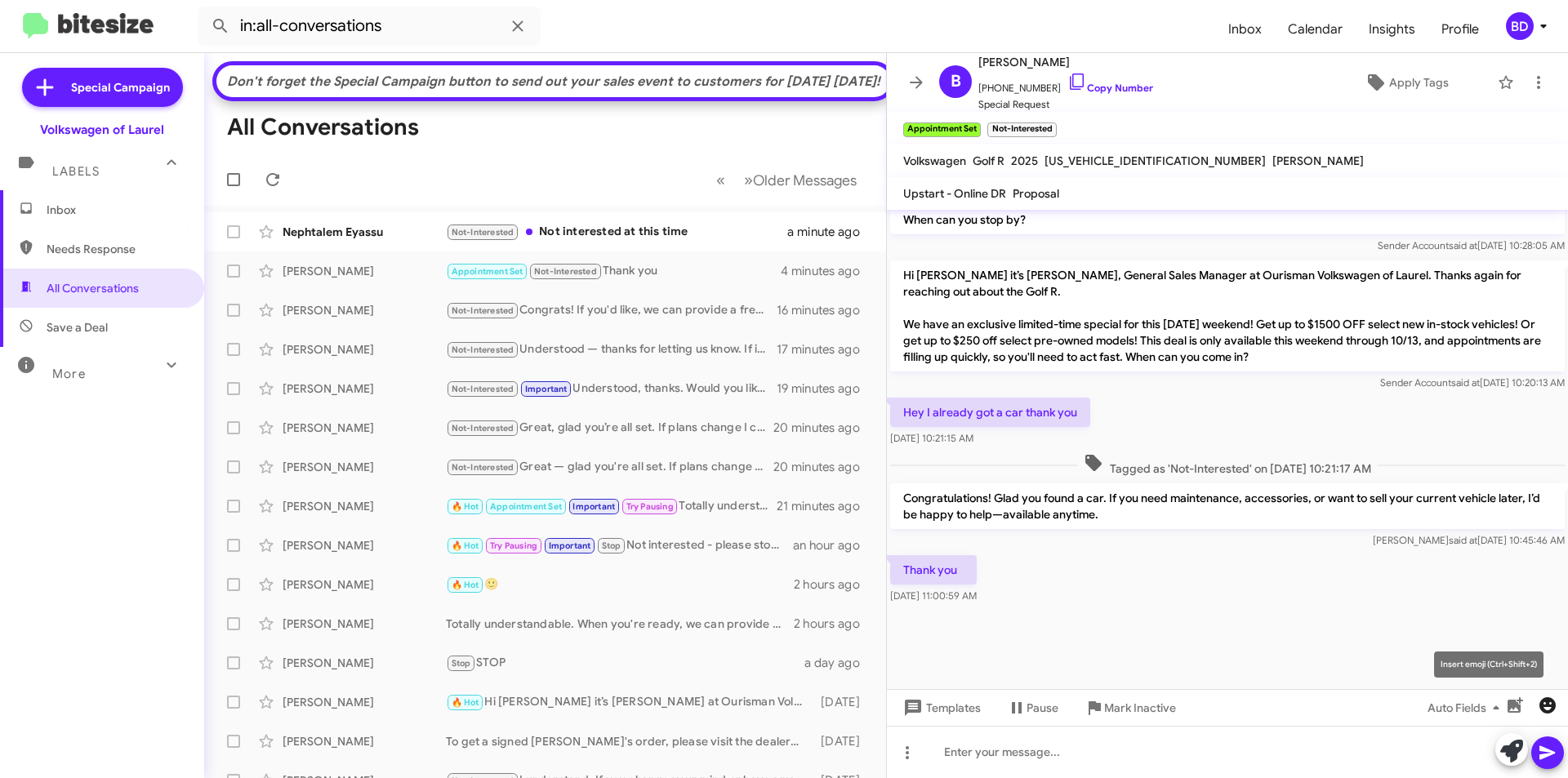
click at [1551, 702] on icon "button" at bounding box center [1547, 705] width 20 height 20
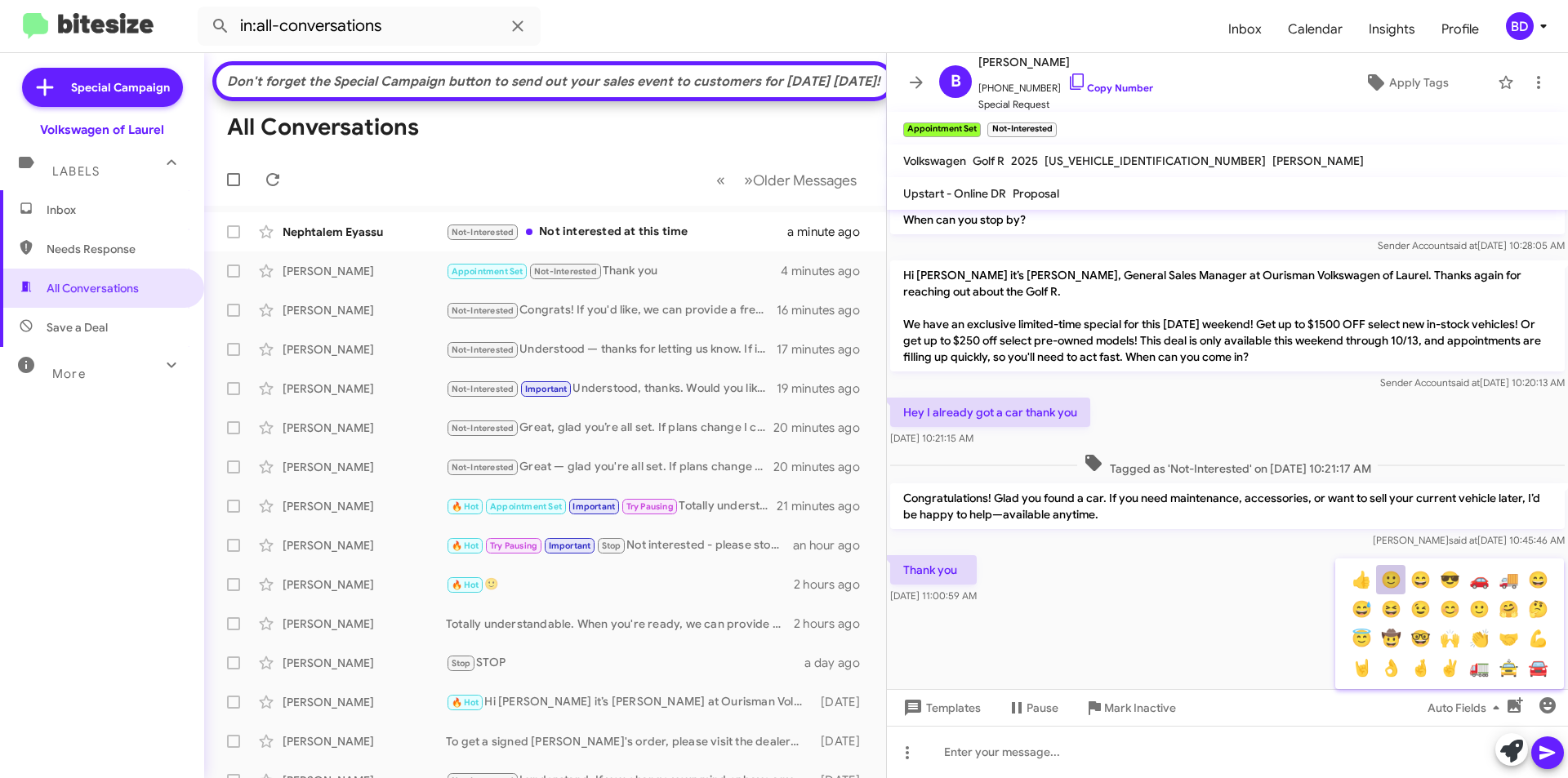
click at [1395, 580] on button "🙂" at bounding box center [1390, 579] width 29 height 29
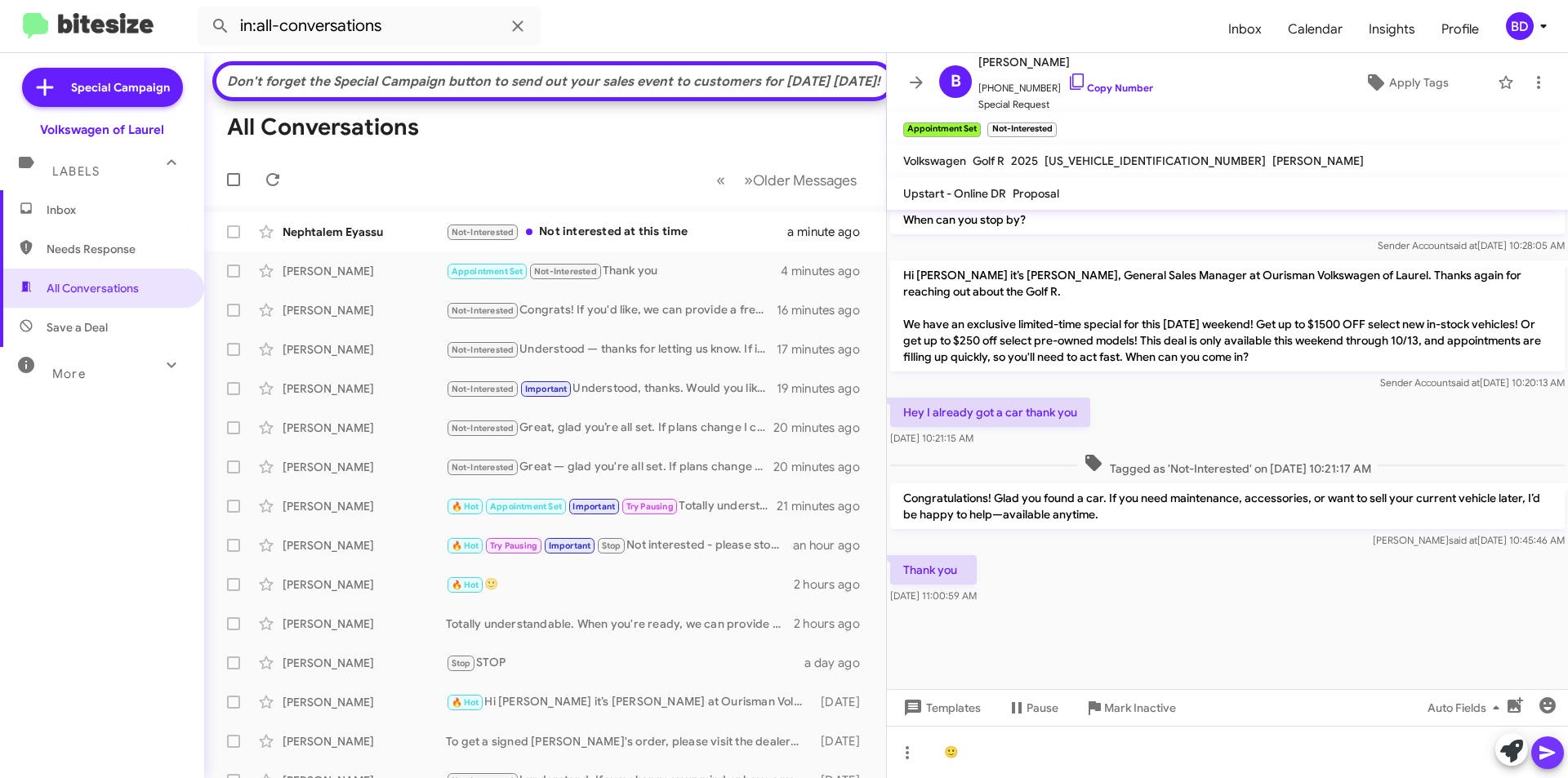
click at [1544, 746] on icon at bounding box center [1547, 752] width 20 height 20
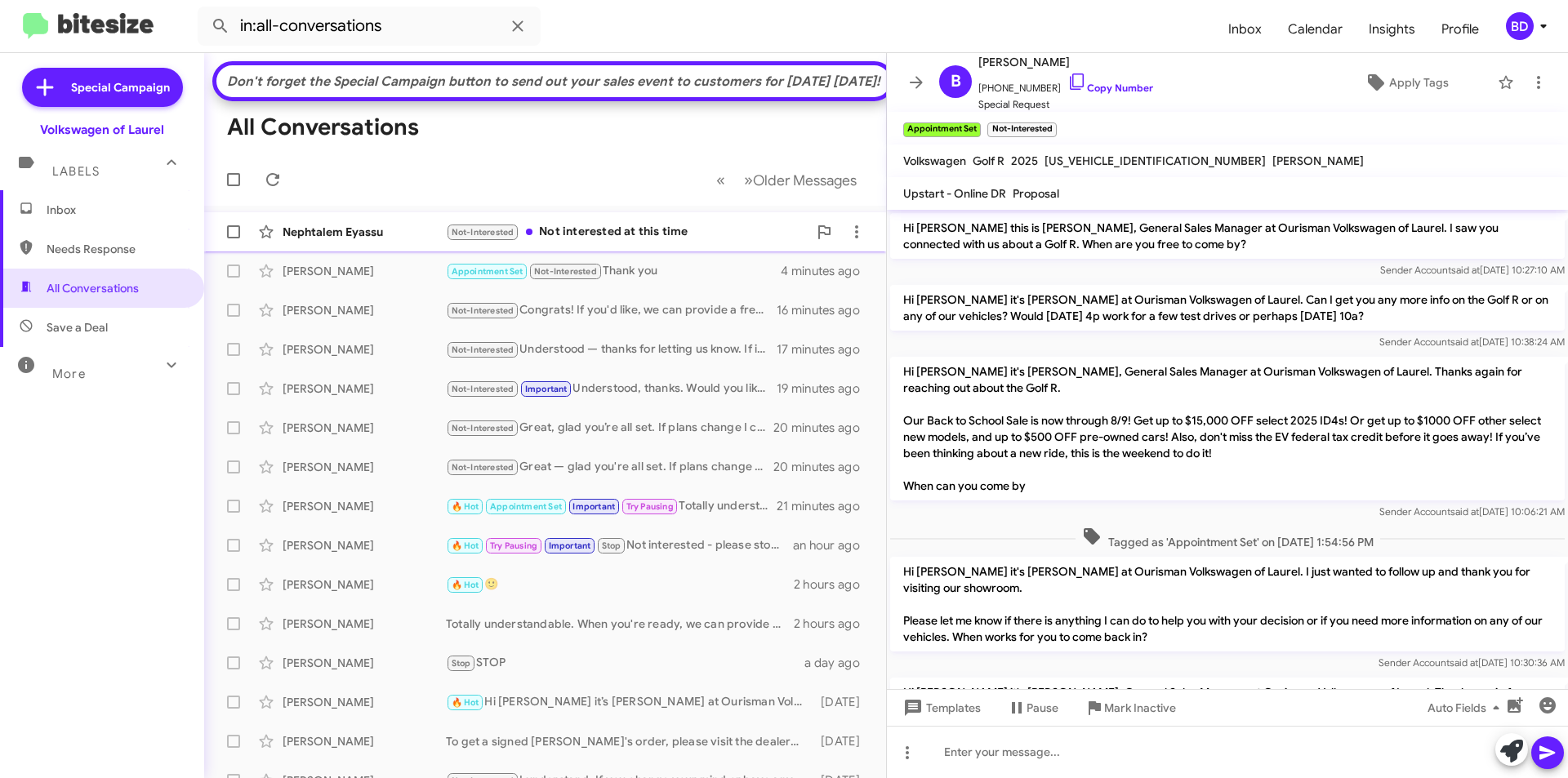
click at [606, 242] on div "Not-Interested Not interested at this time" at bounding box center [626, 233] width 361 height 19
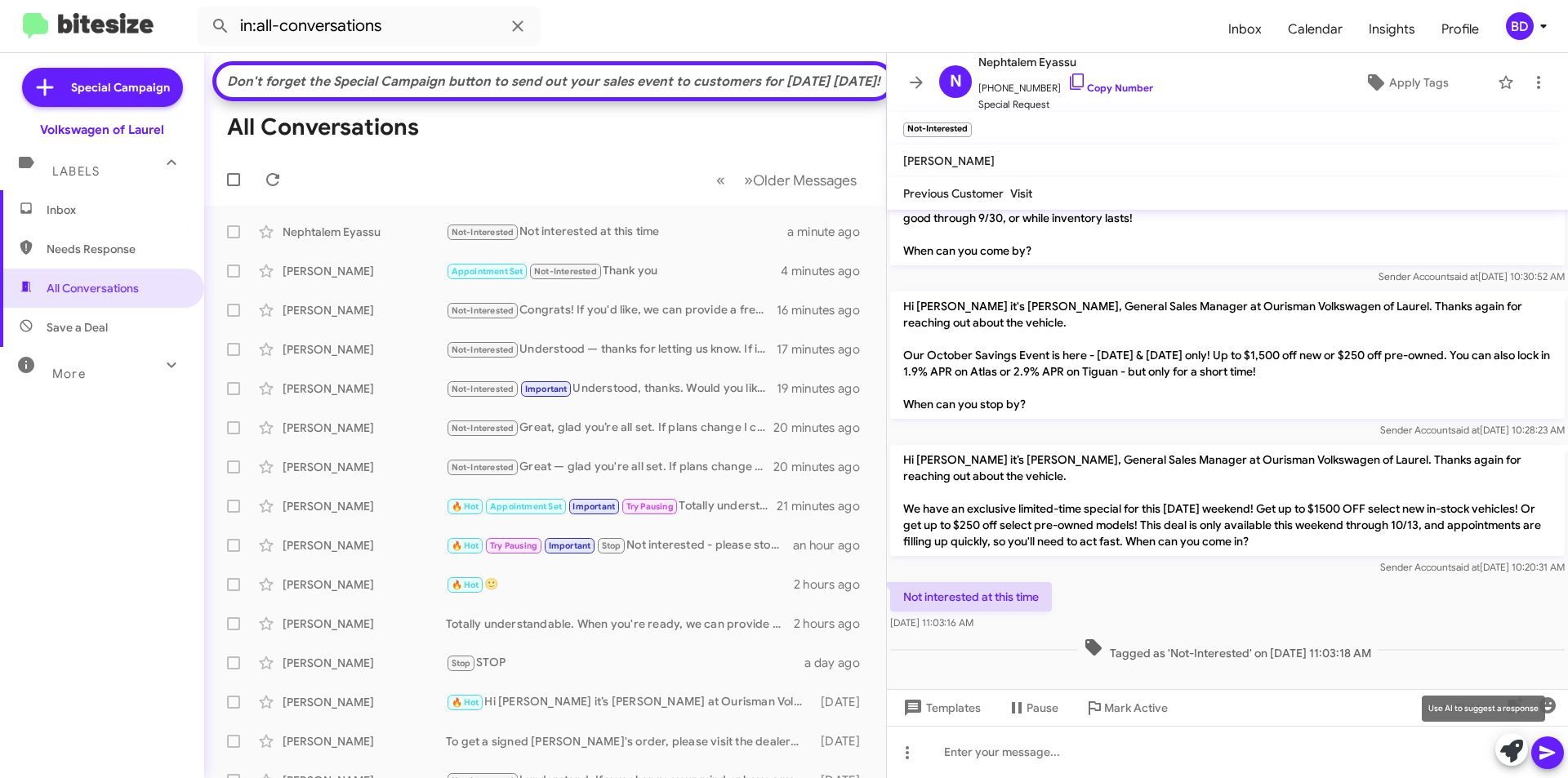
click at [1521, 758] on icon at bounding box center [1511, 751] width 23 height 23
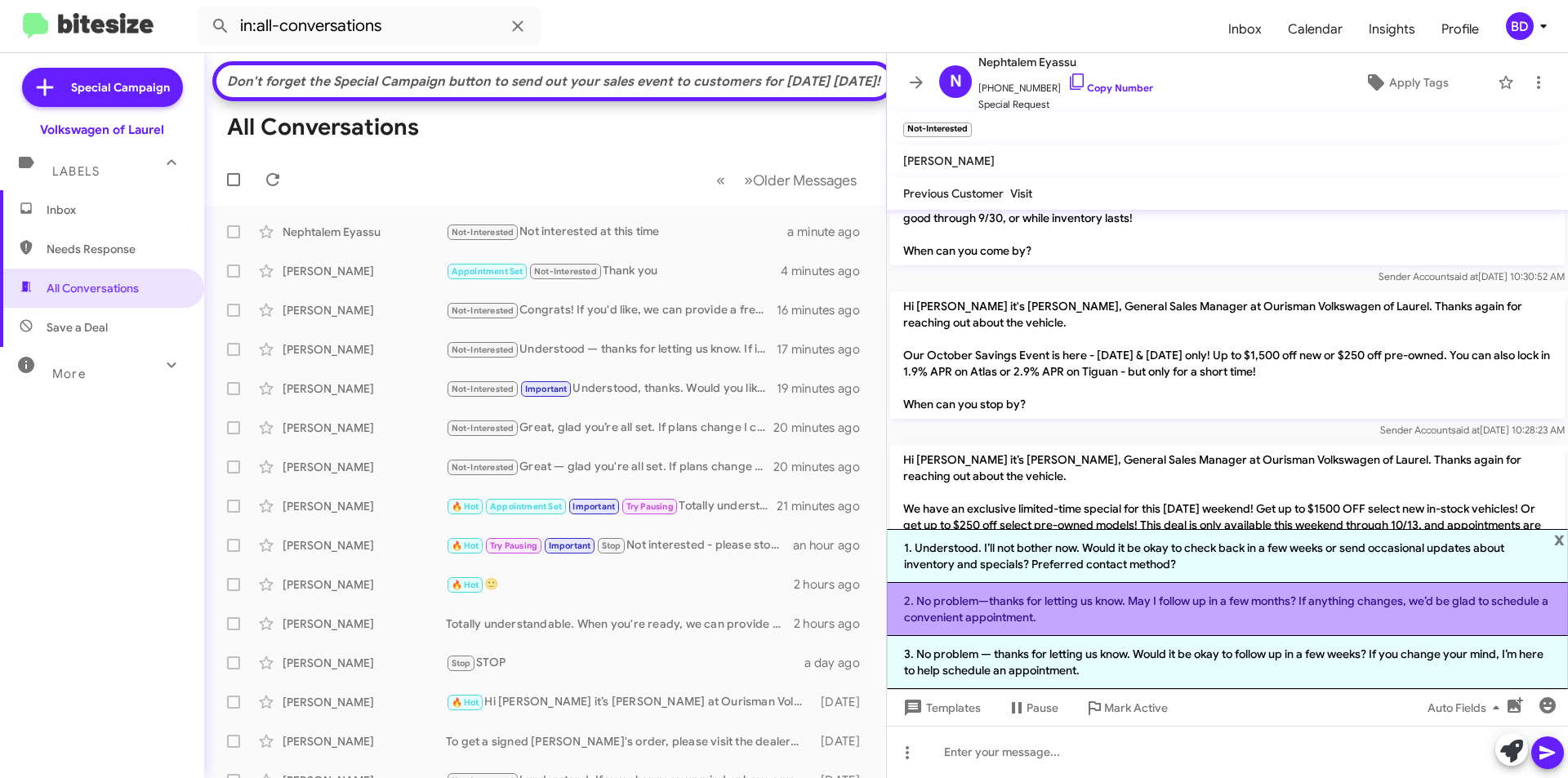
click at [1195, 606] on li "2. No problem—thanks for letting us know. May I follow up in a few months? If a…" at bounding box center [1228, 609] width 681 height 53
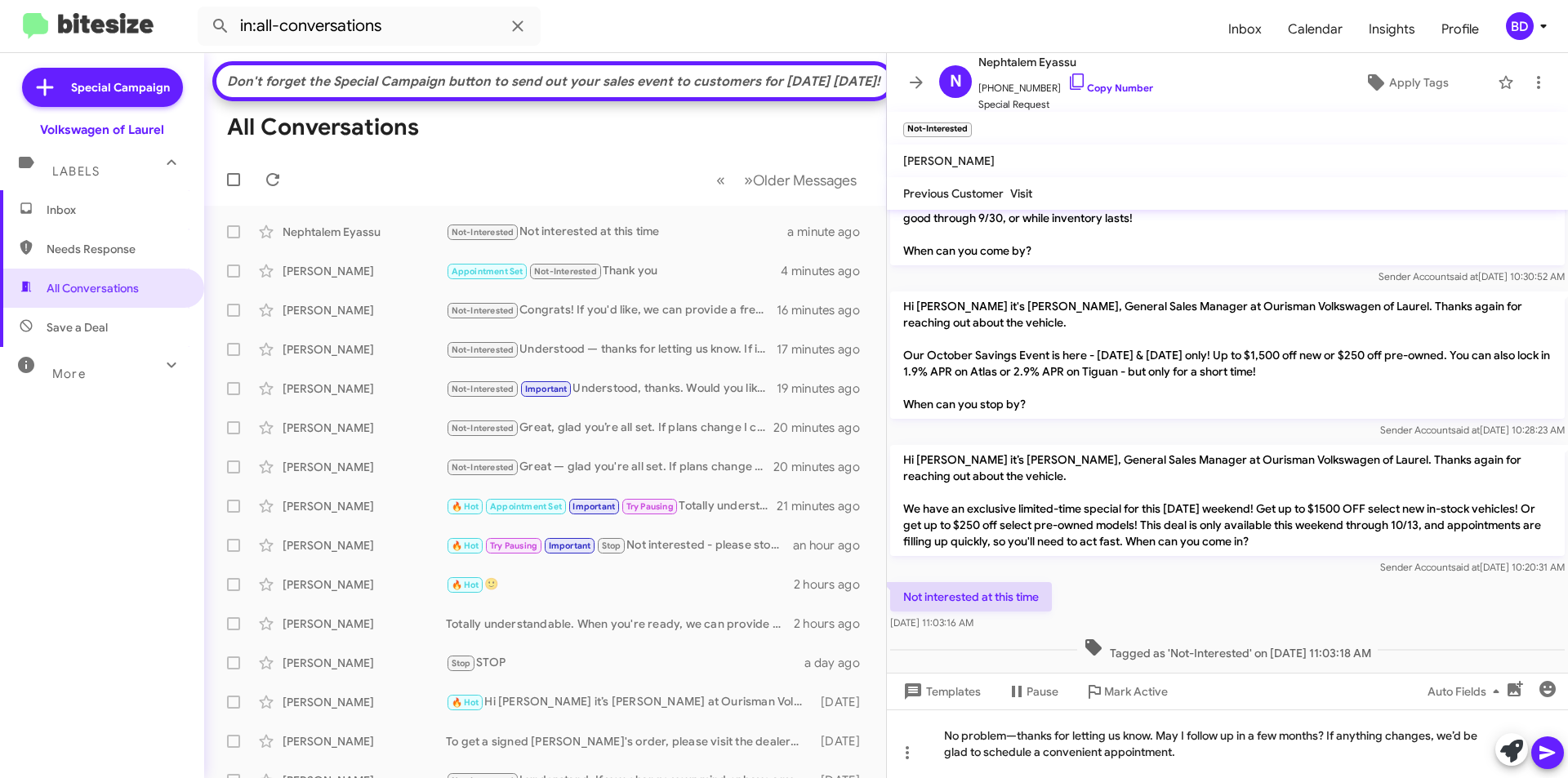
click at [1552, 753] on icon at bounding box center [1546, 752] width 15 height 14
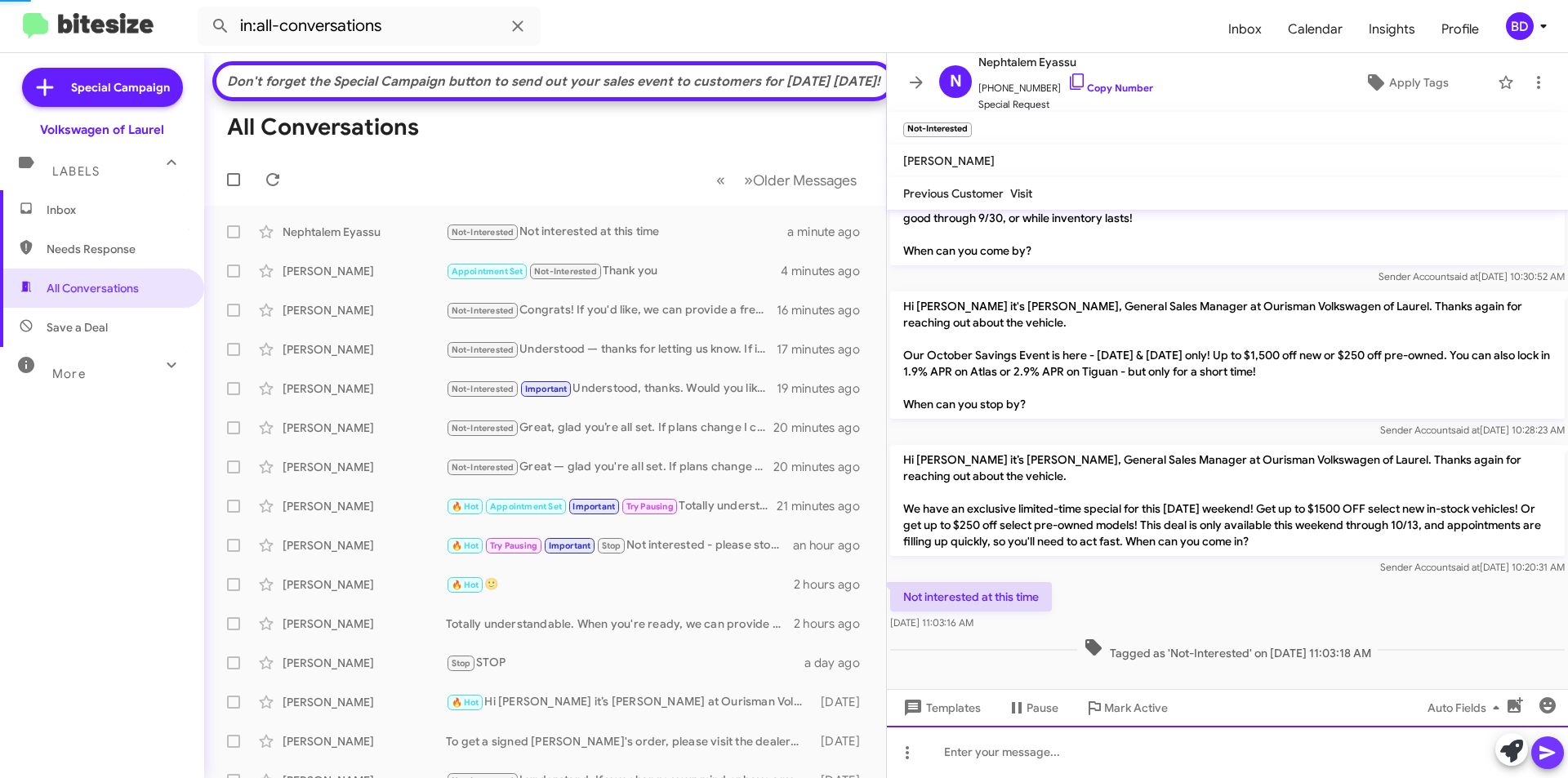
scroll to position [0, 0]
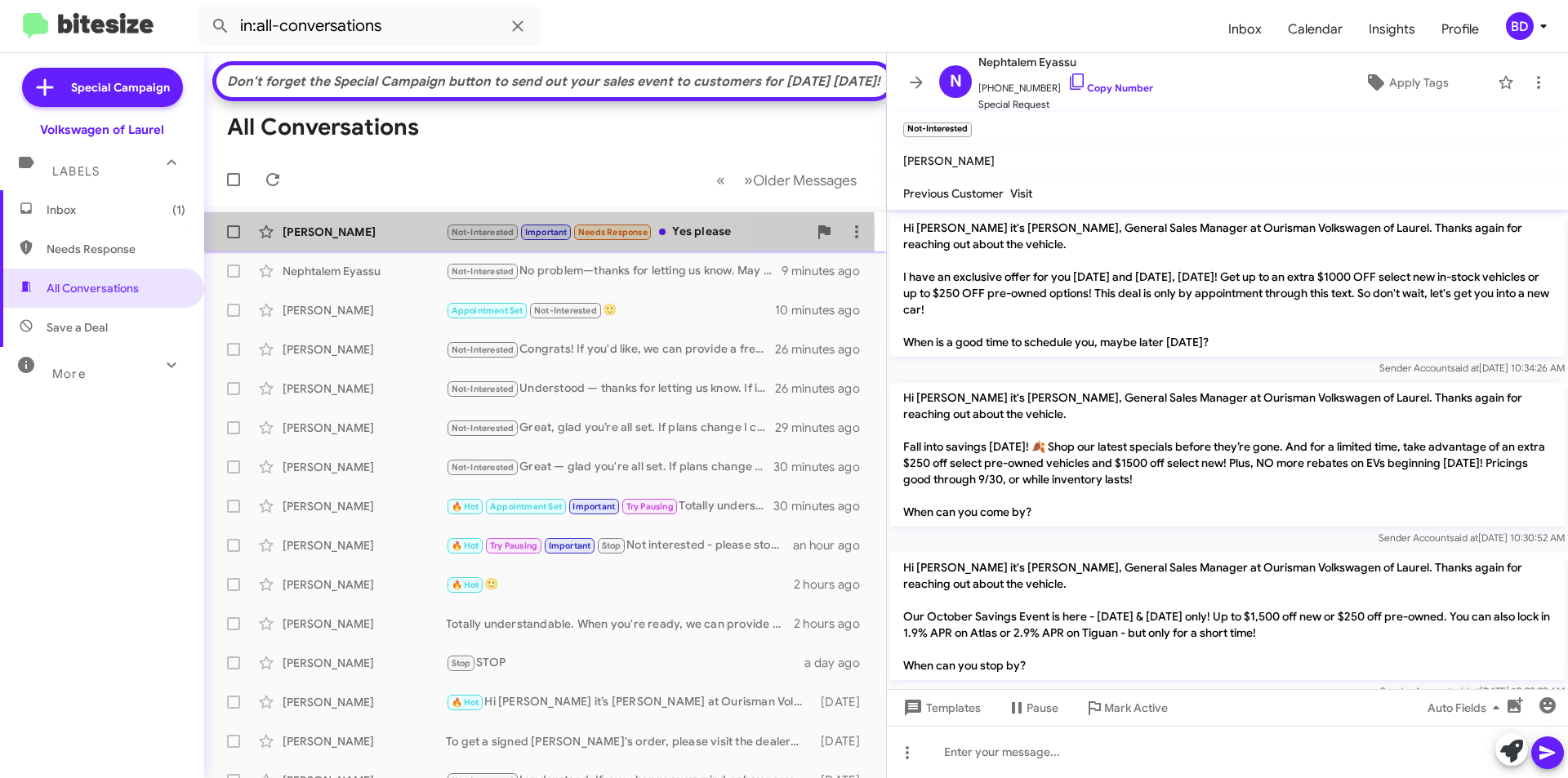
click at [396, 240] on div "[PERSON_NAME]" at bounding box center [364, 232] width 164 height 16
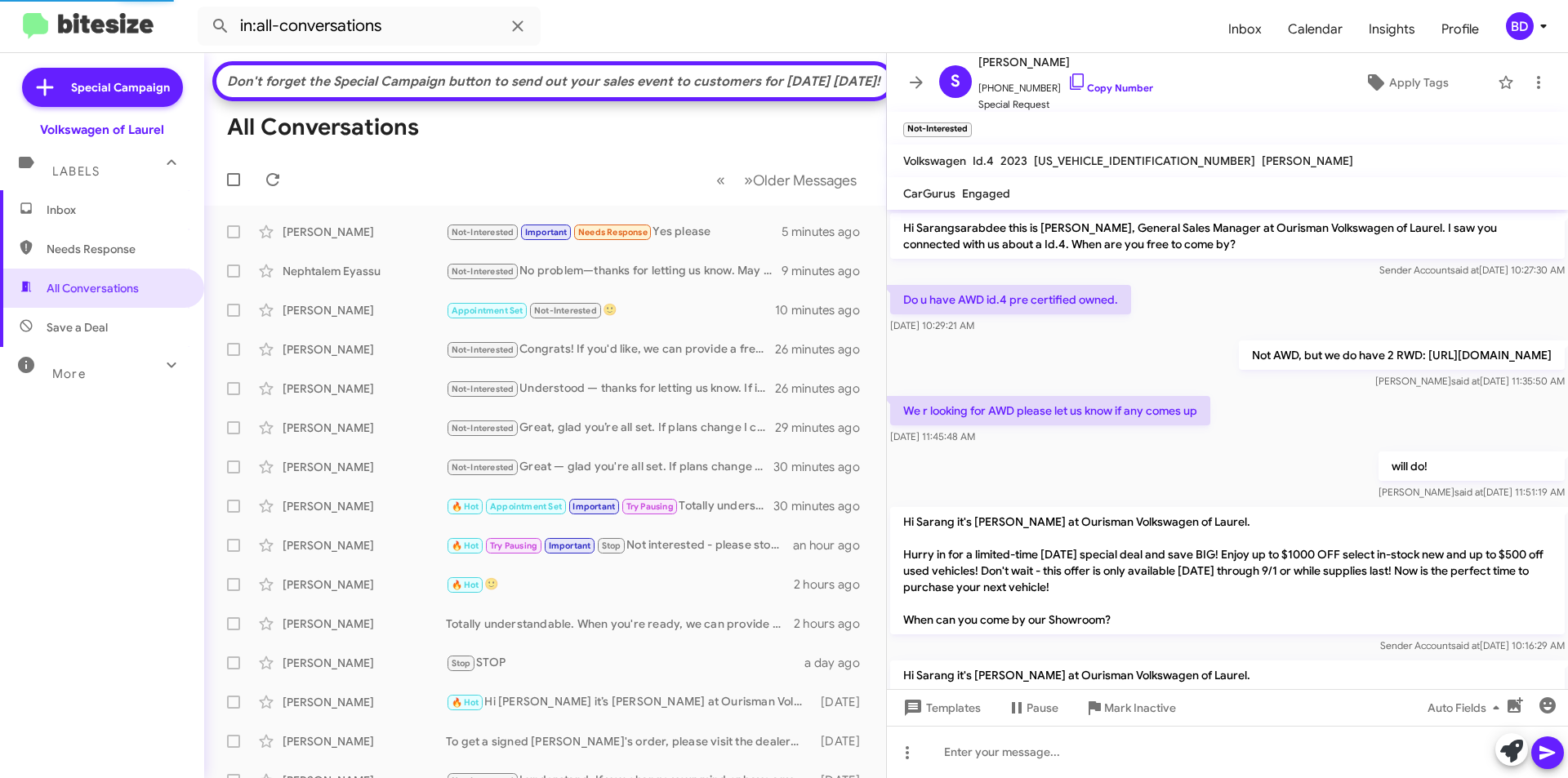
scroll to position [521, 0]
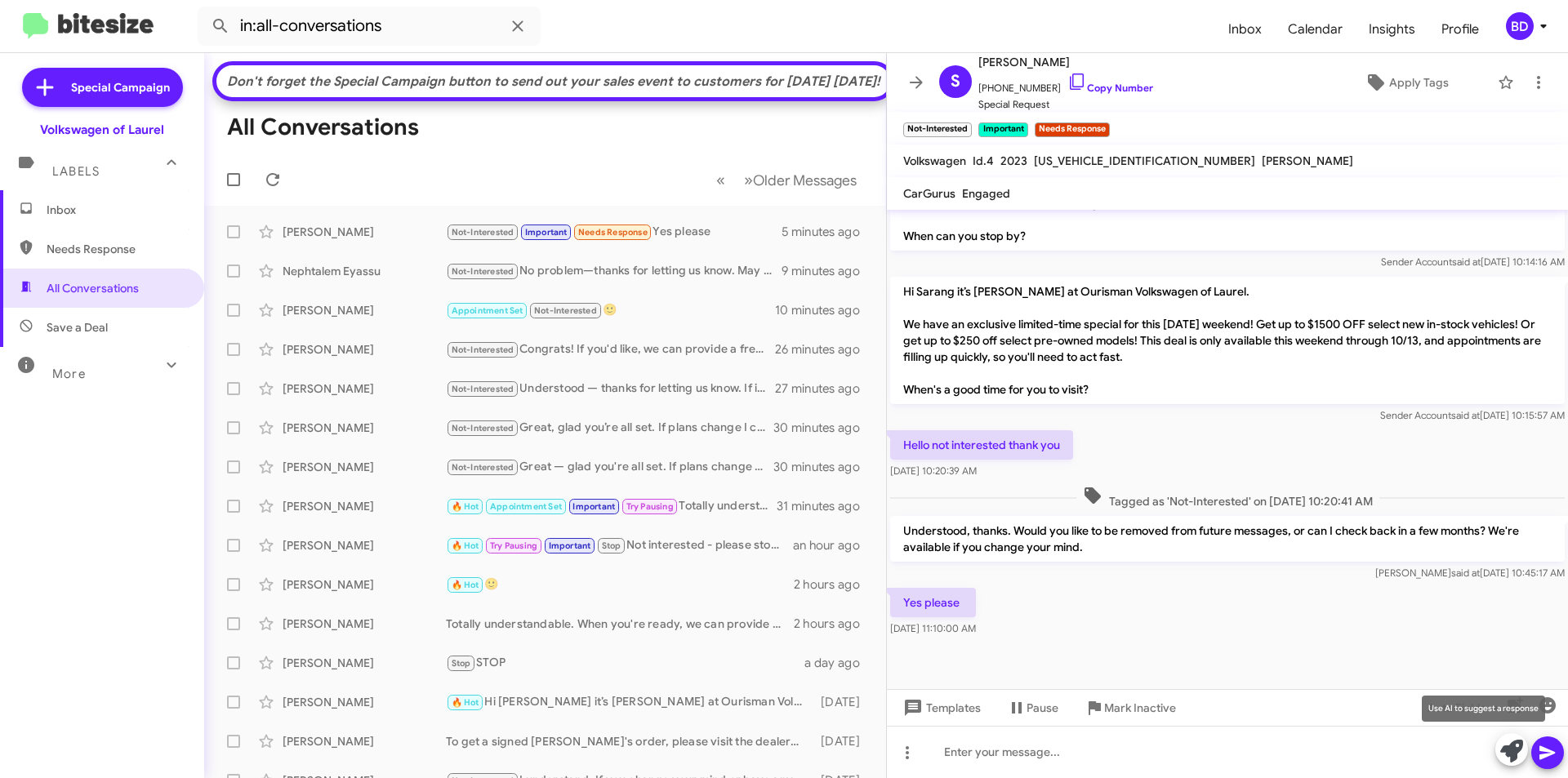
click at [1515, 749] on icon at bounding box center [1511, 751] width 23 height 23
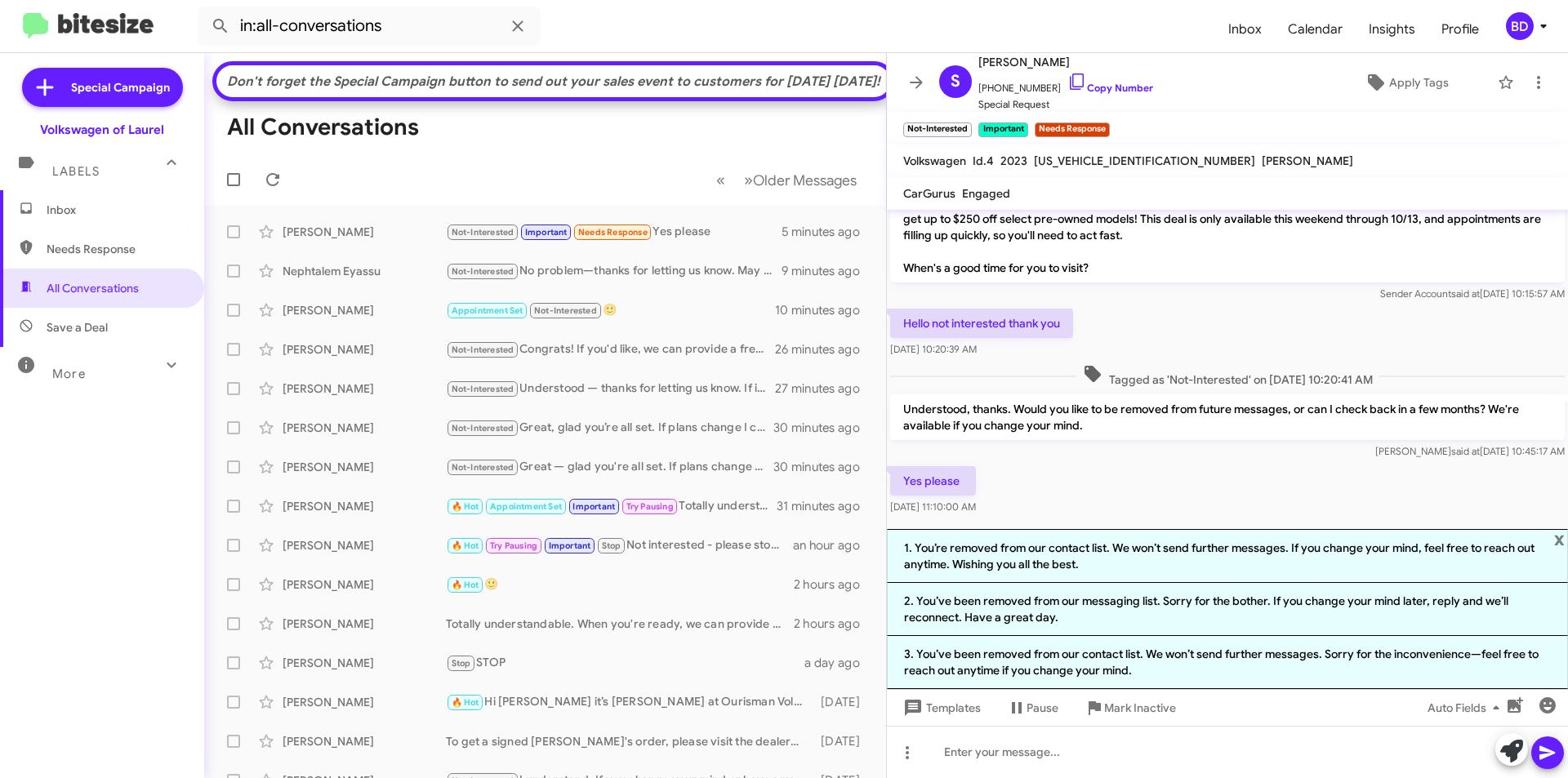
scroll to position [681, 0]
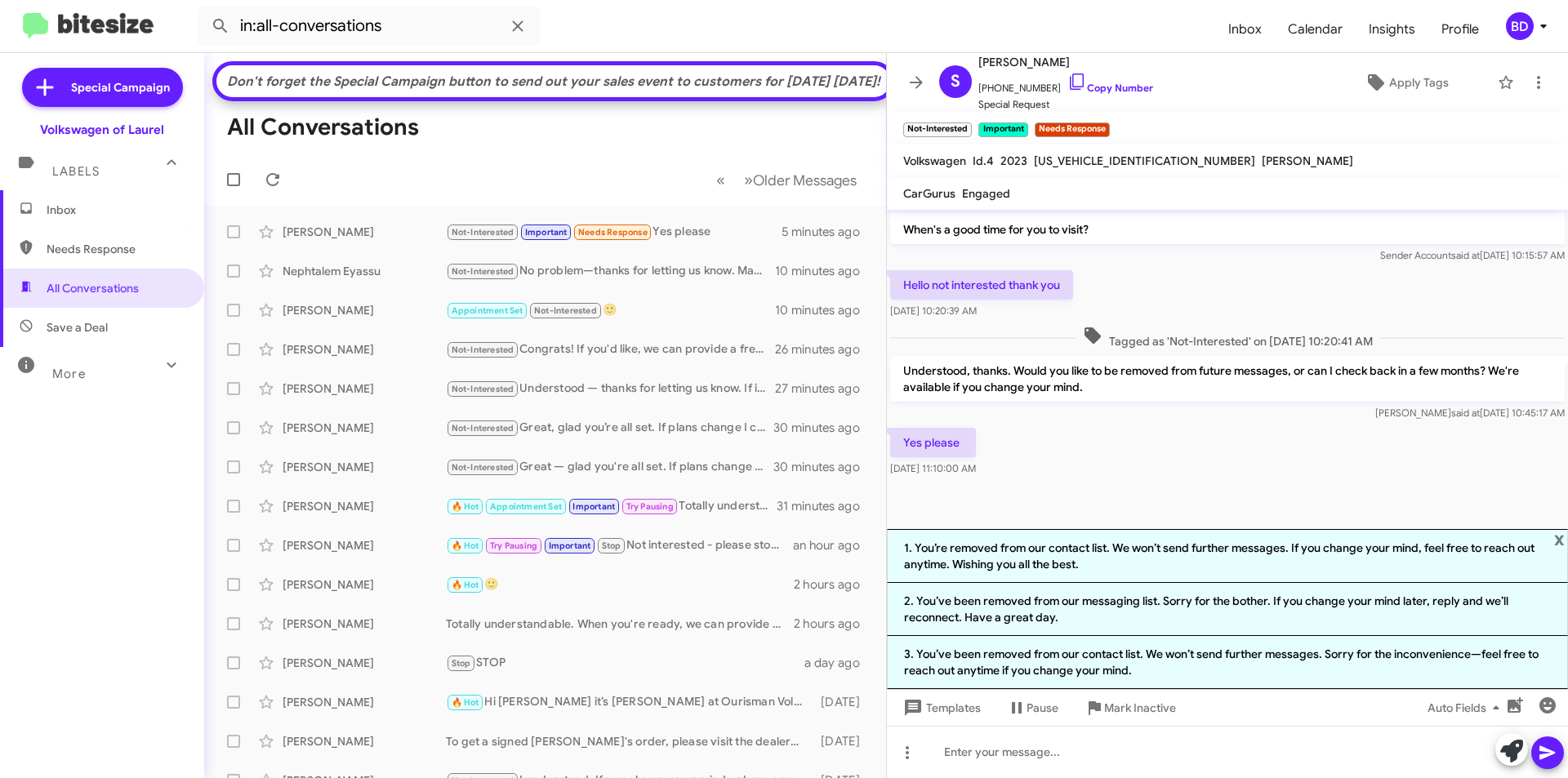
drag, startPoint x: 1177, startPoint y: 556, endPoint x: 1286, endPoint y: 603, distance: 118.7
click at [1179, 556] on li "1. You’re removed from our contact list. We won’t send further messages. If you…" at bounding box center [1228, 555] width 681 height 54
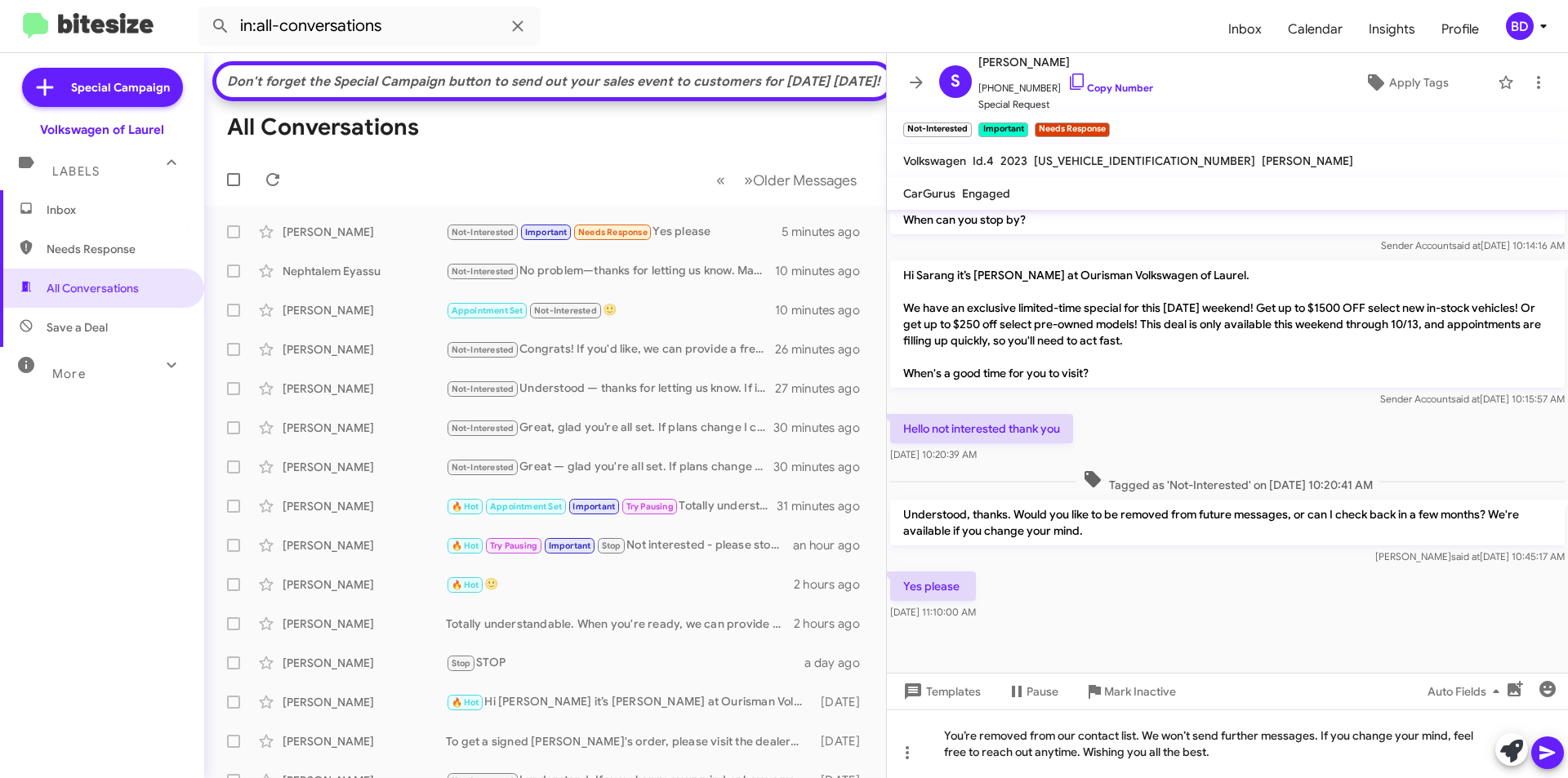
click at [1543, 747] on icon at bounding box center [1547, 752] width 20 height 20
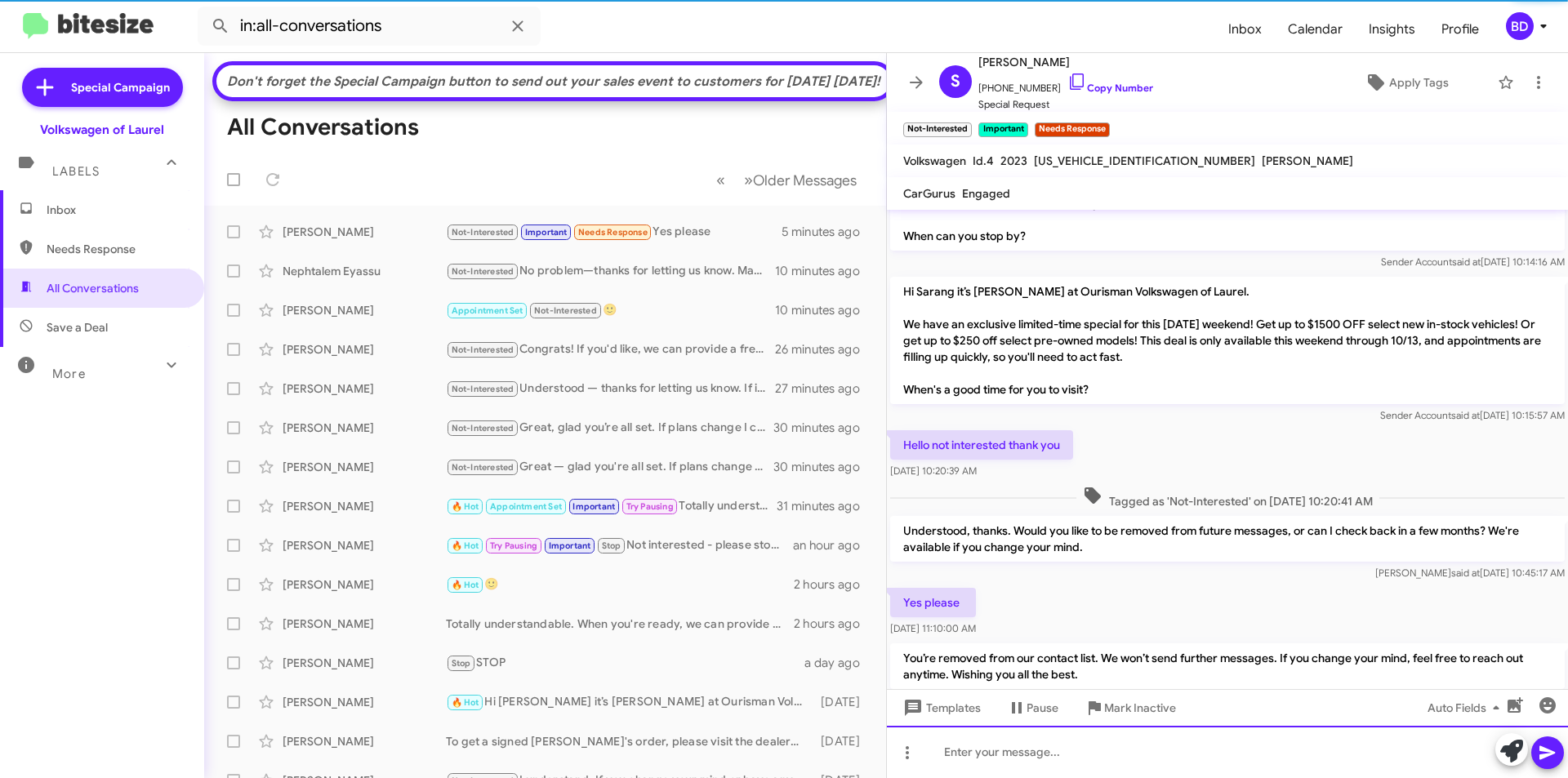
scroll to position [0, 0]
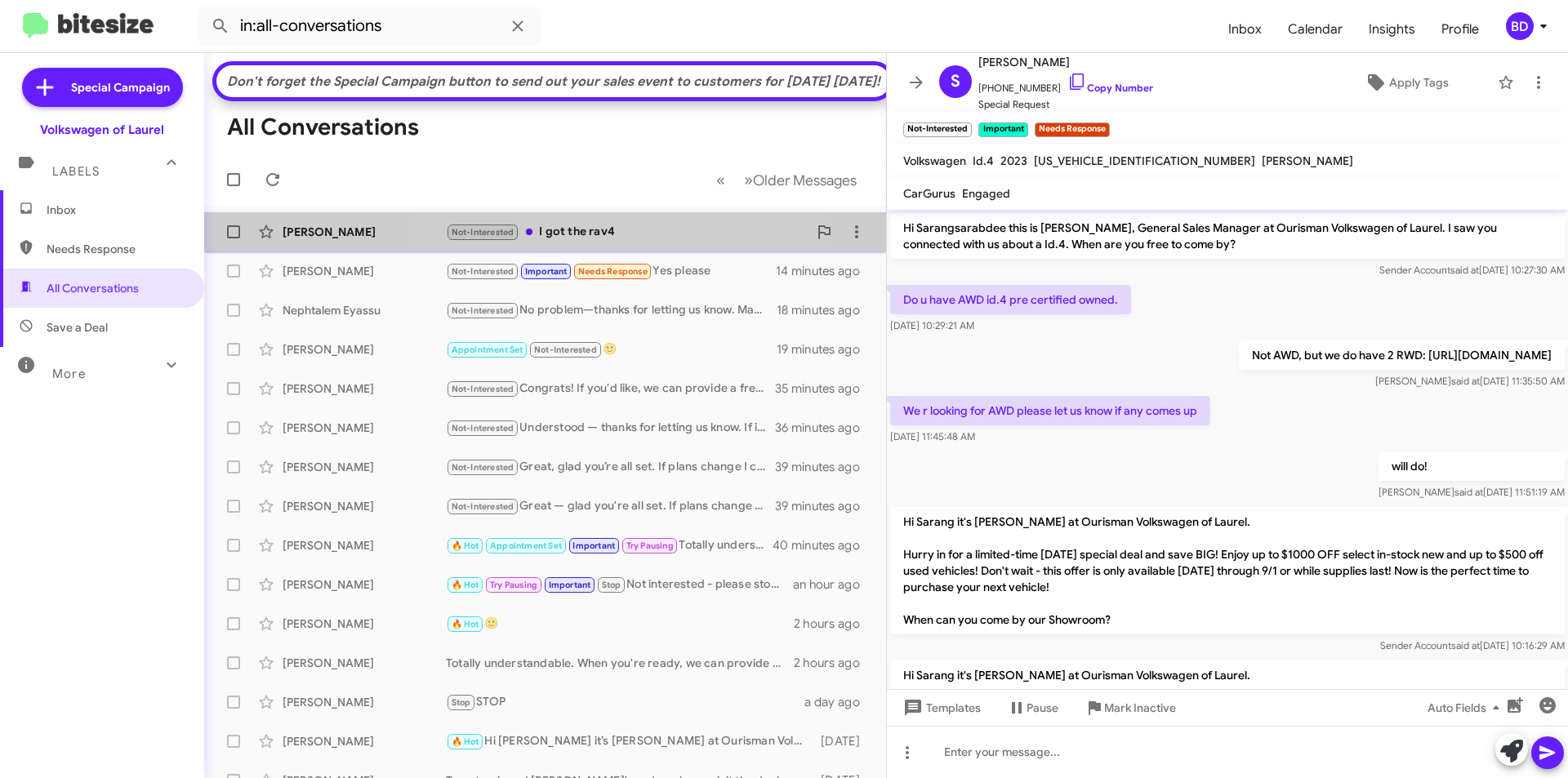
click at [601, 242] on div "Not-Interested I got the rav4" at bounding box center [626, 233] width 361 height 19
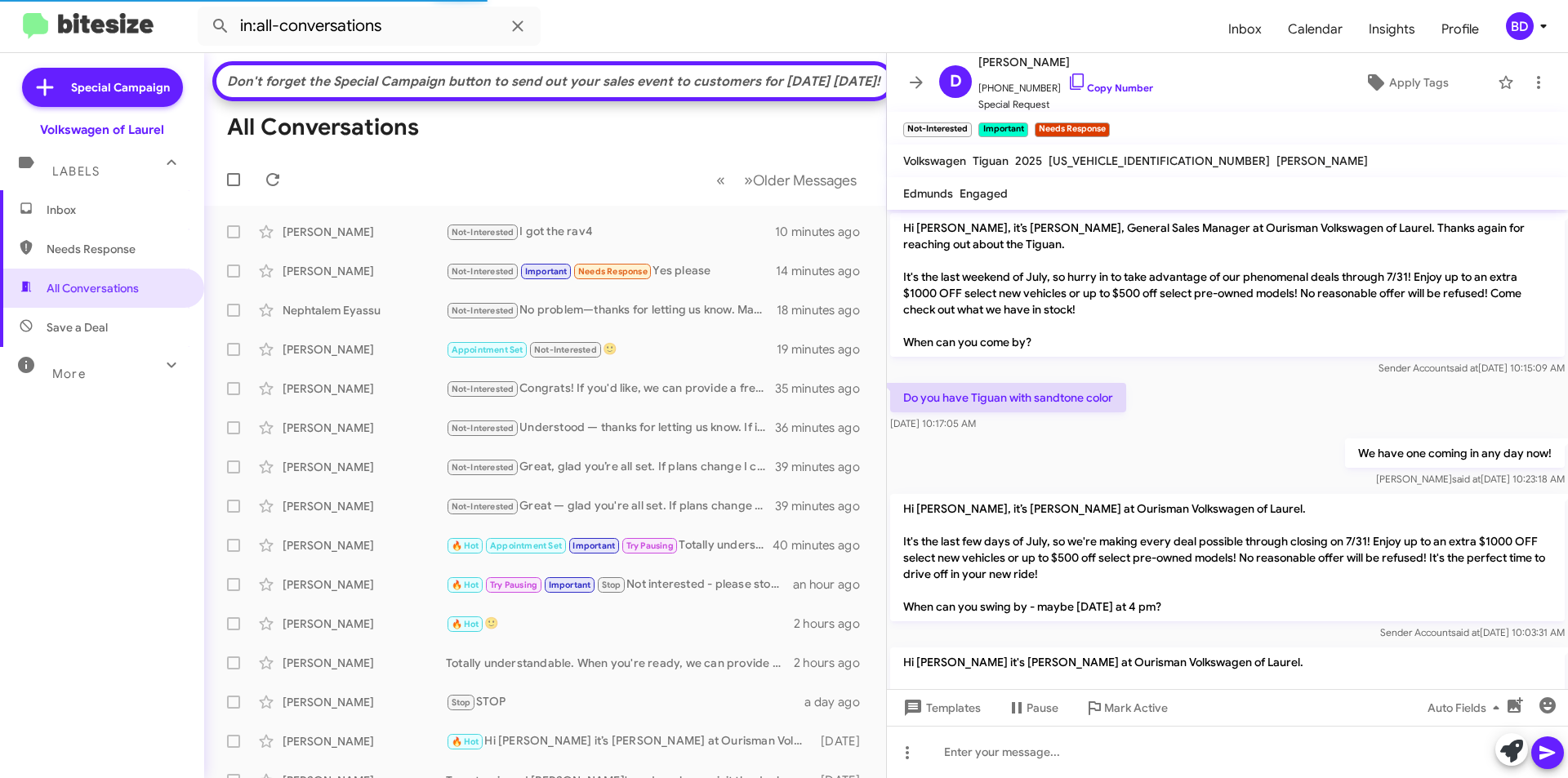
scroll to position [1694, 0]
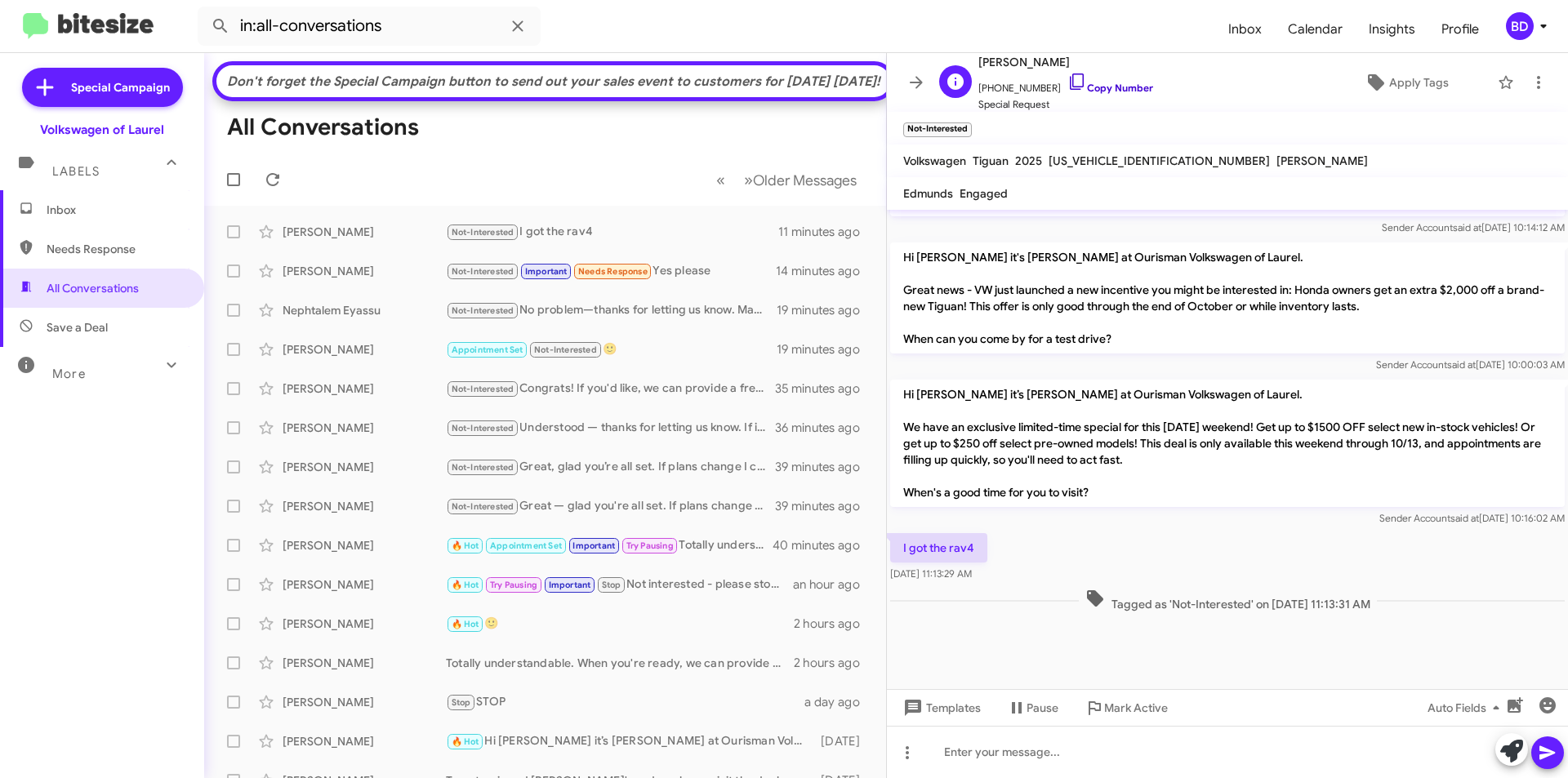
click at [1117, 88] on link "Copy Number" at bounding box center [1109, 87] width 86 height 12
click at [1509, 745] on icon at bounding box center [1511, 751] width 23 height 23
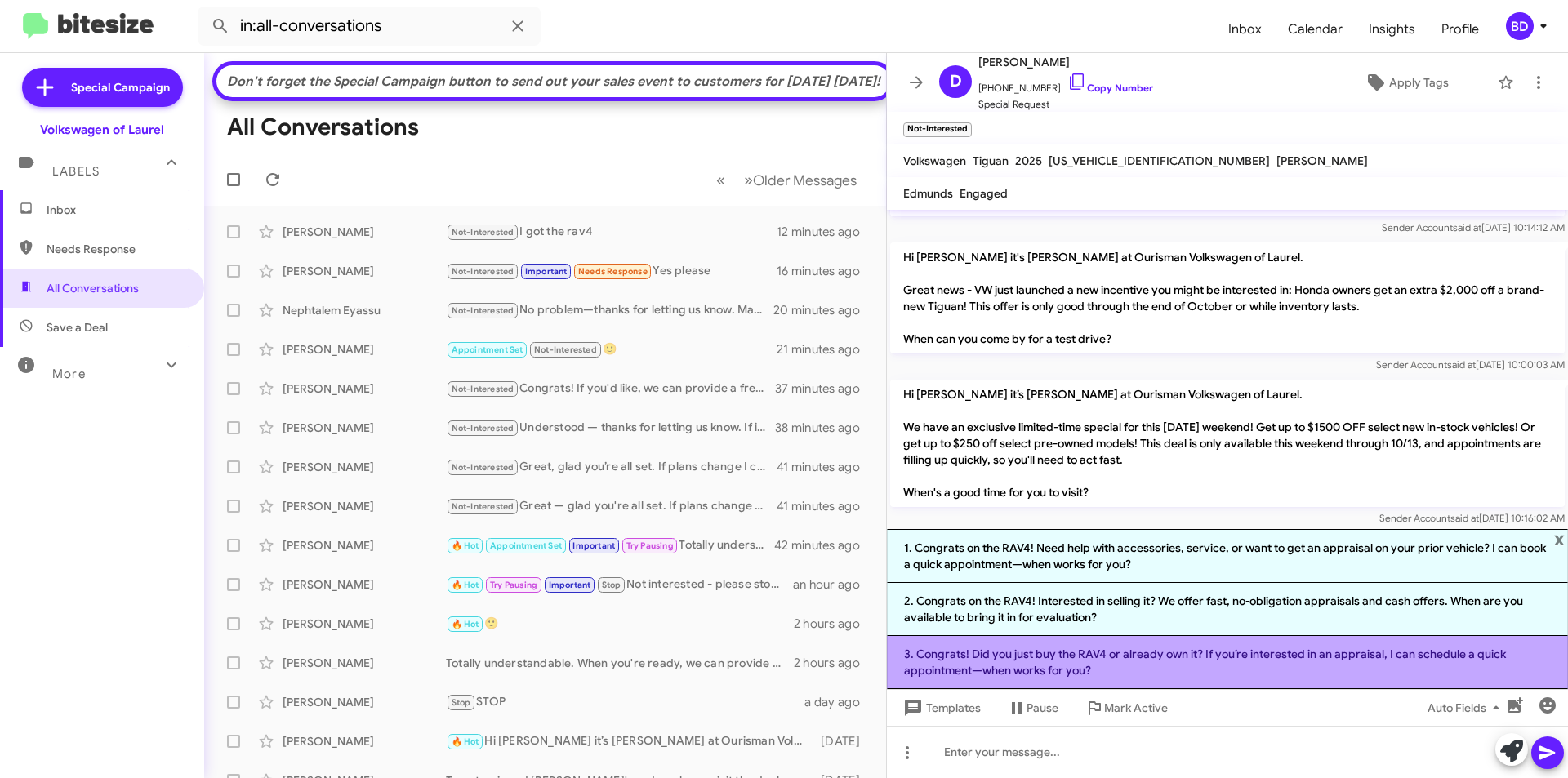
click at [1072, 656] on li "3. Congrats! Did you just buy the RAV4 or already own it? If you’re interested …" at bounding box center [1228, 663] width 681 height 53
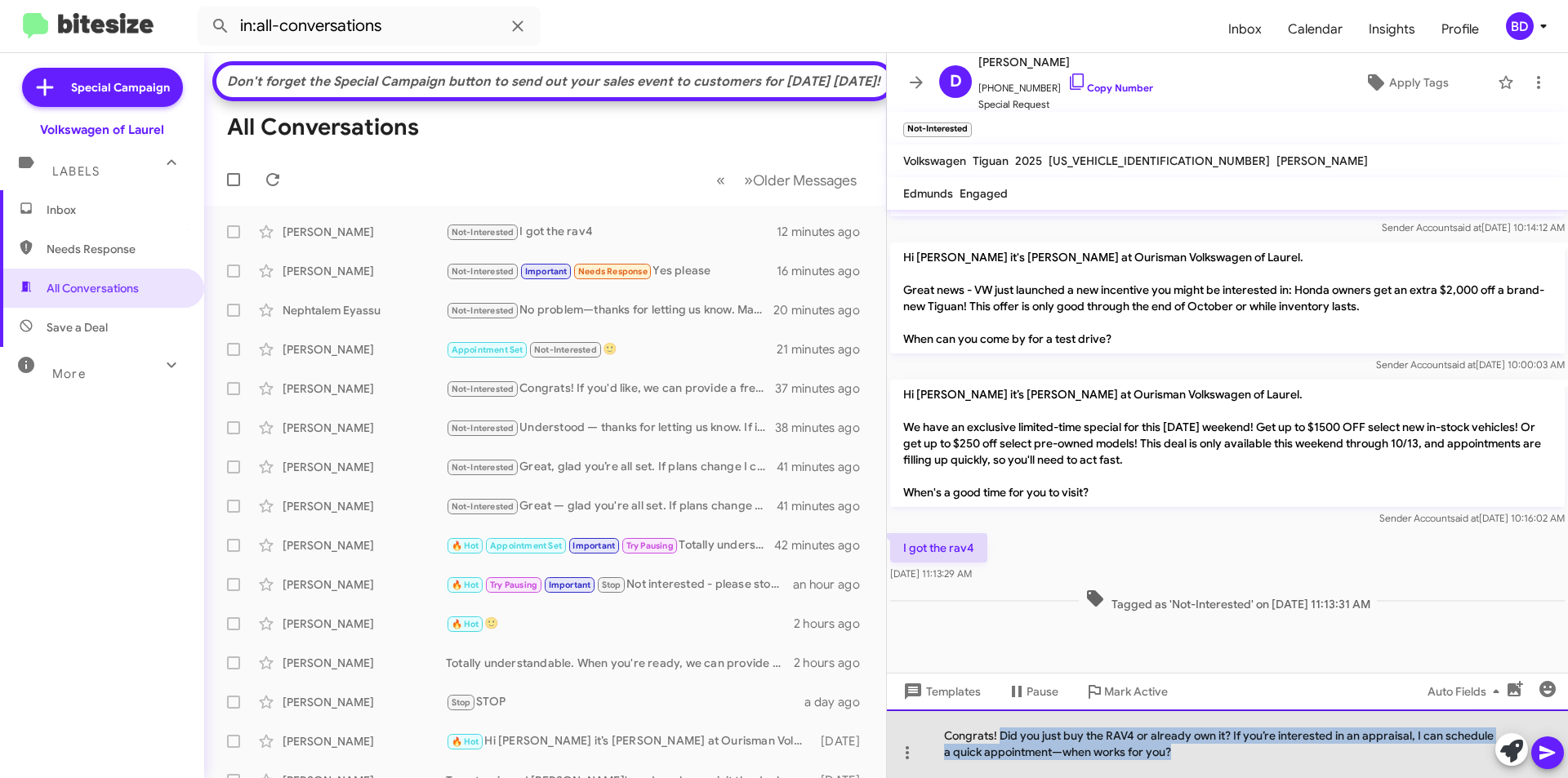
drag, startPoint x: 1124, startPoint y: 736, endPoint x: 1211, endPoint y: 752, distance: 88.5
click at [1211, 752] on div "Congrats! Did you just buy the RAV4 or already own it? If you’re interested in …" at bounding box center [1228, 743] width 681 height 69
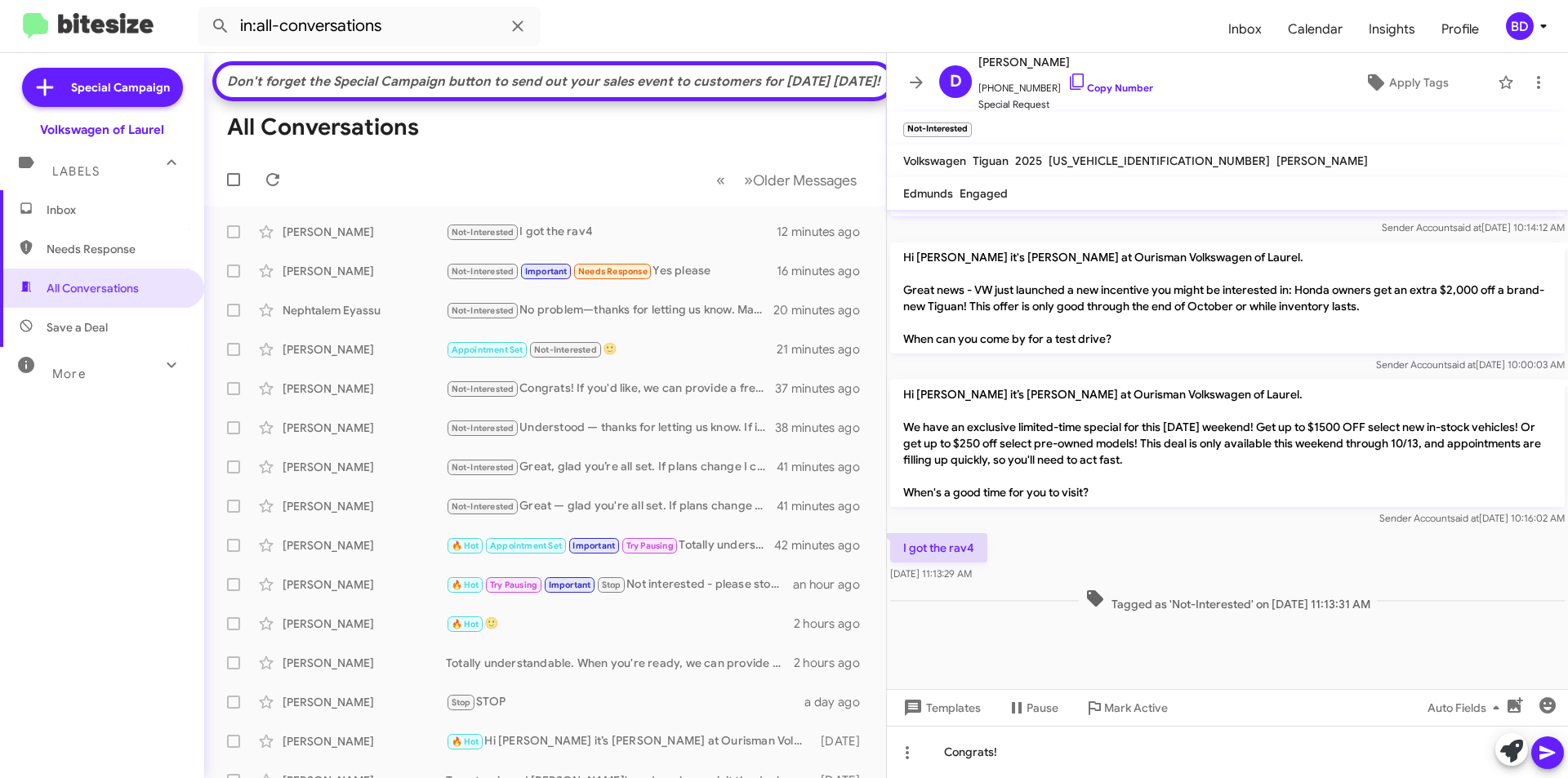
click at [1548, 746] on icon at bounding box center [1547, 752] width 20 height 20
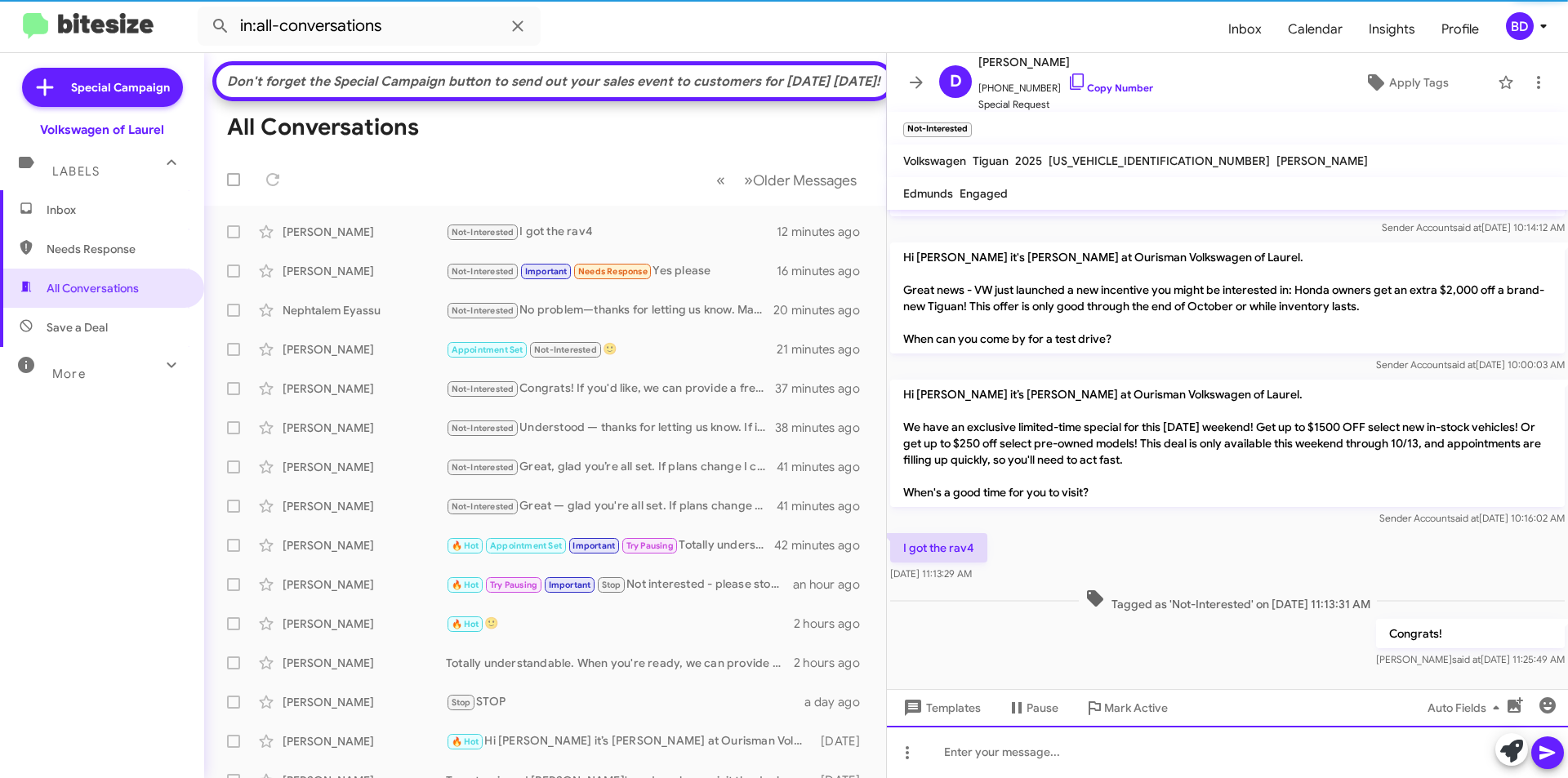
scroll to position [0, 0]
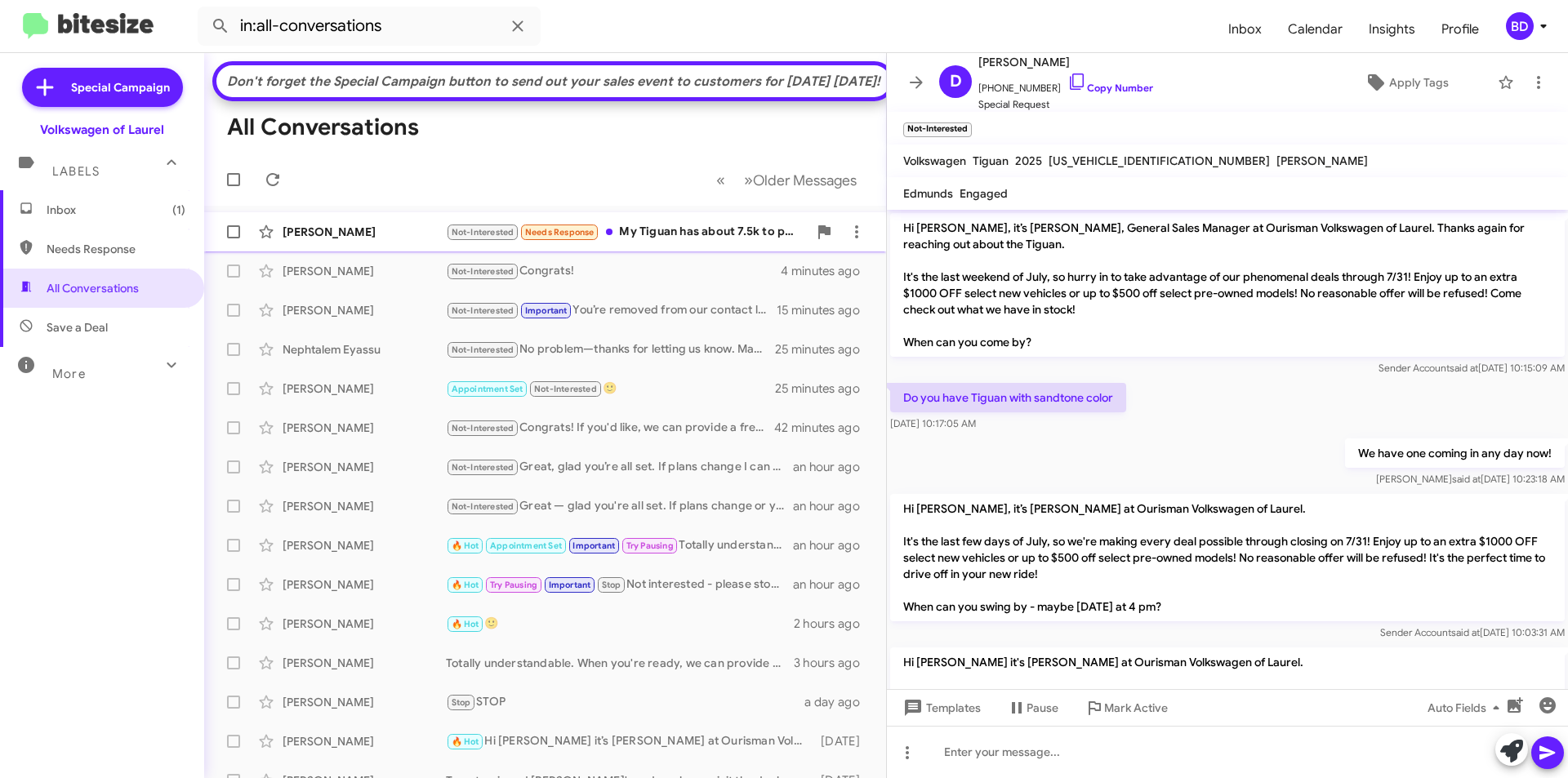
click at [401, 240] on div "[PERSON_NAME]" at bounding box center [364, 232] width 164 height 16
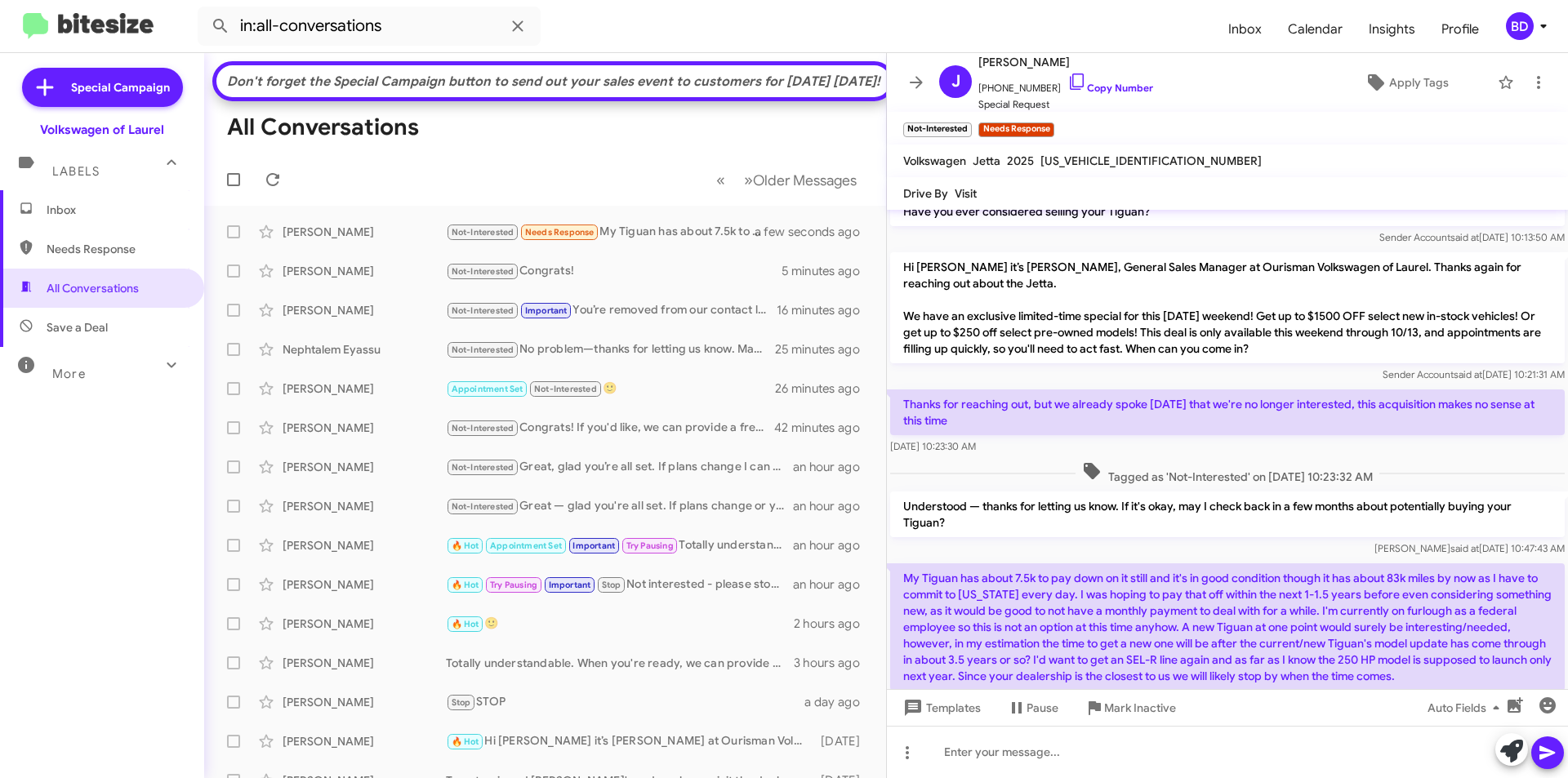
scroll to position [429, 0]
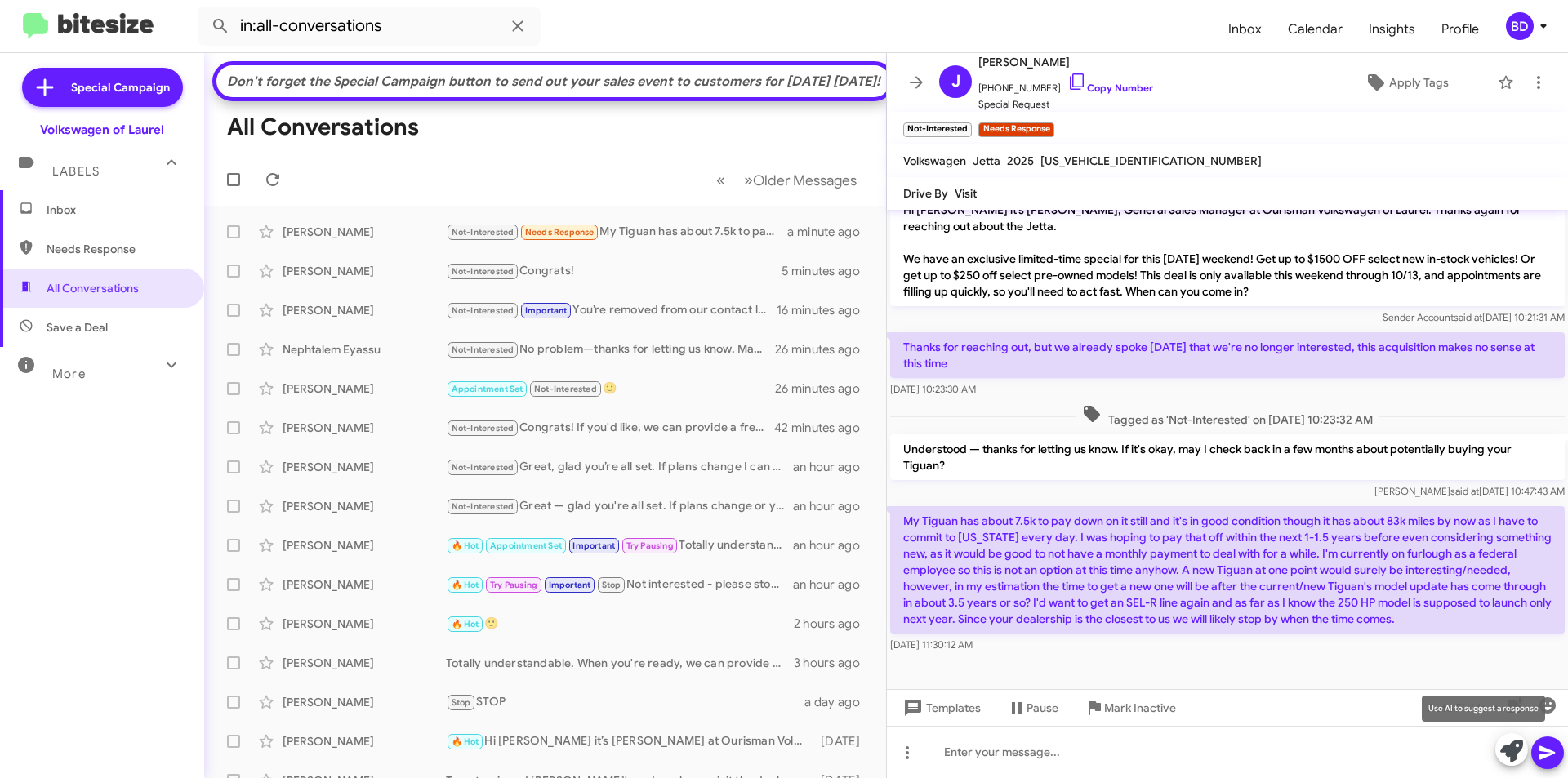
click at [1506, 750] on icon at bounding box center [1511, 751] width 23 height 23
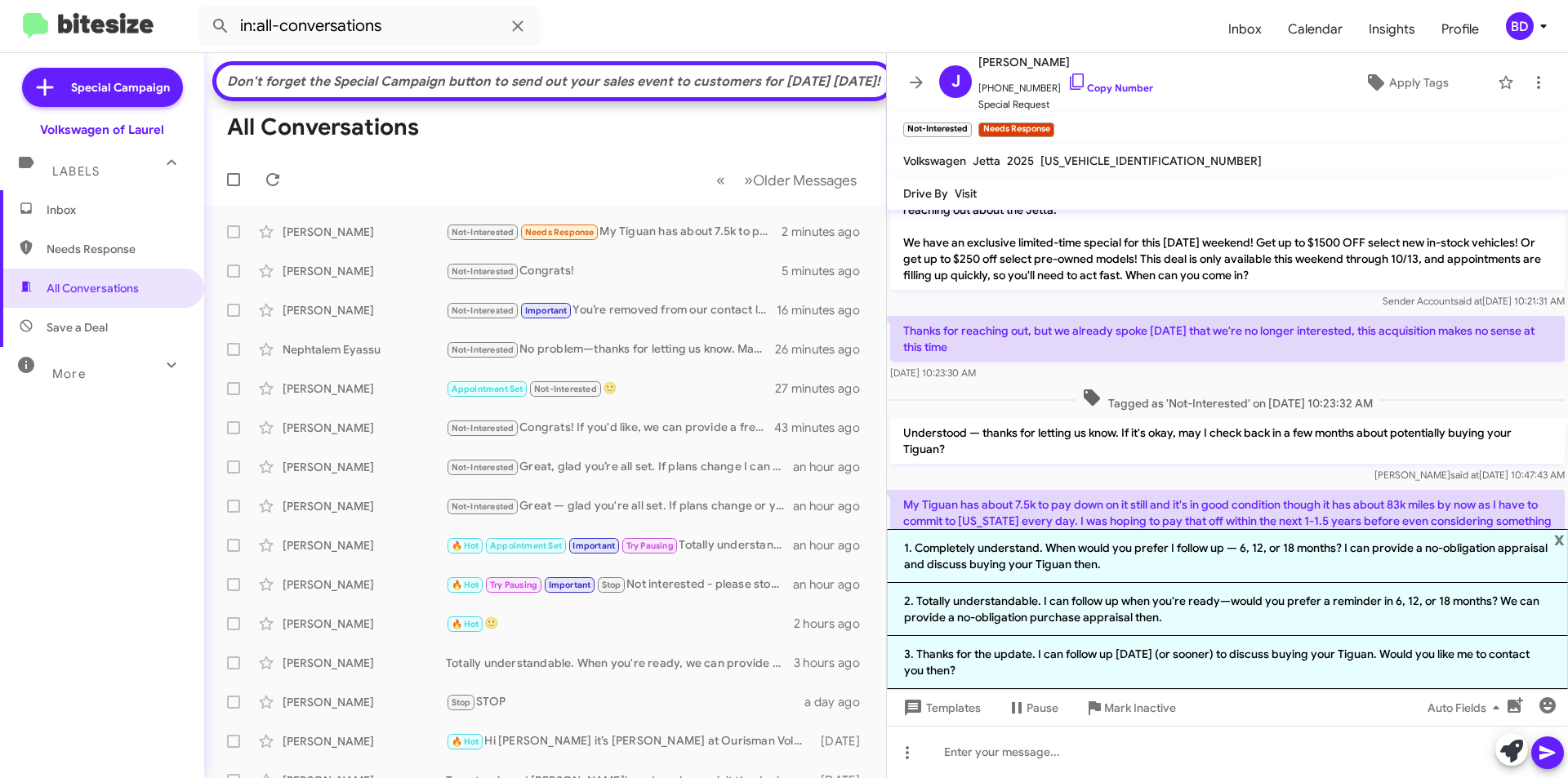
click at [1124, 614] on li "2. Totally understandable. I can follow up when you're ready—would you prefer a…" at bounding box center [1228, 609] width 681 height 53
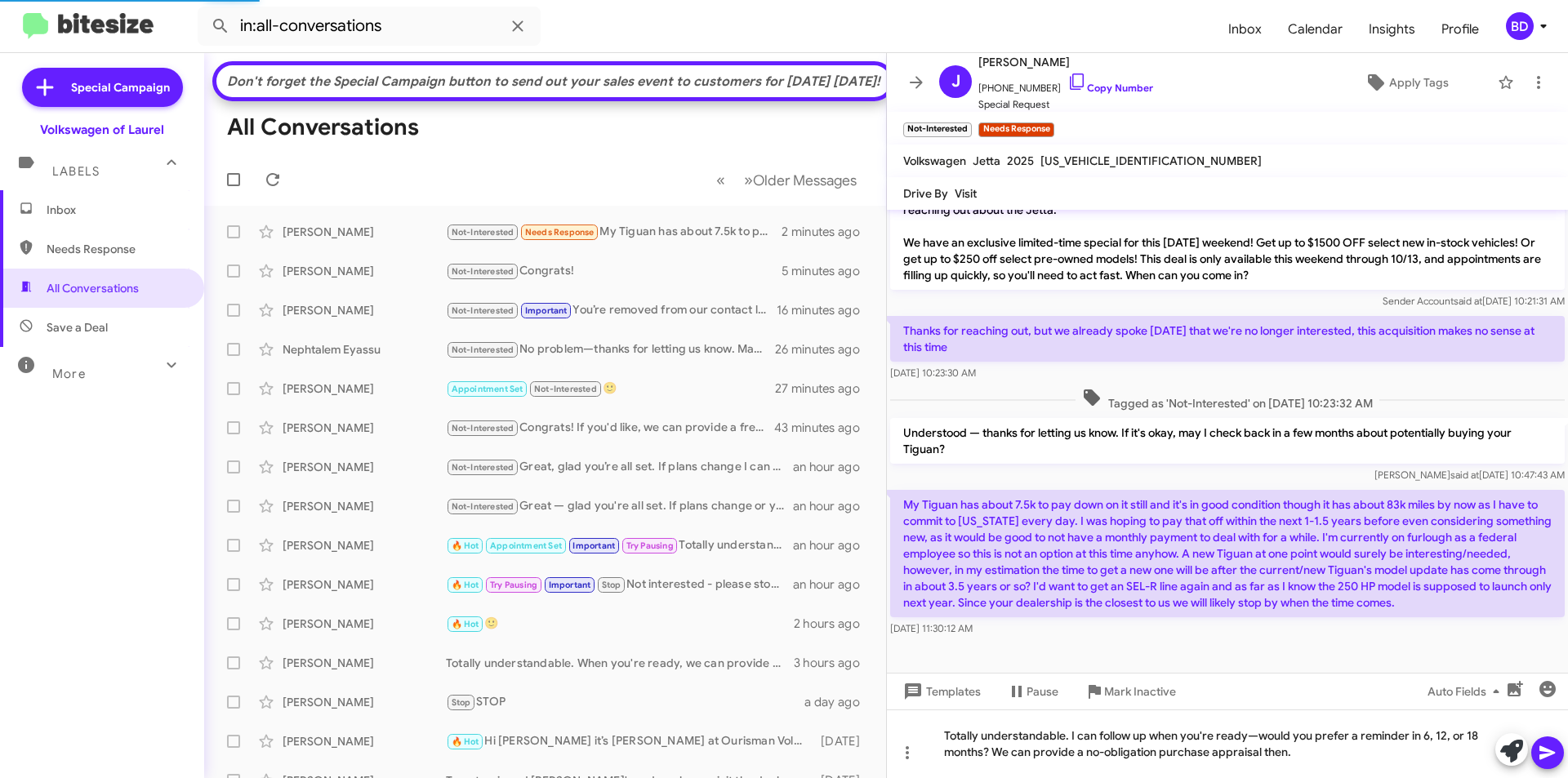
click at [1548, 752] on icon at bounding box center [1546, 752] width 15 height 14
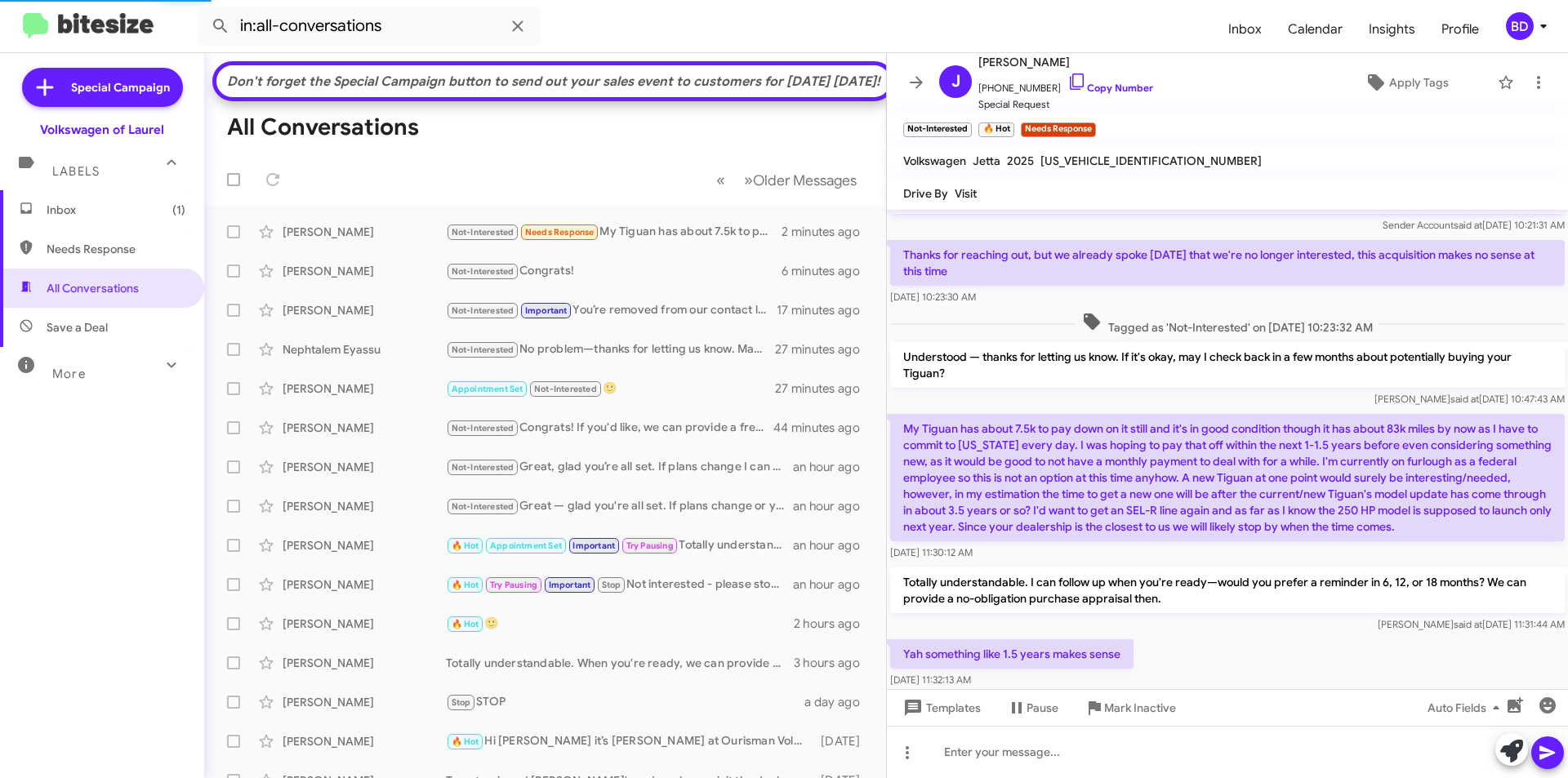
scroll to position [0, 0]
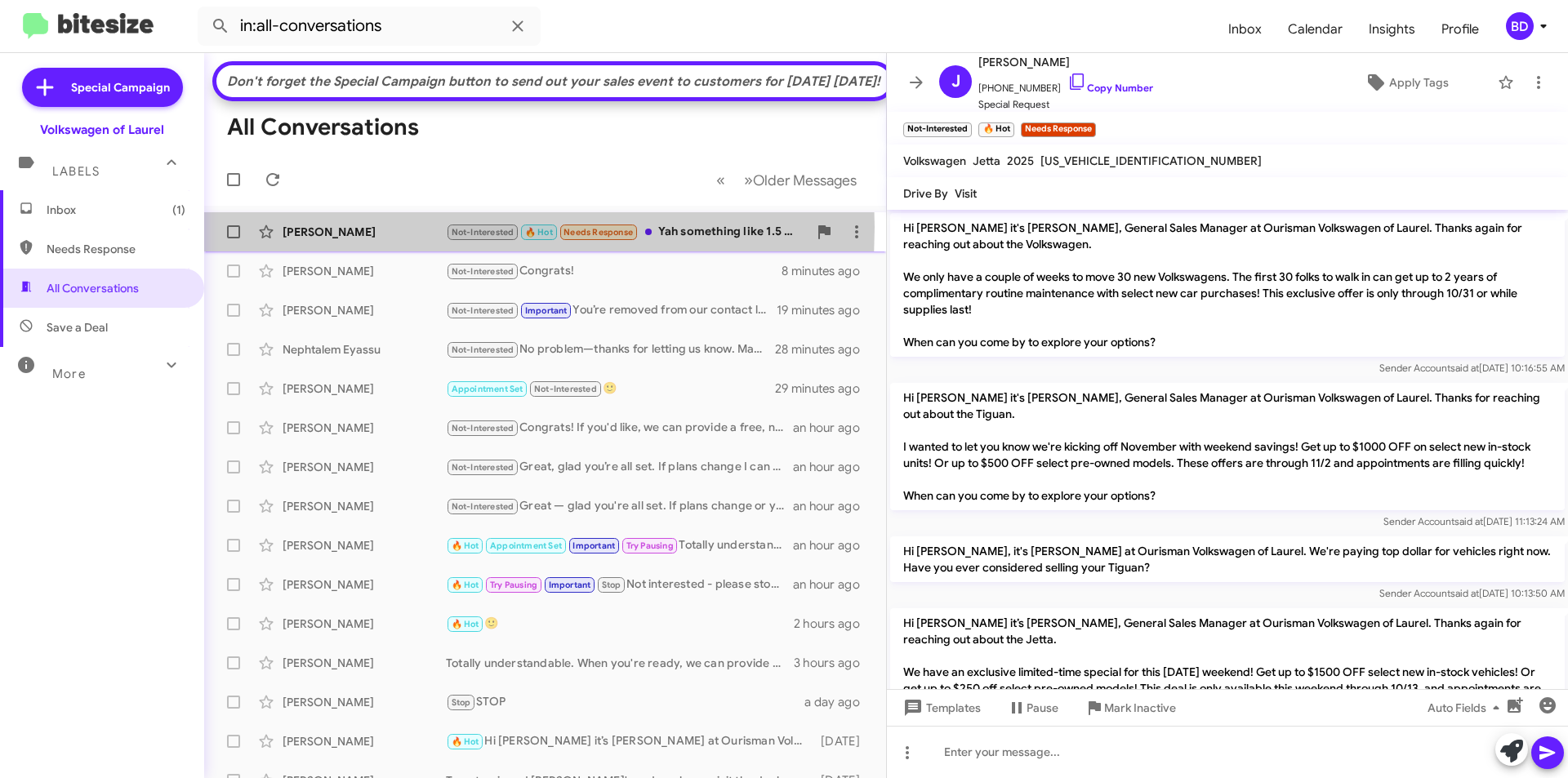
click at [397, 240] on div "[PERSON_NAME]" at bounding box center [364, 232] width 164 height 16
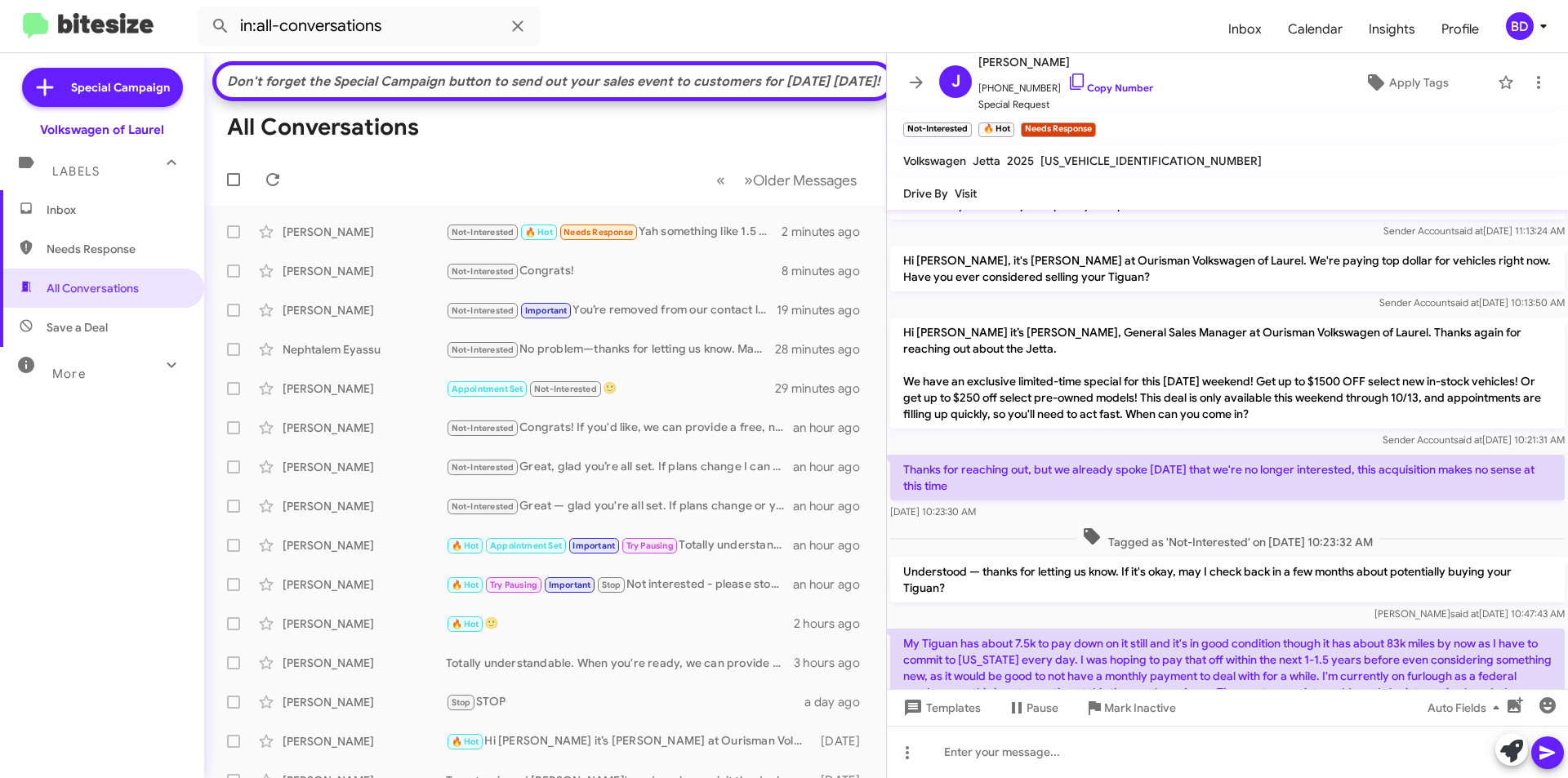
scroll to position [564, 0]
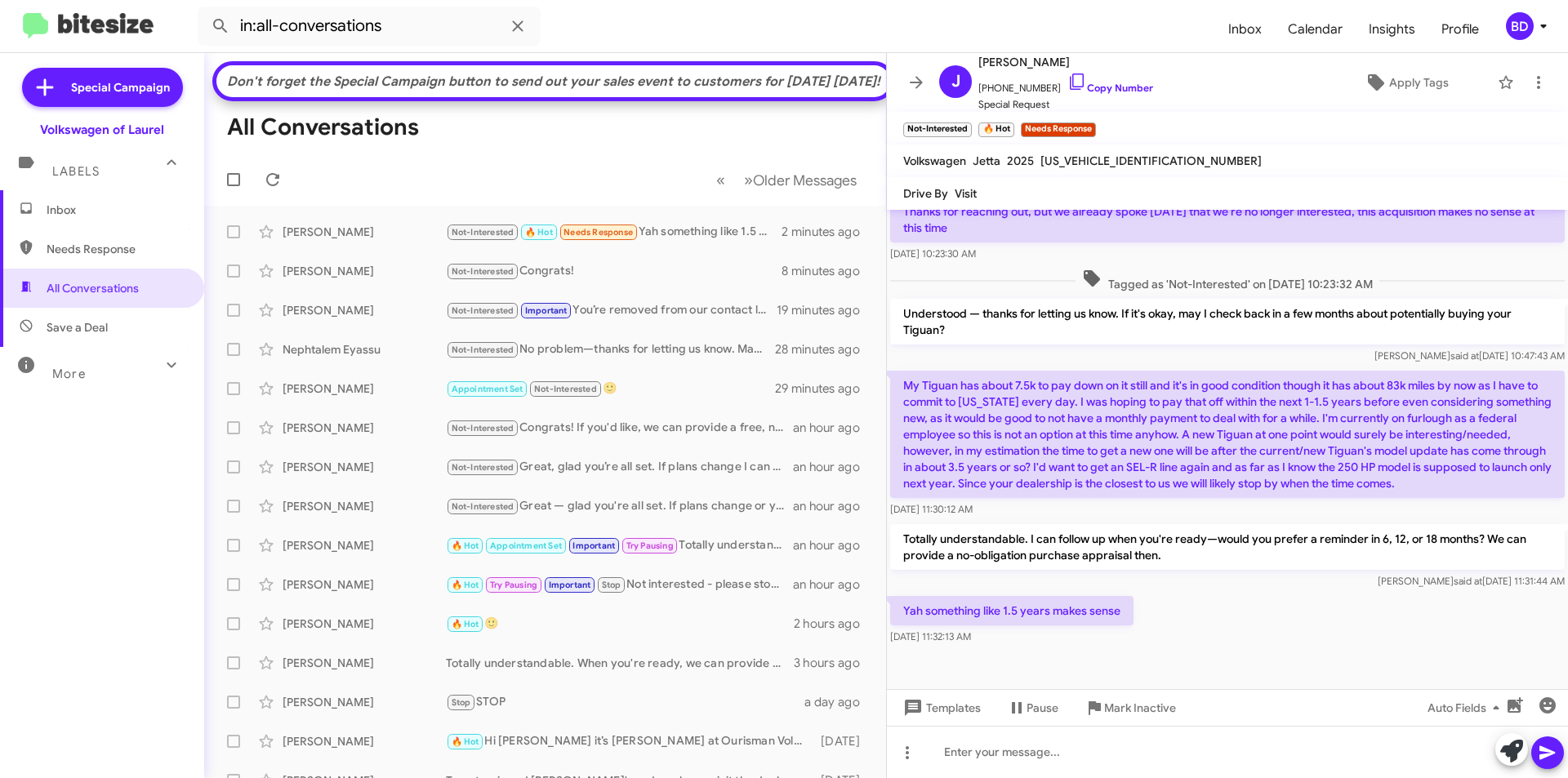
click at [1497, 739] on div at bounding box center [1529, 751] width 69 height 36
click at [1509, 748] on icon at bounding box center [1511, 751] width 23 height 23
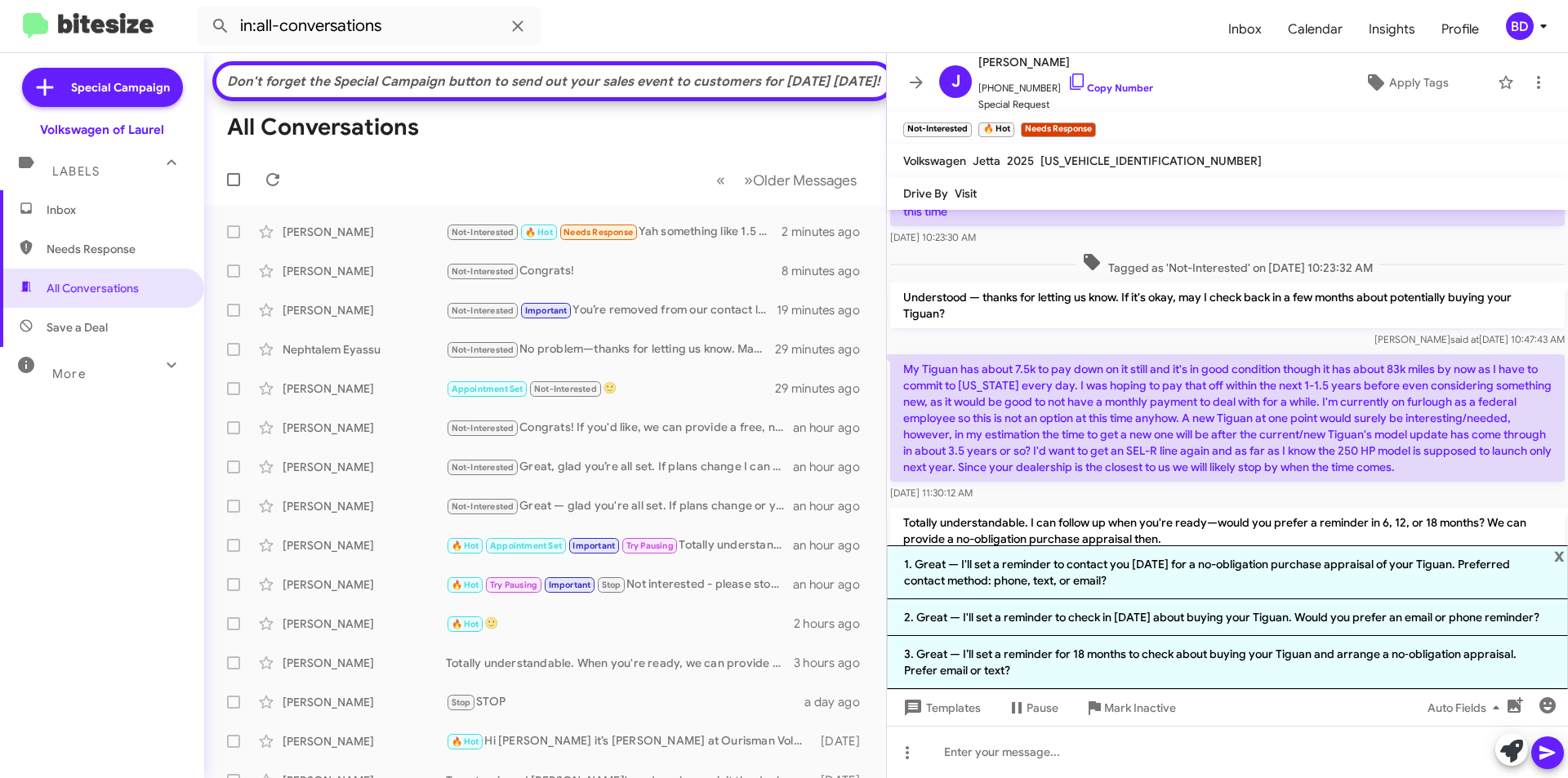
click at [1149, 611] on li "2. Great — I'll set a reminder to check in in 18 months about buying your Tigua…" at bounding box center [1228, 617] width 681 height 37
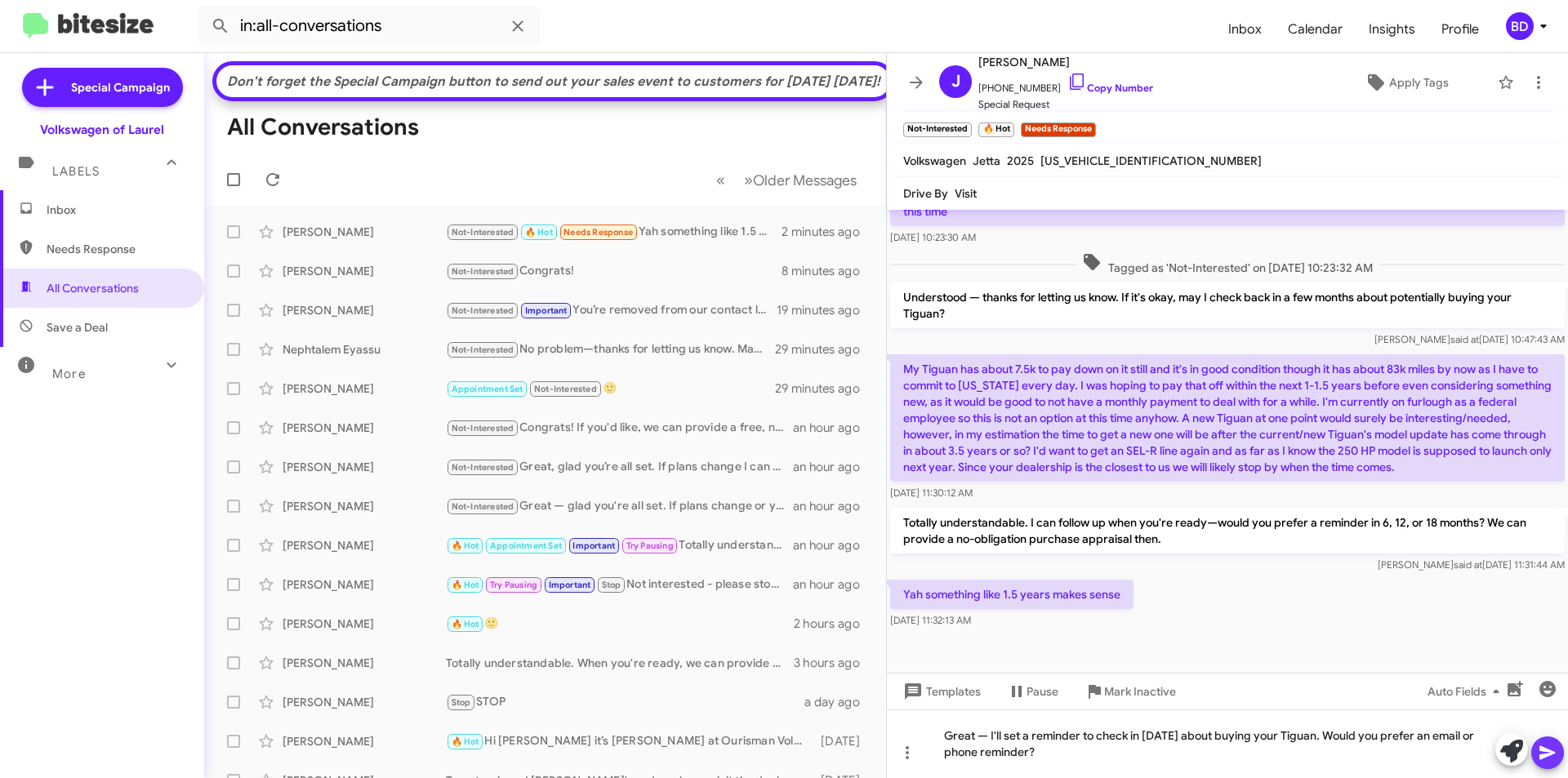
click at [1547, 753] on icon at bounding box center [1547, 752] width 20 height 20
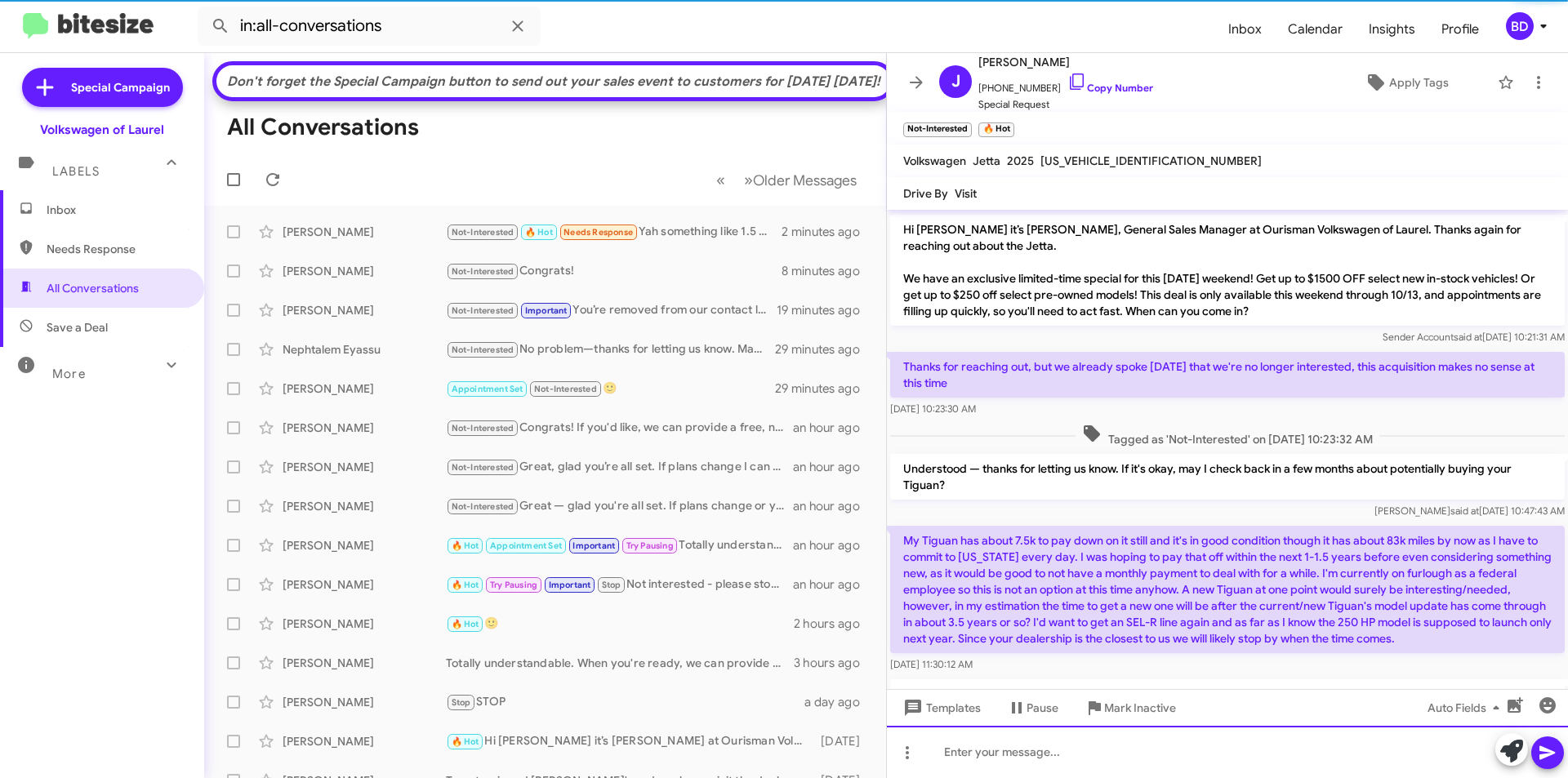
scroll to position [641, 0]
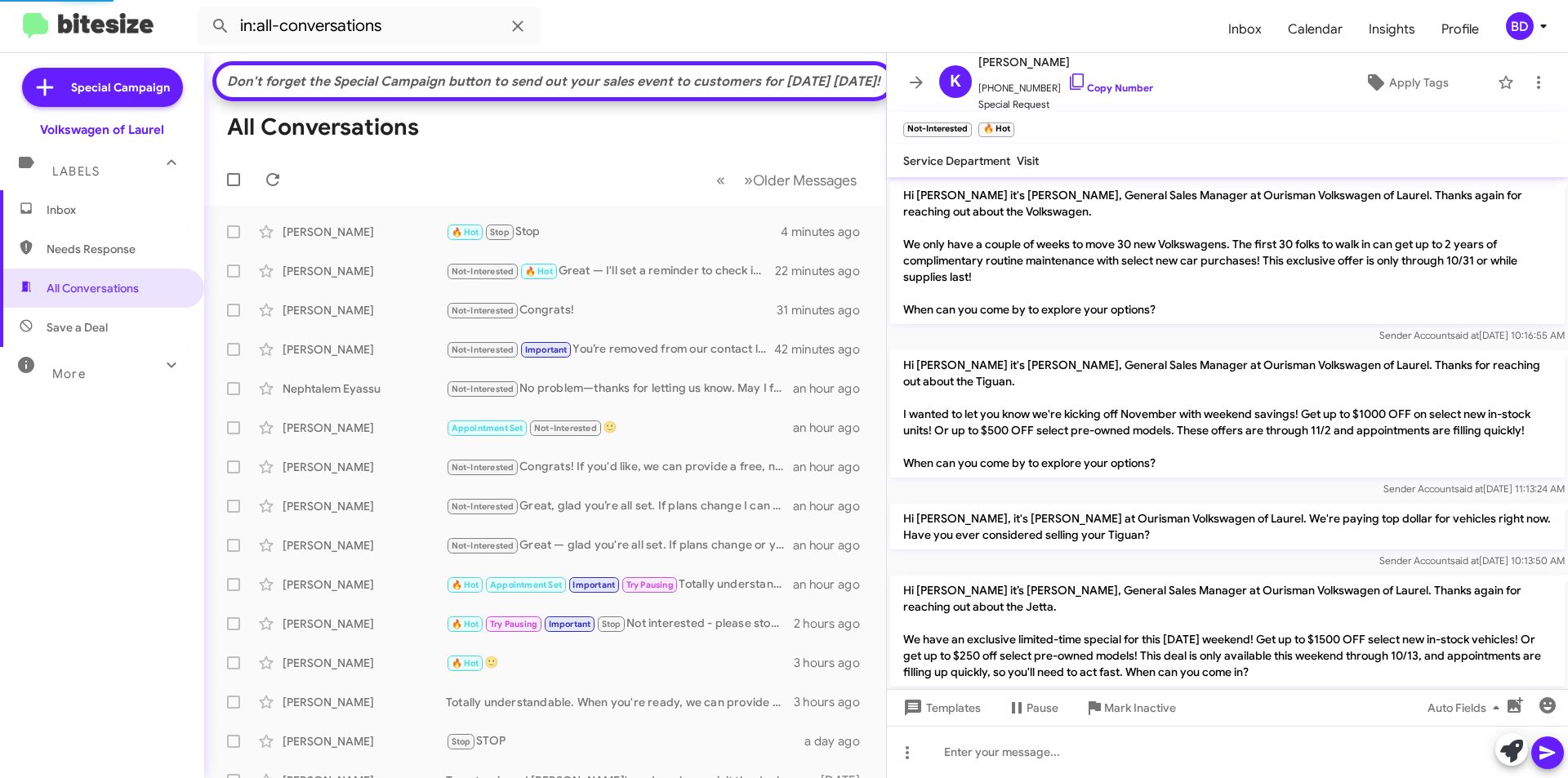
scroll to position [194, 0]
